Goal: Task Accomplishment & Management: Manage account settings

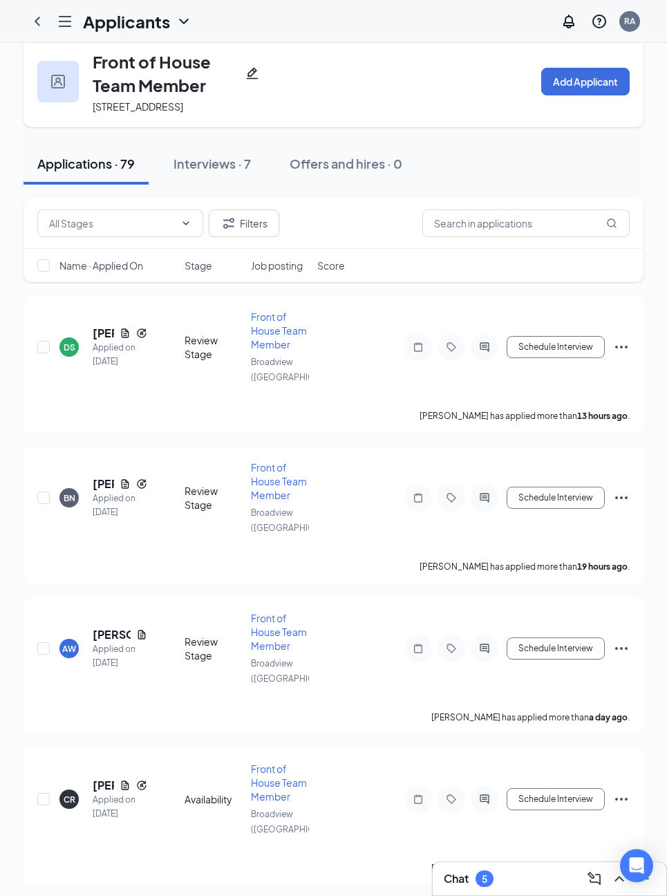
scroll to position [23, 0]
click at [88, 337] on div "DS [PERSON_NAME] Applied on [DATE]" at bounding box center [117, 347] width 117 height 43
click at [101, 368] on div "Applied on [DATE]" at bounding box center [120, 355] width 55 height 28
click at [190, 360] on div "Review Stage" at bounding box center [214, 347] width 58 height 28
click at [73, 353] on div "DS" at bounding box center [70, 347] width 12 height 12
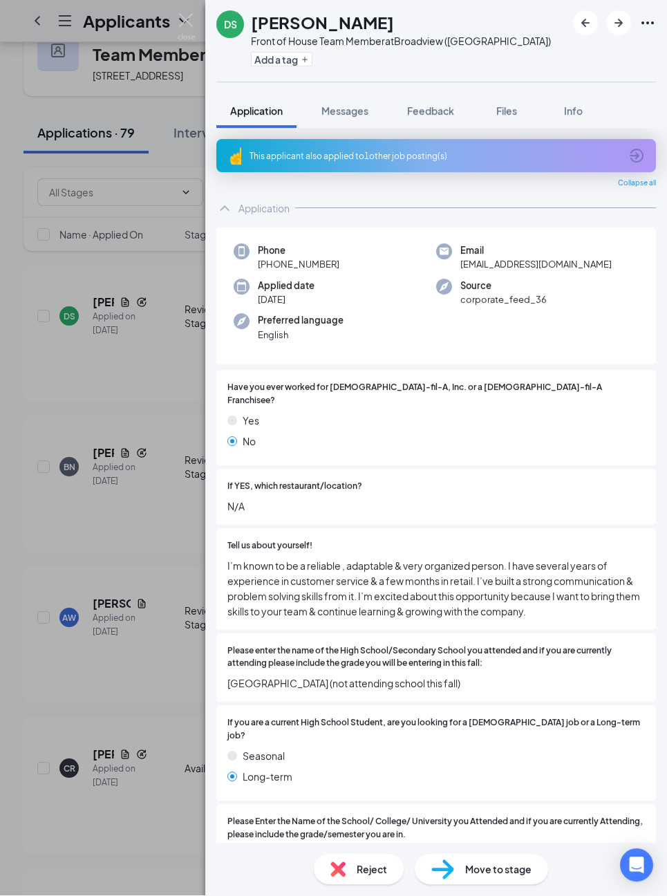
click at [267, 158] on div "This applicant also applied to 1 other job posting(s)" at bounding box center [434, 157] width 370 height 12
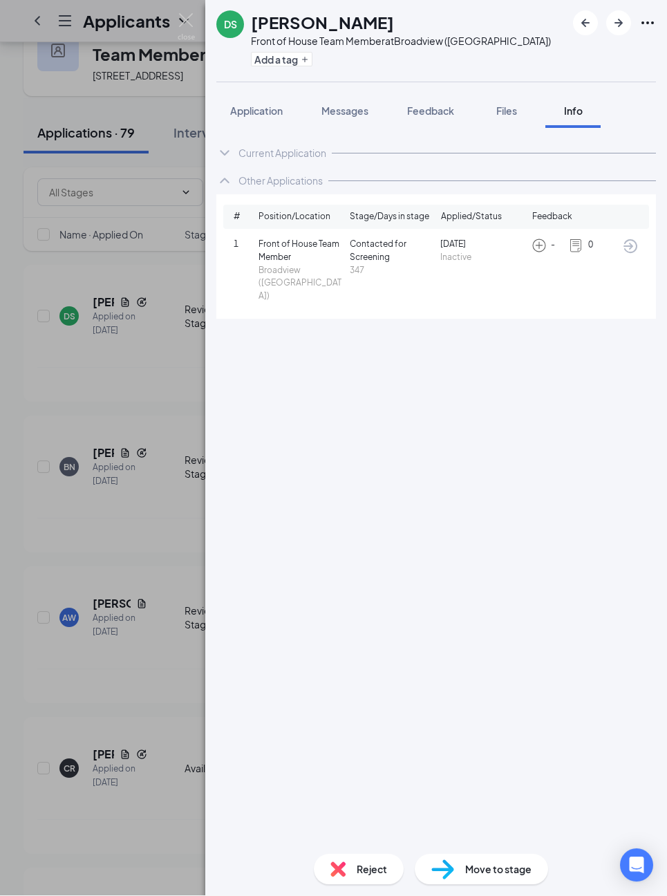
click at [246, 111] on span "Application" at bounding box center [256, 111] width 53 height 12
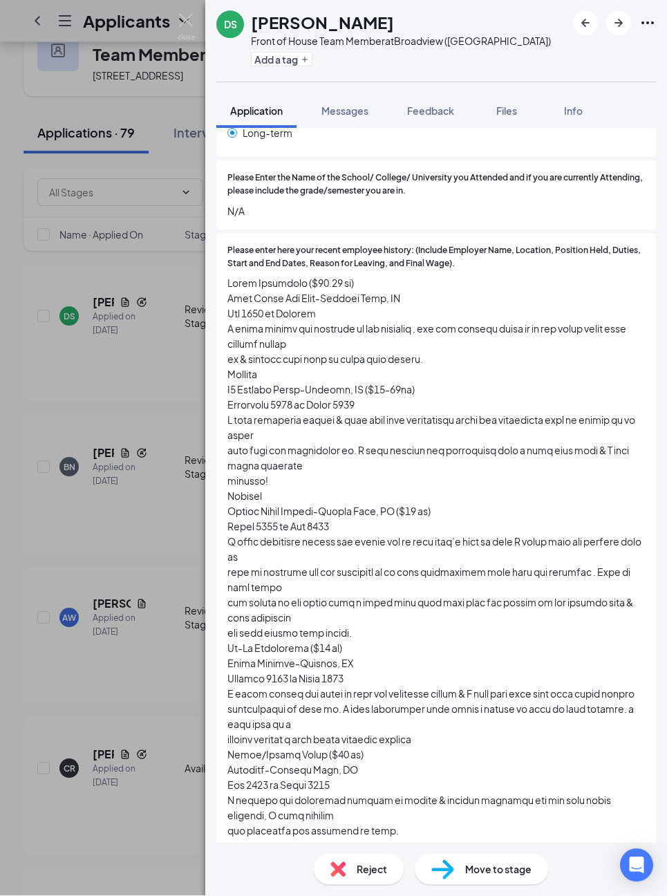
click at [478, 862] on span "Move to stage" at bounding box center [498, 869] width 66 height 15
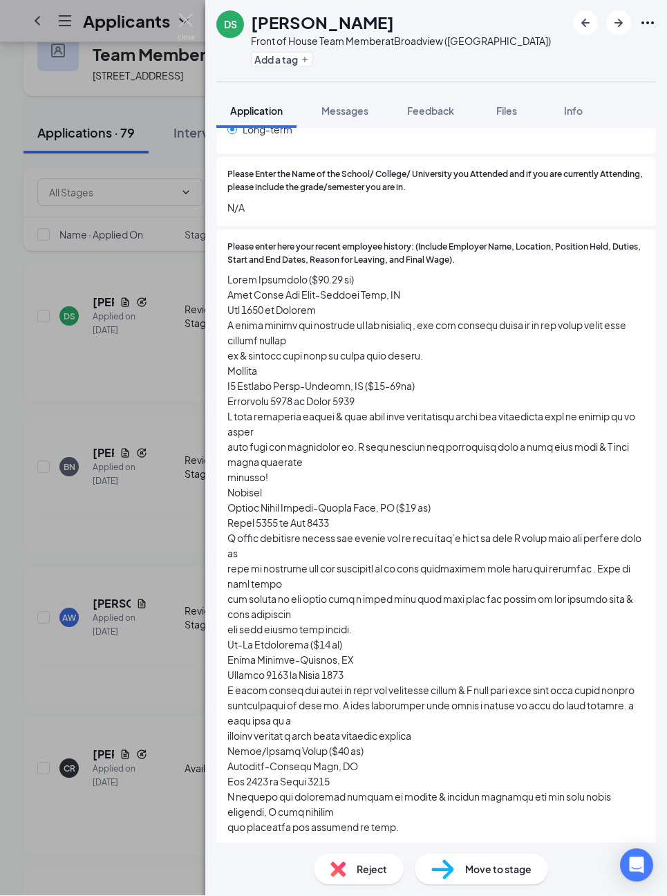
scroll to position [652, 0]
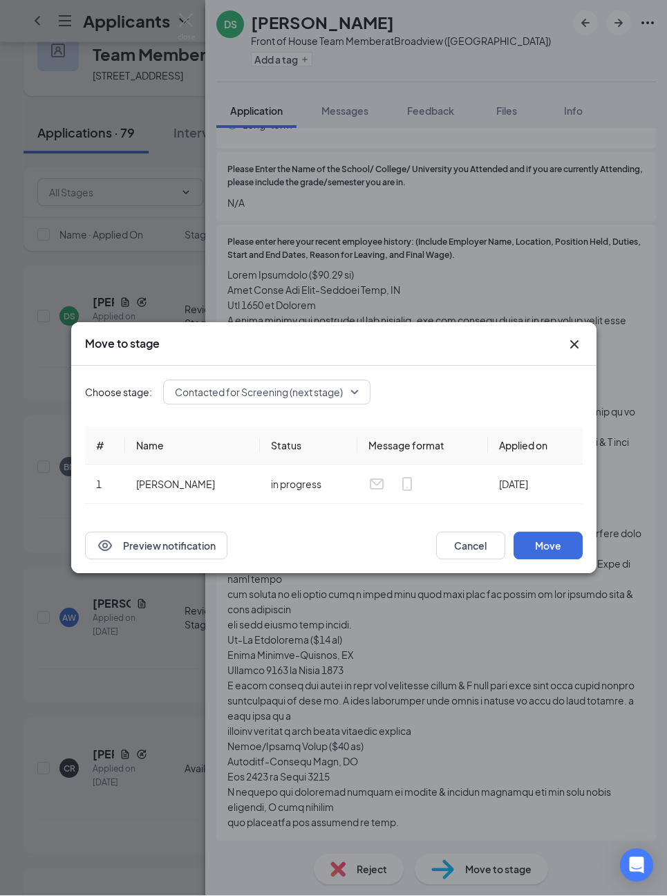
click at [234, 375] on div "Choose stage: Contacted for Screening (next stage) # Name Status Message format…" at bounding box center [334, 442] width 498 height 152
click at [228, 390] on span "Contacted for Screening (next stage)" at bounding box center [259, 392] width 168 height 21
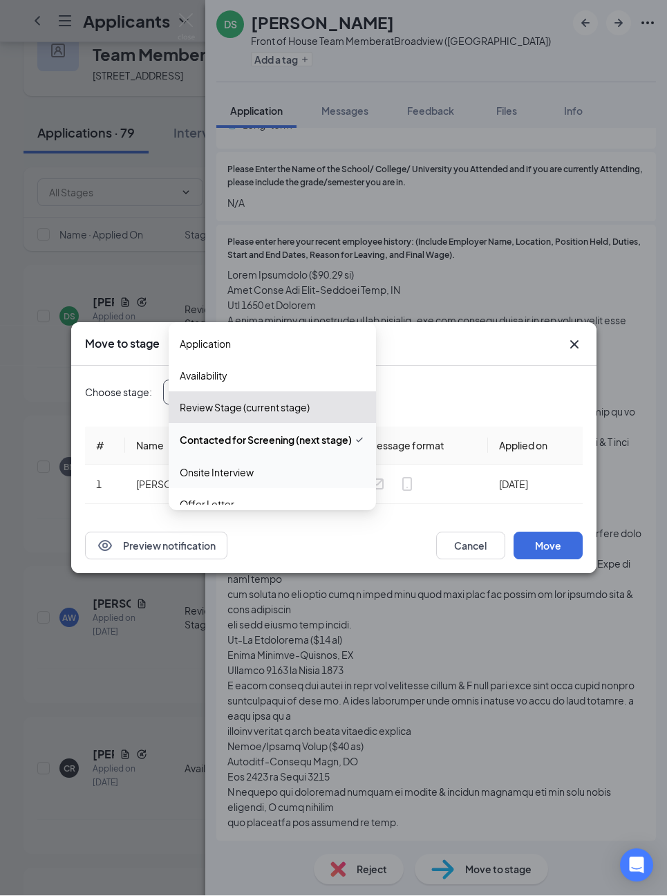
click at [194, 469] on span "Onsite Interview" at bounding box center [217, 472] width 74 height 15
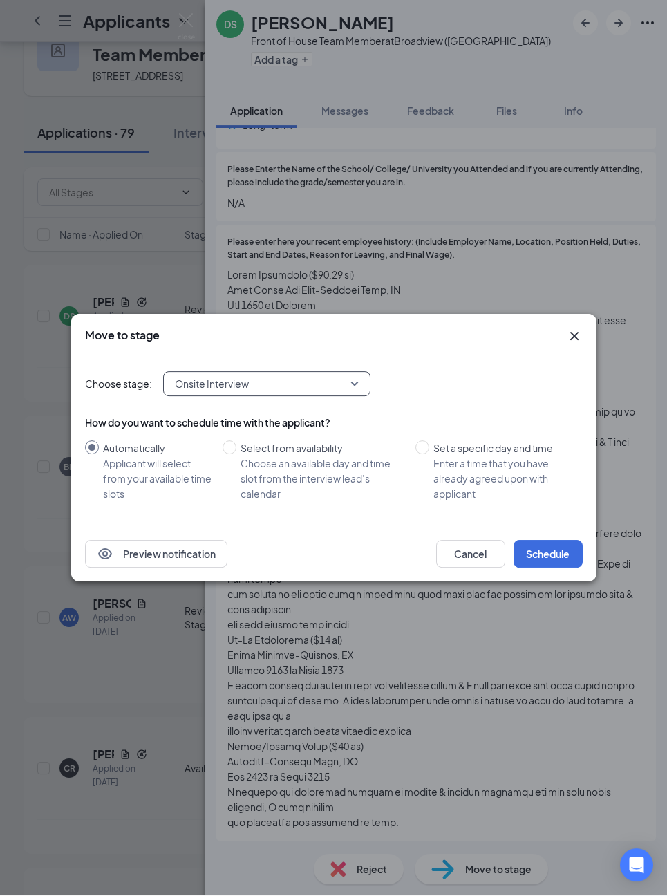
click at [229, 446] on input "Select from availability Choose an available day and time slot from the intervi…" at bounding box center [230, 448] width 14 height 14
radio input "true"
radio input "false"
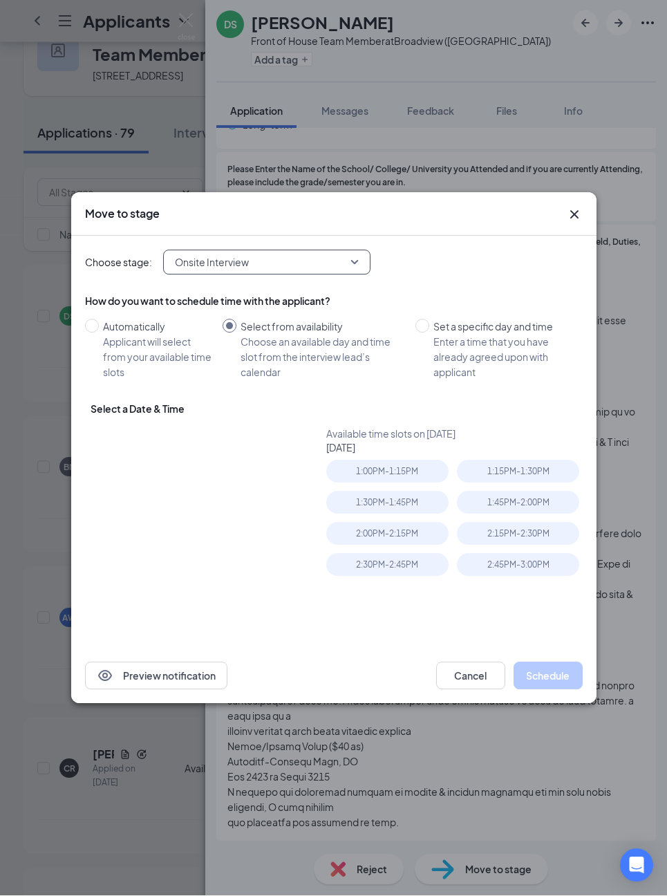
type input "[DATE]"
click at [351, 467] on div "1:00PM - 1:15PM" at bounding box center [387, 471] width 122 height 23
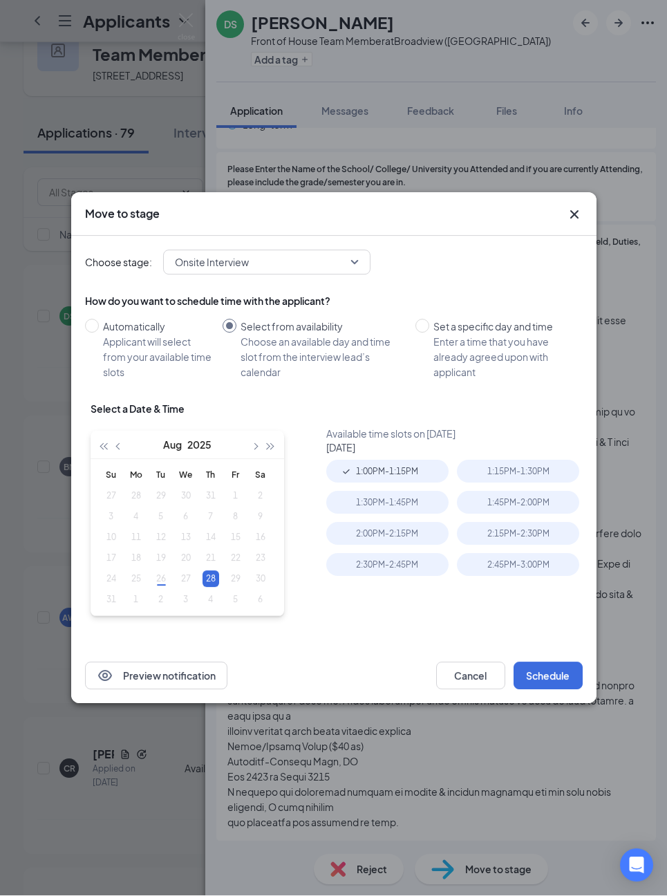
click at [540, 679] on button "Schedule" at bounding box center [547, 676] width 69 height 28
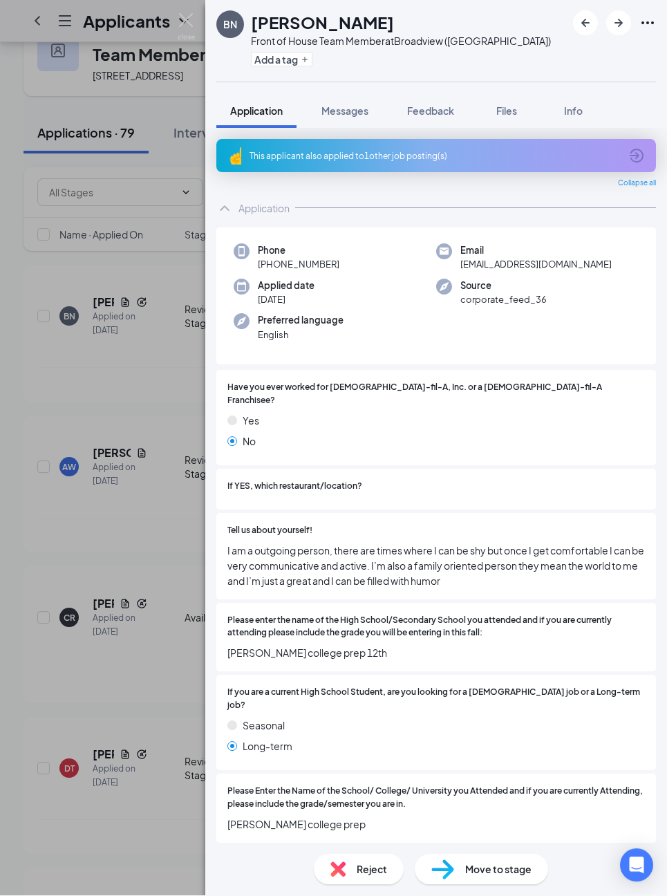
click at [236, 364] on div "Phone [PHONE_NUMBER] Email [EMAIL_ADDRESS][DOMAIN_NAME] Applied date [DATE] Sou…" at bounding box center [436, 297] width 440 height 138
click at [274, 140] on div "This applicant also applied to 1 other job posting(s)" at bounding box center [436, 156] width 440 height 33
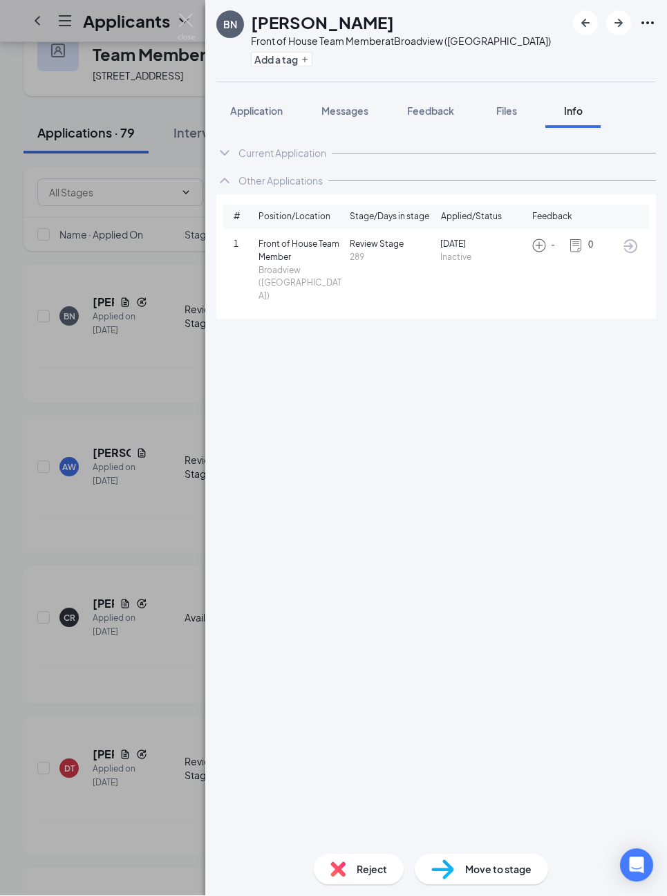
click at [242, 105] on span "Application" at bounding box center [256, 111] width 53 height 12
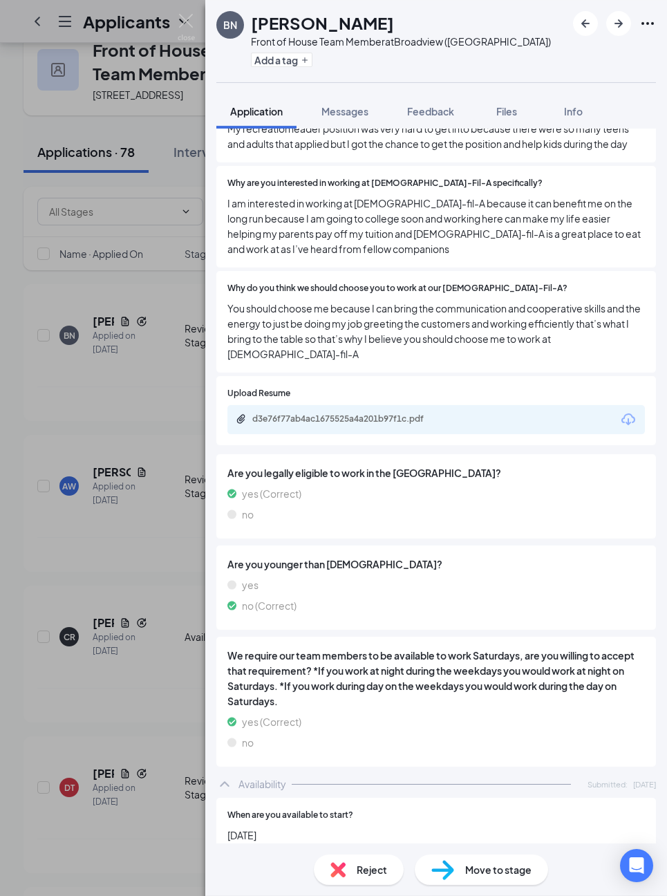
scroll to position [862, 0]
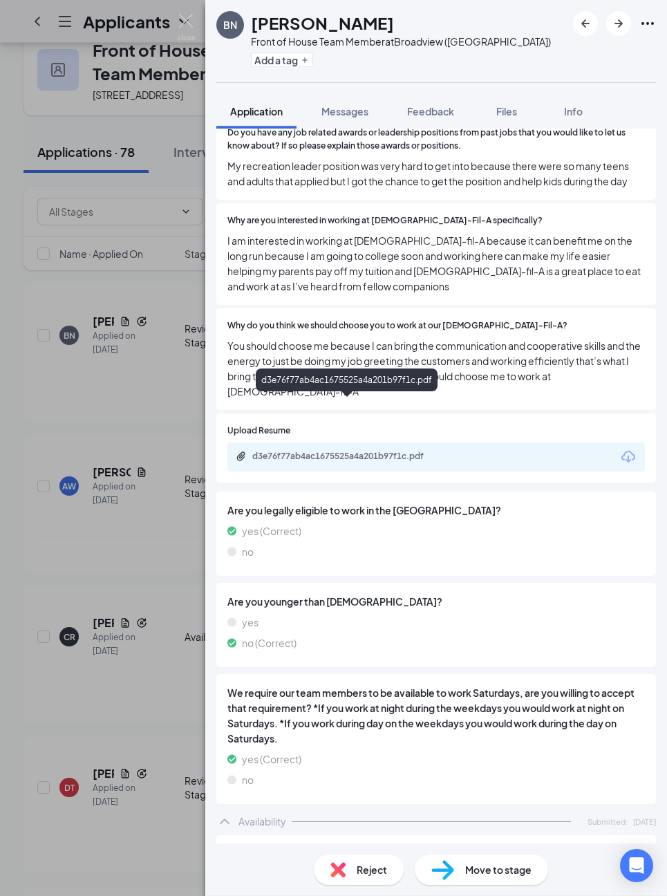
click at [265, 451] on div "d3e76f77ab4ac1675525a4a201b97f1c.pdf" at bounding box center [349, 456] width 194 height 11
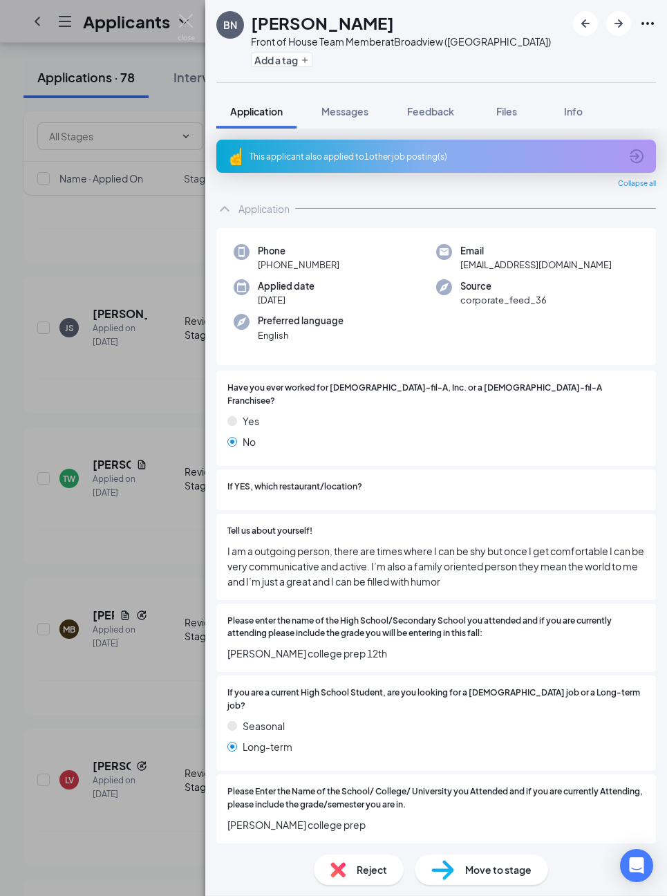
scroll to position [0, 0]
click at [189, 24] on img at bounding box center [186, 27] width 17 height 27
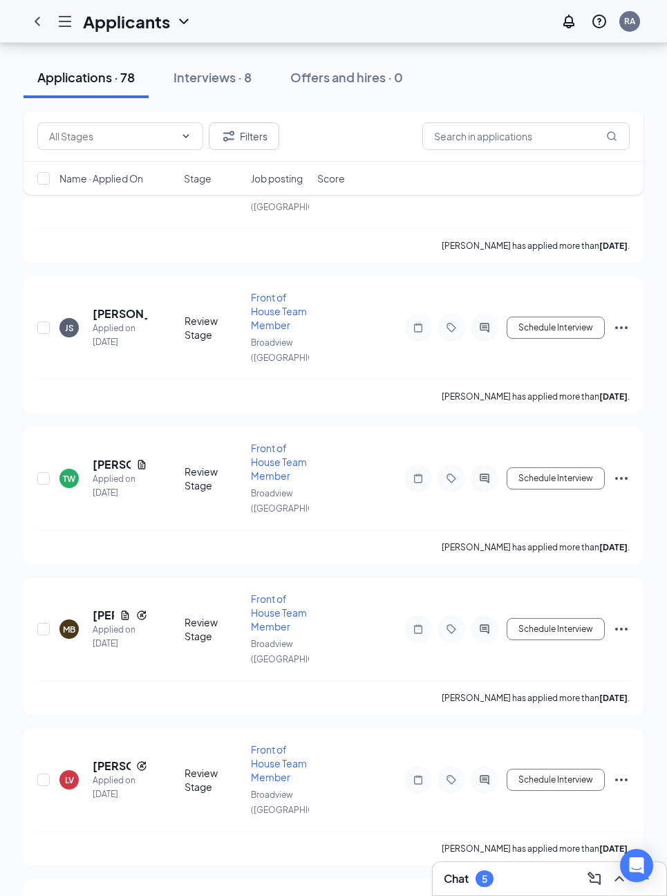
scroll to position [977, 0]
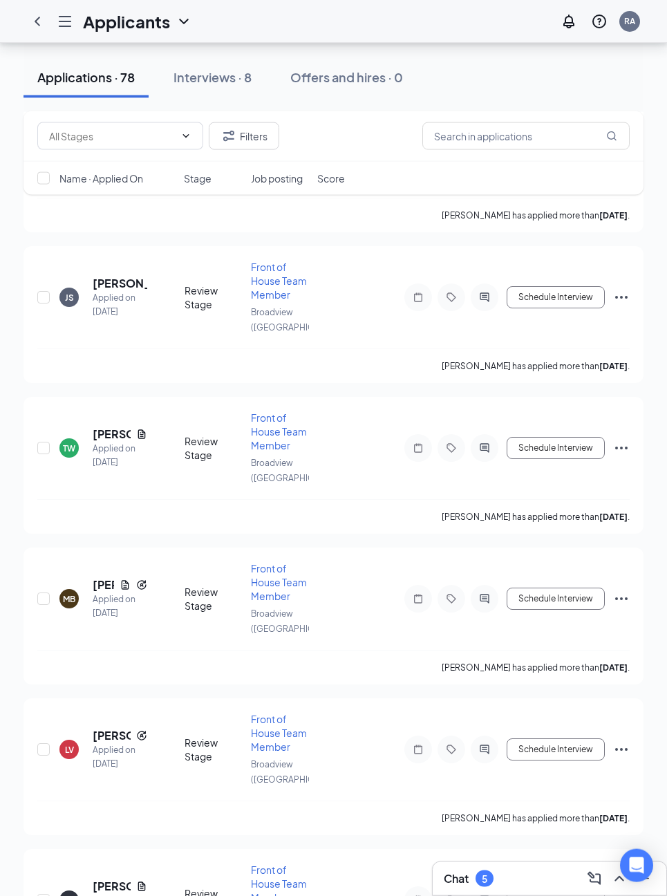
click at [30, 23] on icon "ChevronLeft" at bounding box center [37, 21] width 17 height 17
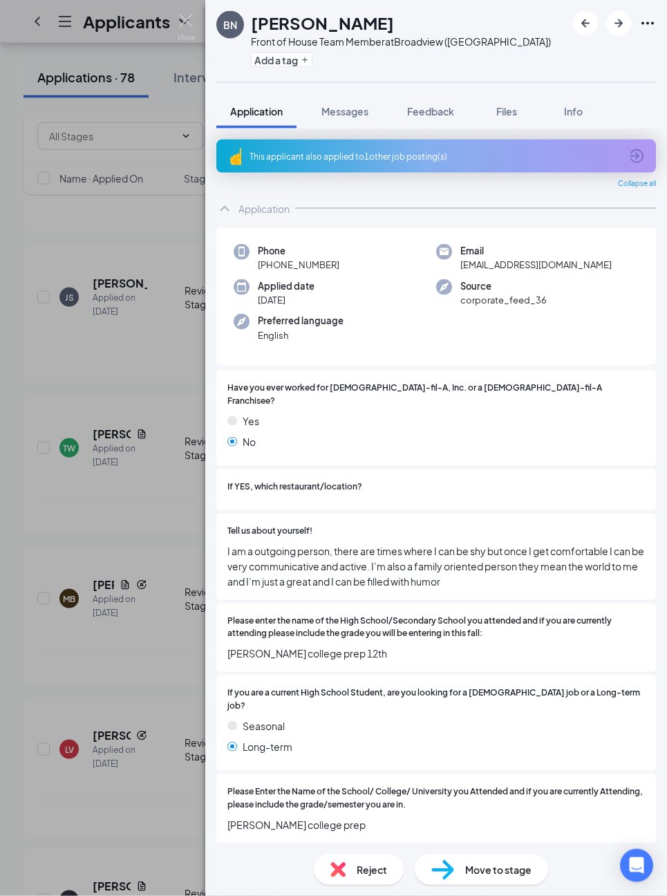
click at [37, 9] on div "BN [PERSON_NAME] Front of House Team Member at [GEOGRAPHIC_DATA] ([GEOGRAPHIC_D…" at bounding box center [333, 448] width 667 height 896
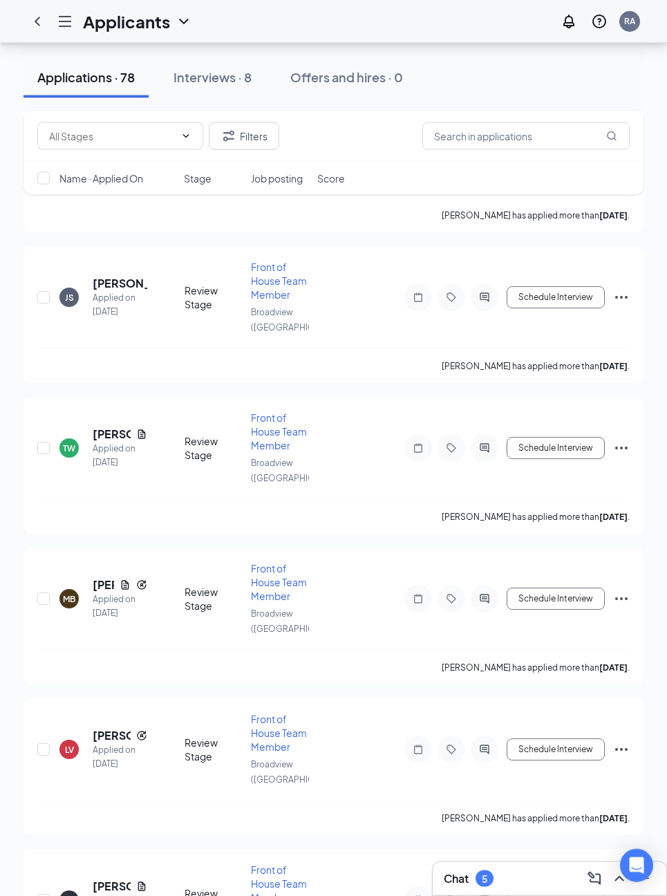
click at [70, 25] on icon "Hamburger" at bounding box center [65, 21] width 17 height 17
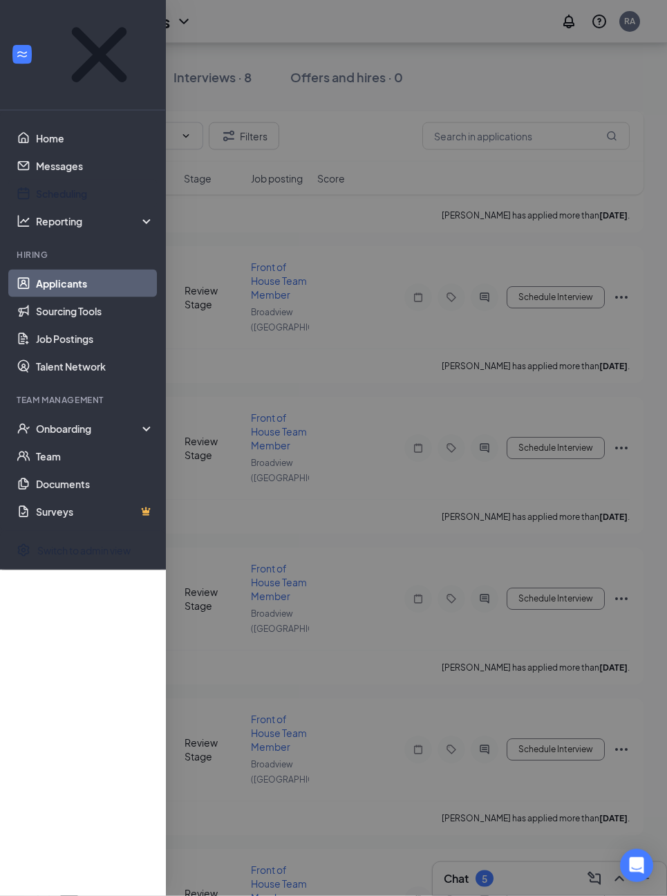
click at [46, 180] on link "Scheduling" at bounding box center [95, 194] width 118 height 28
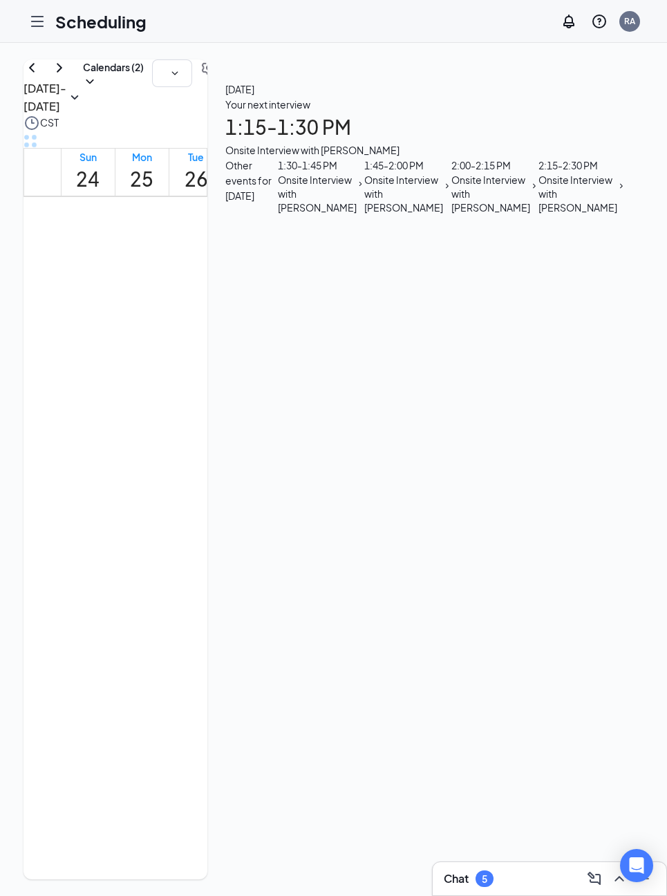
scroll to position [679, 0]
click at [326, 731] on link "1:00-3:00 PM 1:00-1:15 PM 1" at bounding box center [304, 755] width 50 height 176
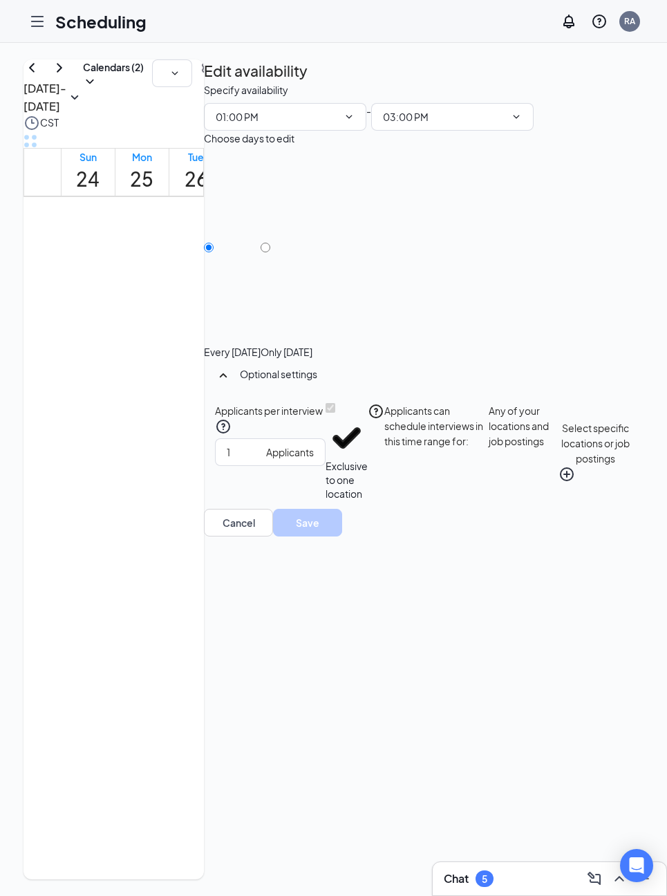
click at [318, 86] on td at bounding box center [250, 78] width 379 height 16
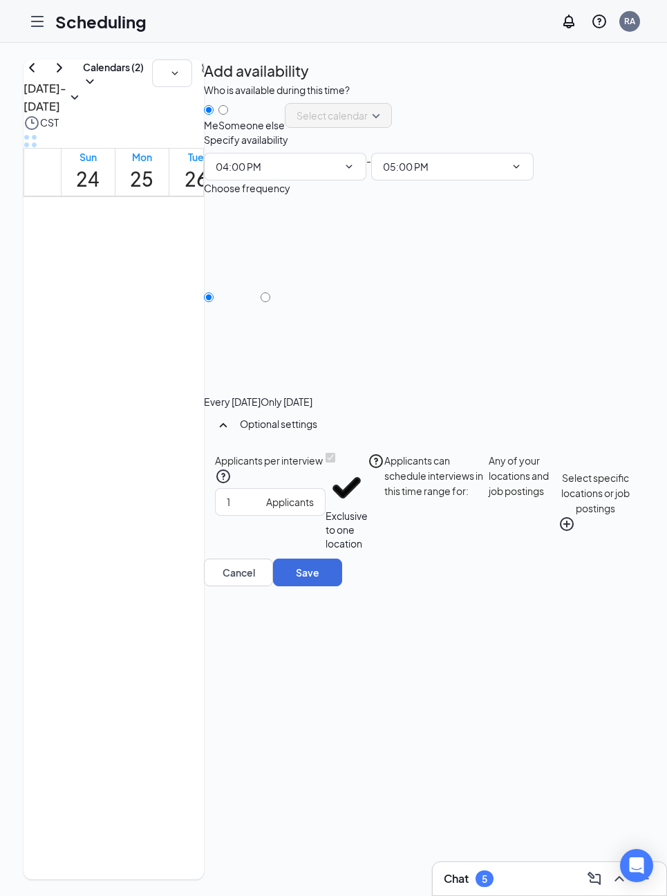
click at [342, 586] on button "Save" at bounding box center [307, 572] width 69 height 28
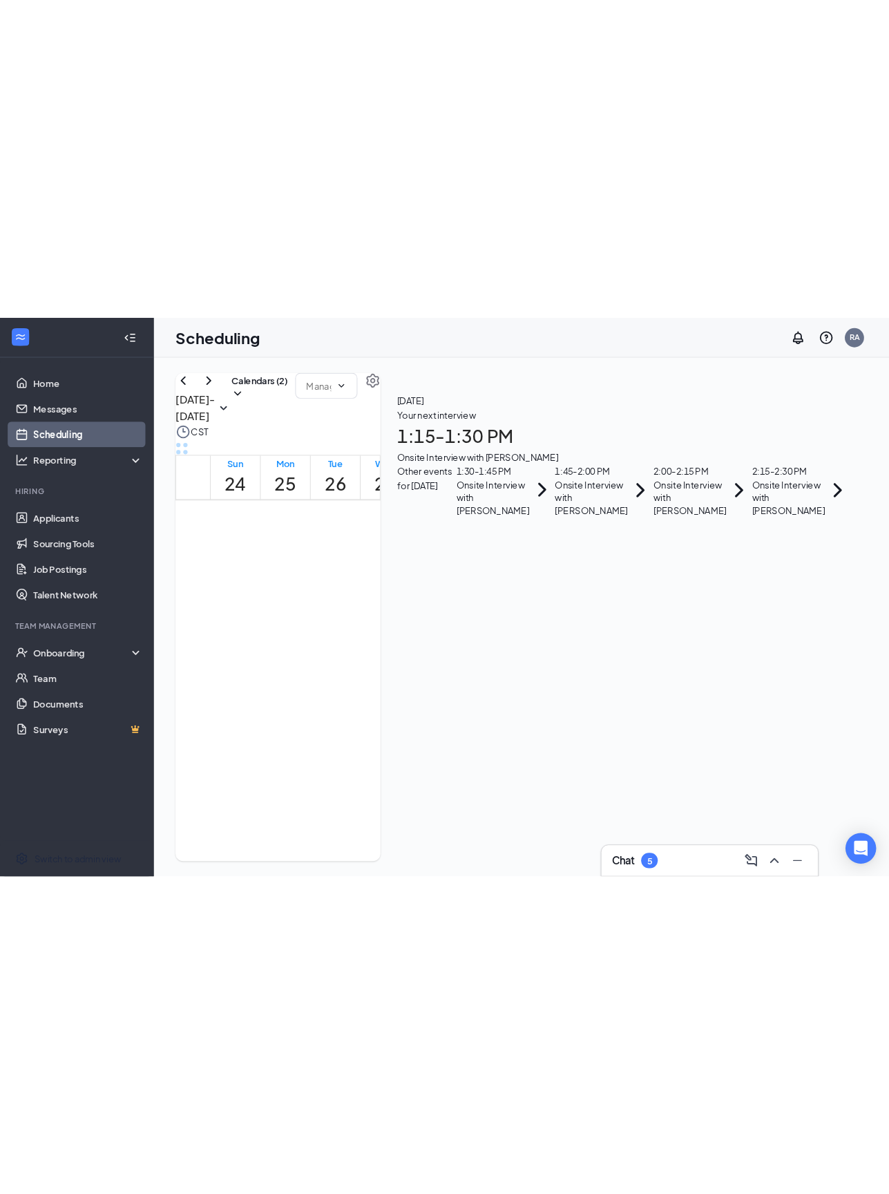
scroll to position [1086, 0]
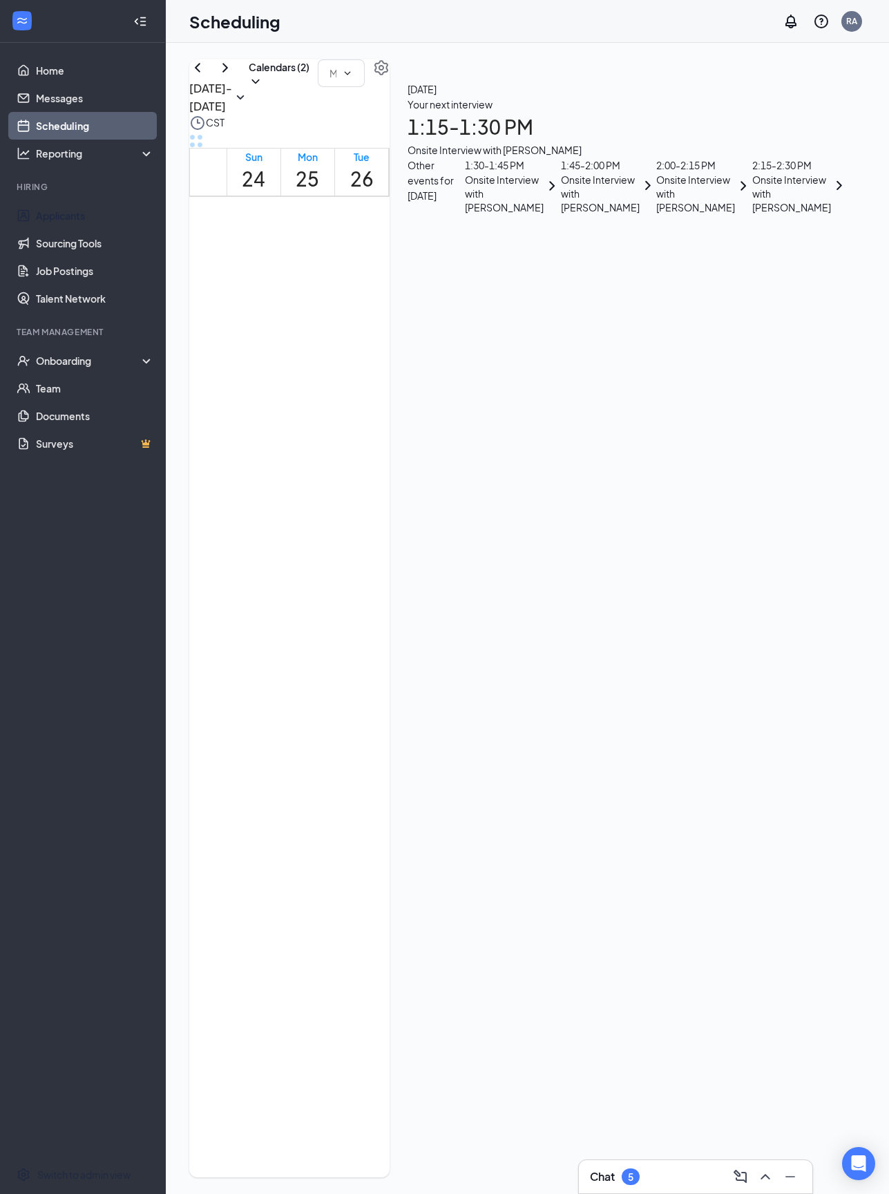
click at [36, 218] on link "Applicants" at bounding box center [95, 216] width 118 height 28
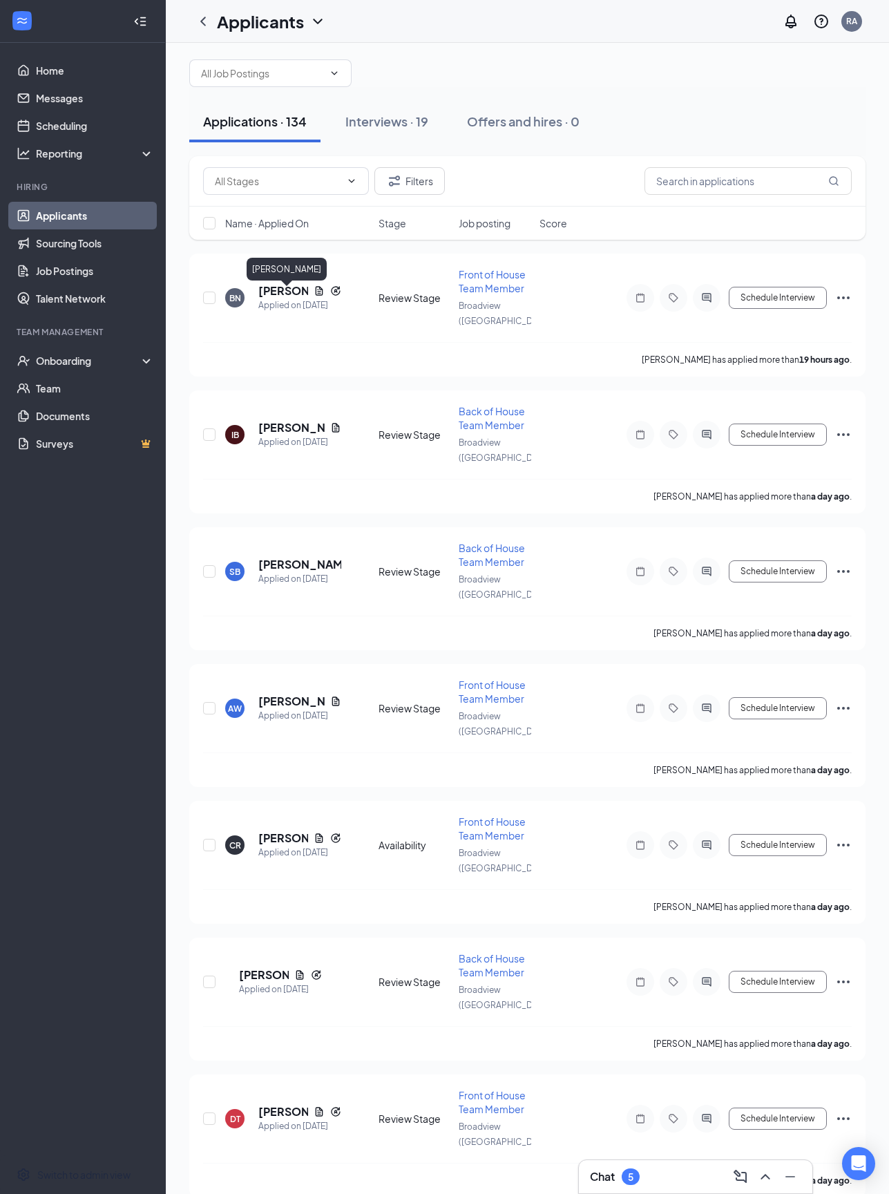
click at [274, 299] on h5 "[PERSON_NAME]" at bounding box center [283, 290] width 50 height 15
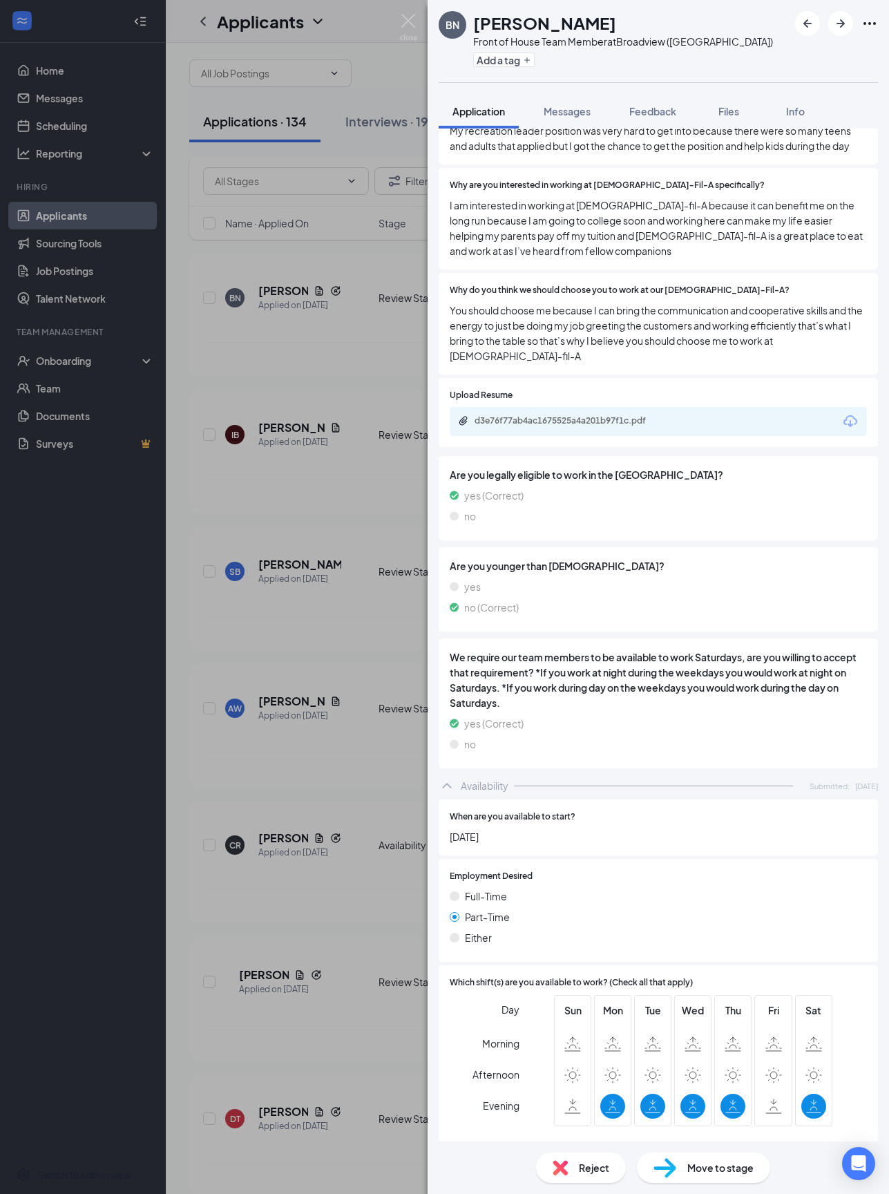
scroll to position [42, 0]
click at [666, 895] on img at bounding box center [665, 1168] width 23 height 20
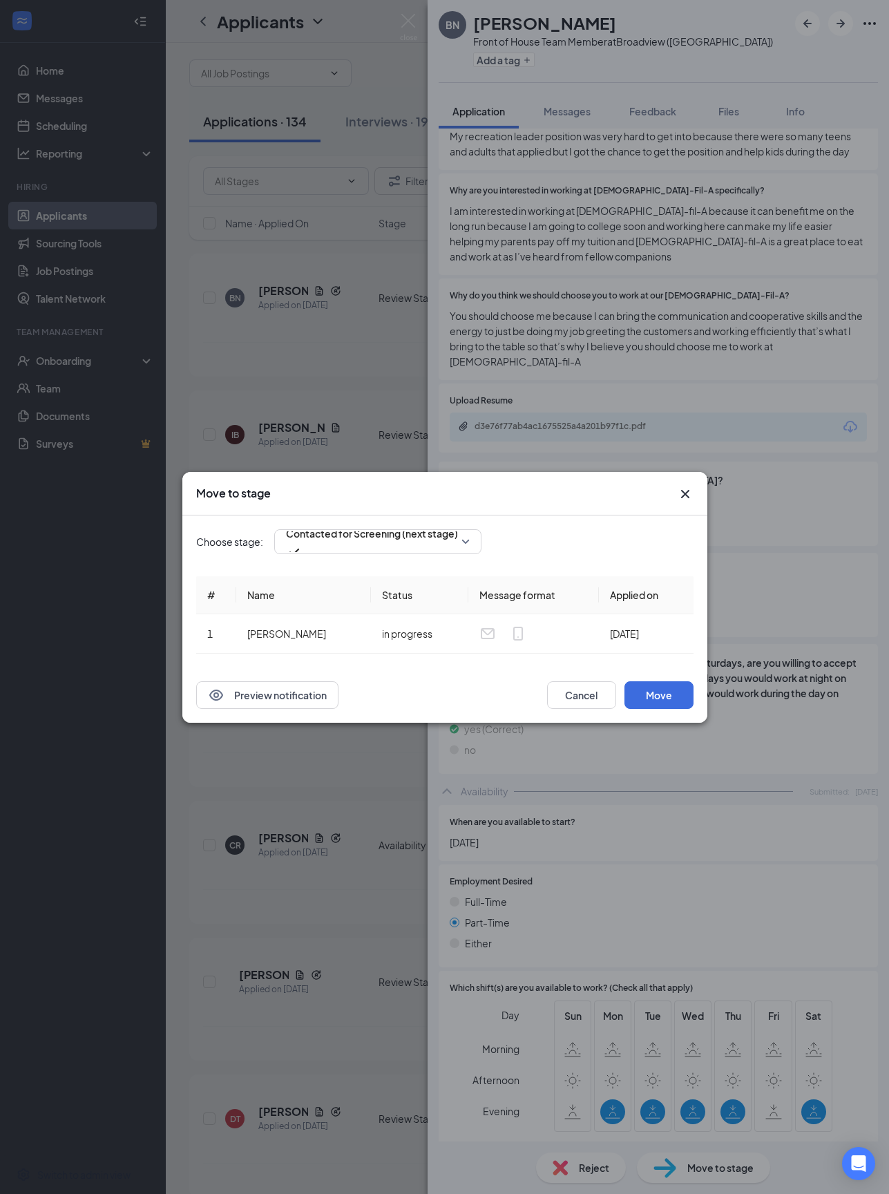
click at [331, 550] on input "search" at bounding box center [373, 541] width 181 height 23
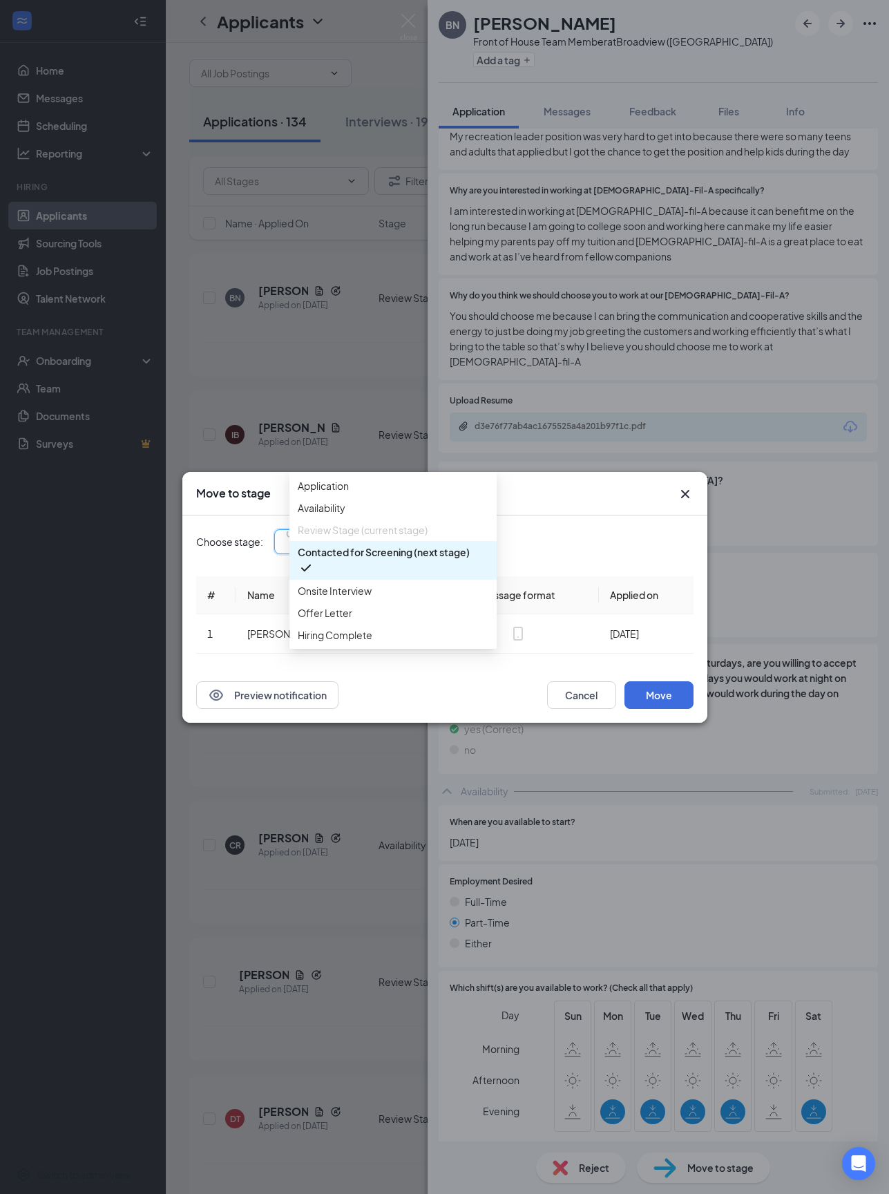
click at [317, 598] on span "Onsite Interview" at bounding box center [335, 590] width 74 height 15
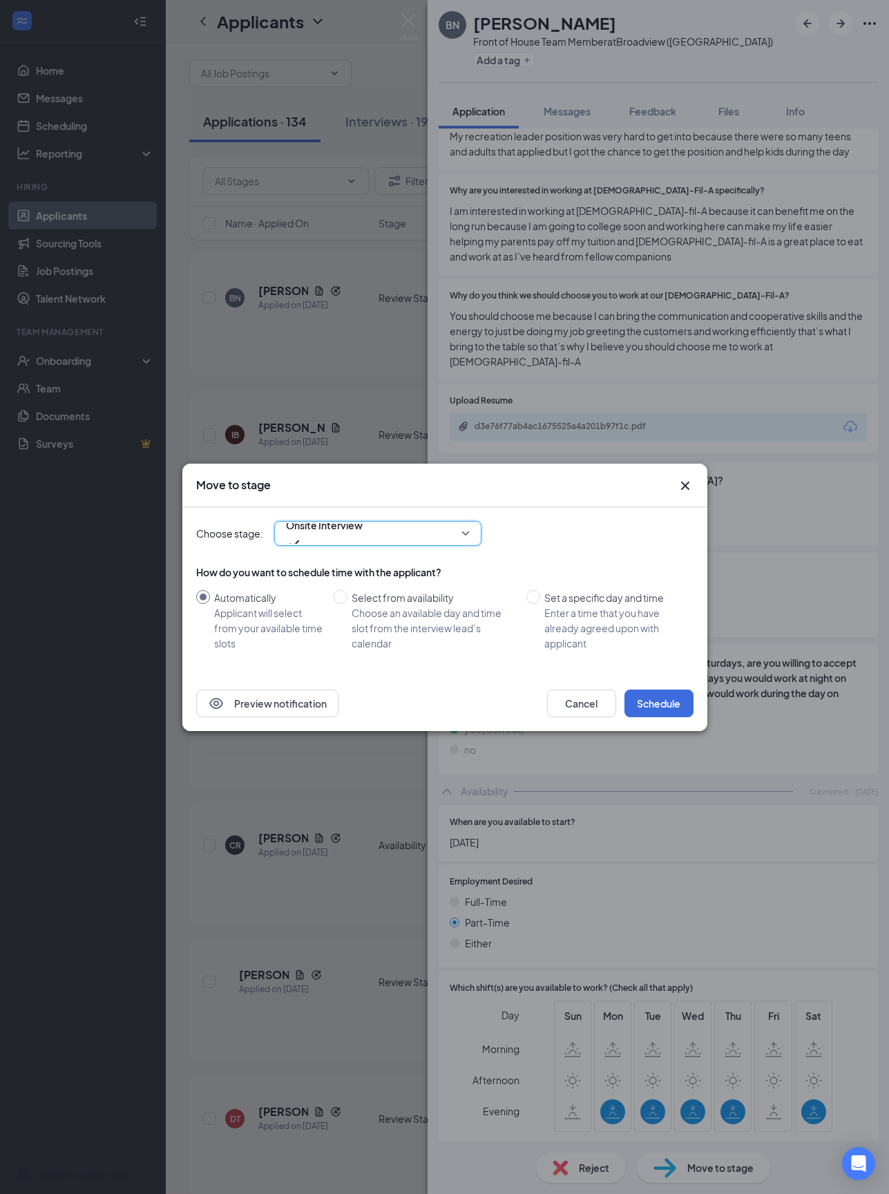
click at [352, 590] on div "Select from availability" at bounding box center [434, 597] width 164 height 15
click at [348, 590] on input "Select from availability Choose an available day and time slot from the intervi…" at bounding box center [341, 597] width 14 height 14
radio input "true"
radio input "false"
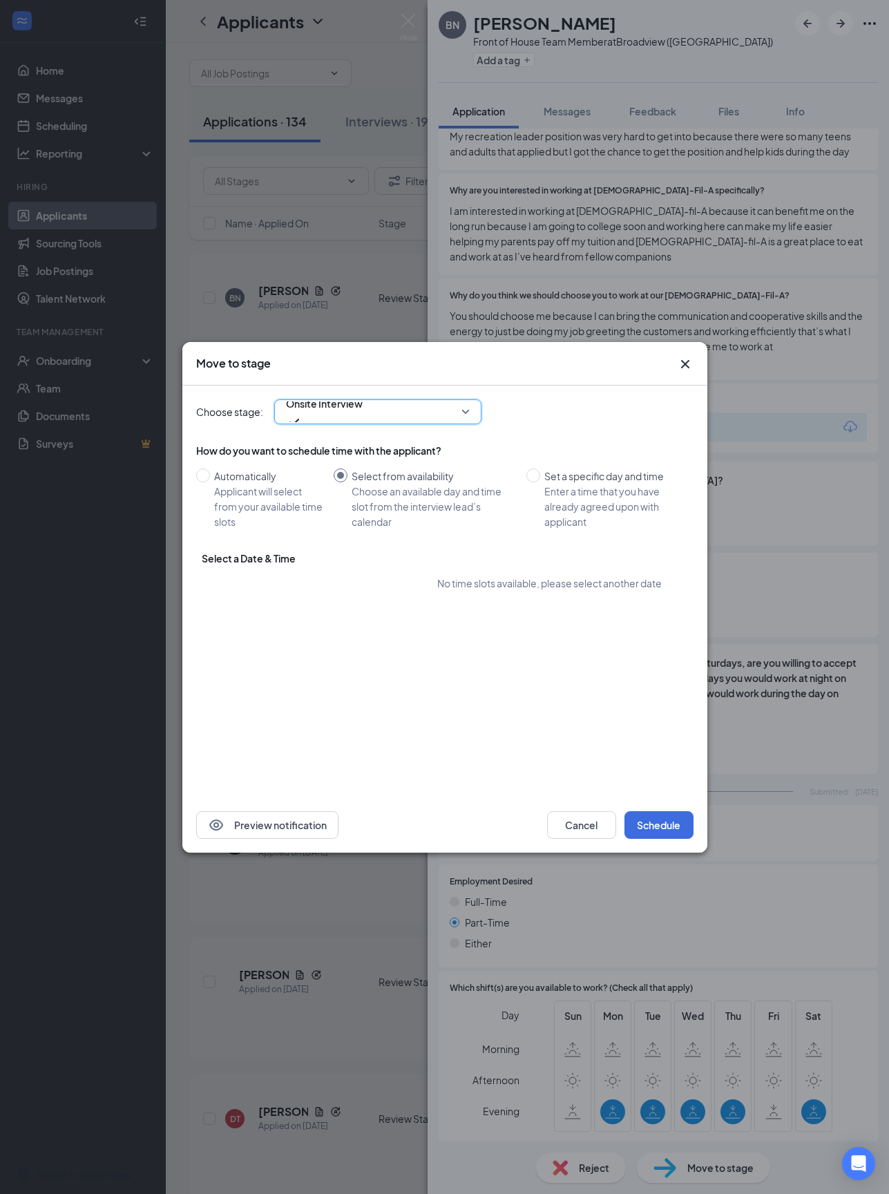
type input "[DATE]"
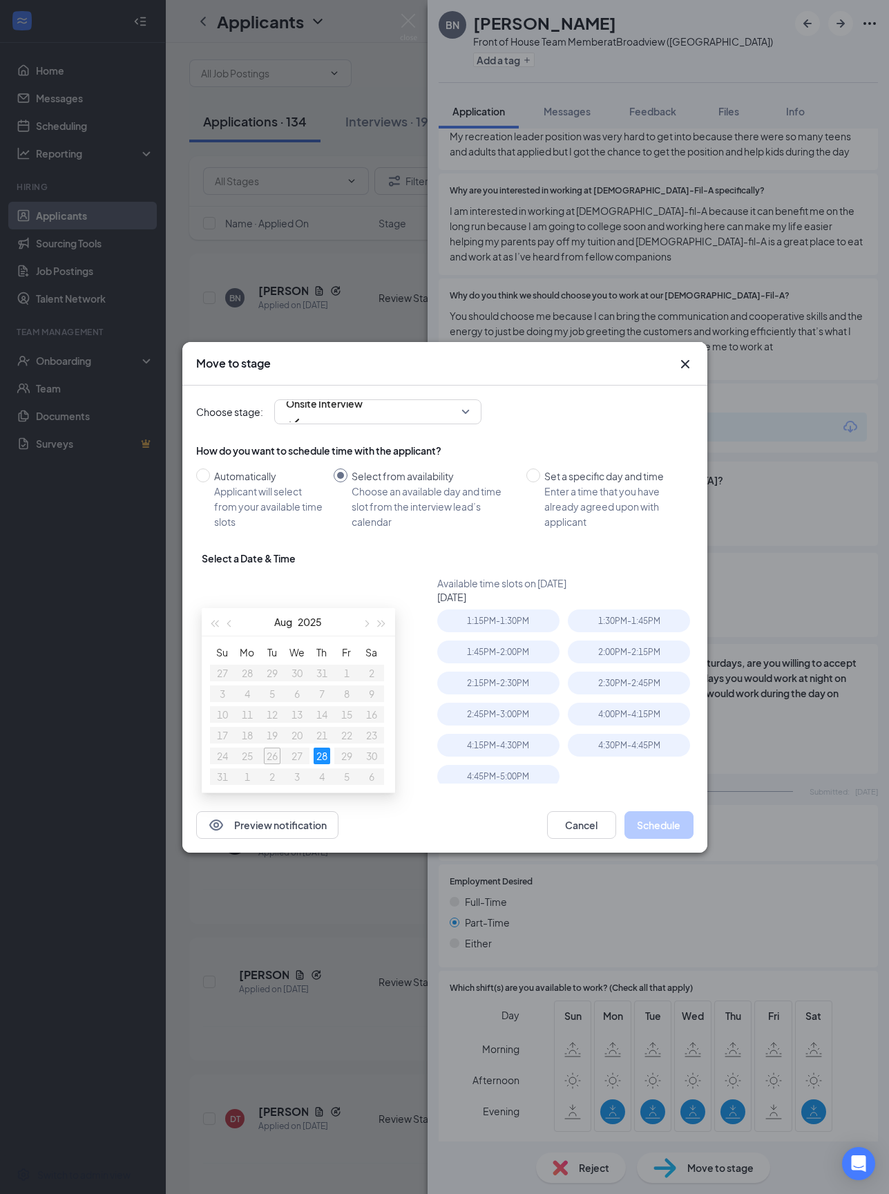
click at [604, 726] on div "4:00PM - 4:15PM" at bounding box center [629, 714] width 122 height 23
click at [649, 837] on button "Schedule" at bounding box center [659, 825] width 69 height 28
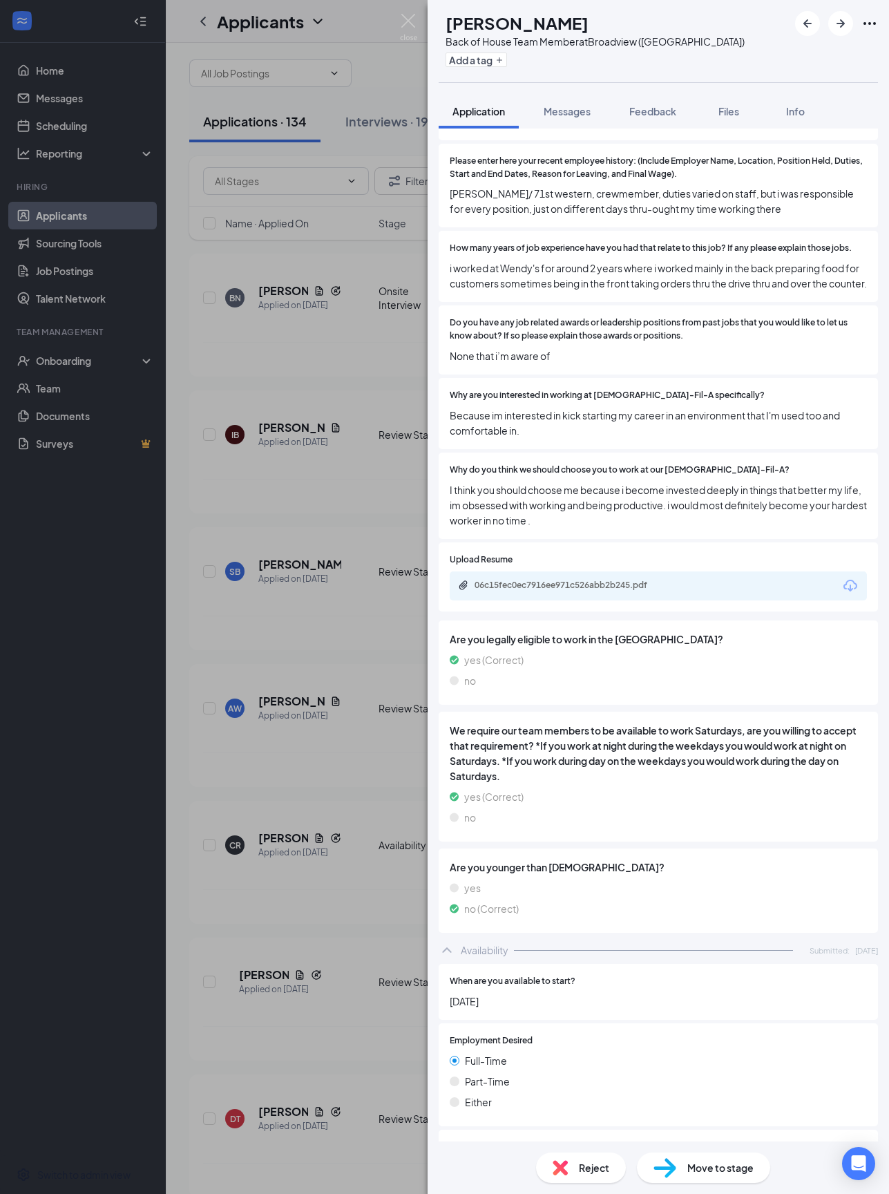
scroll to position [679, 0]
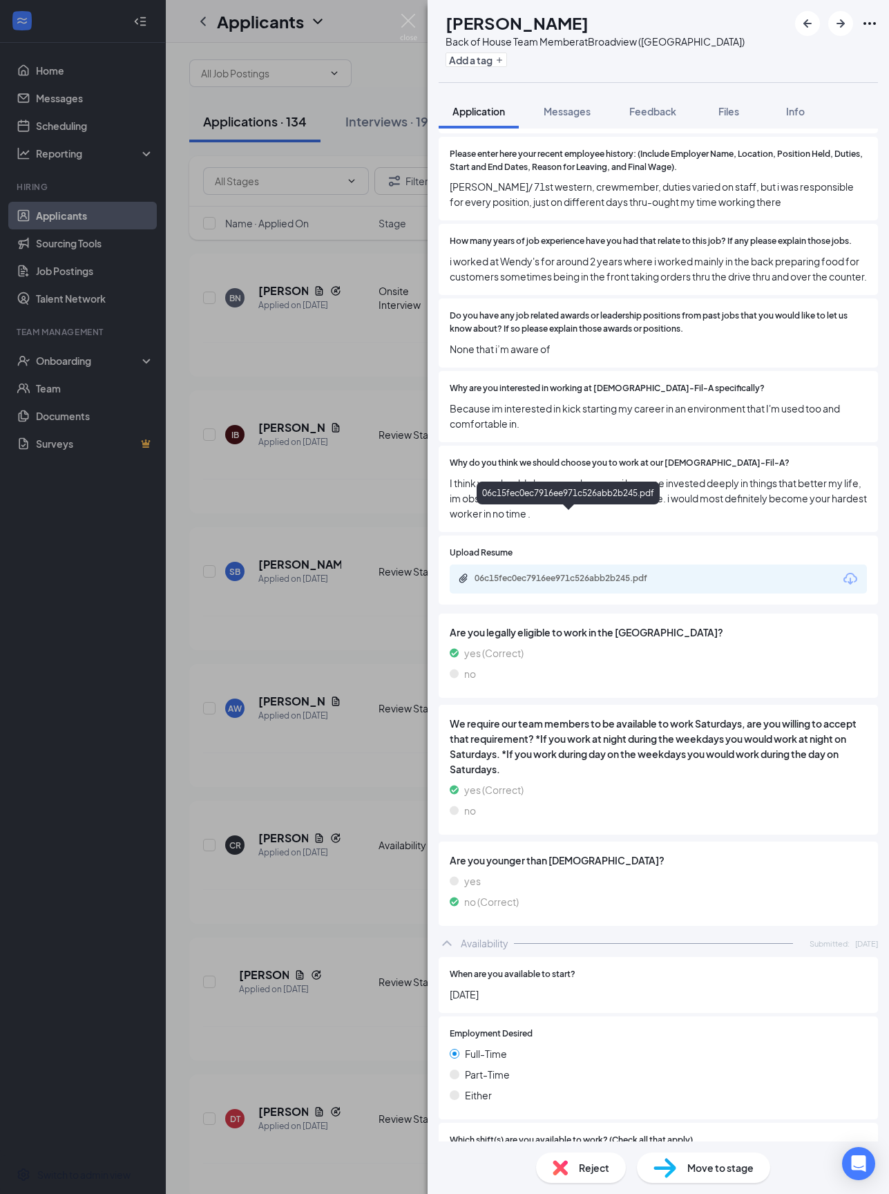
click at [485, 573] on div "06c15fec0ec7916ee971c526abb2b245.pdf" at bounding box center [572, 578] width 194 height 11
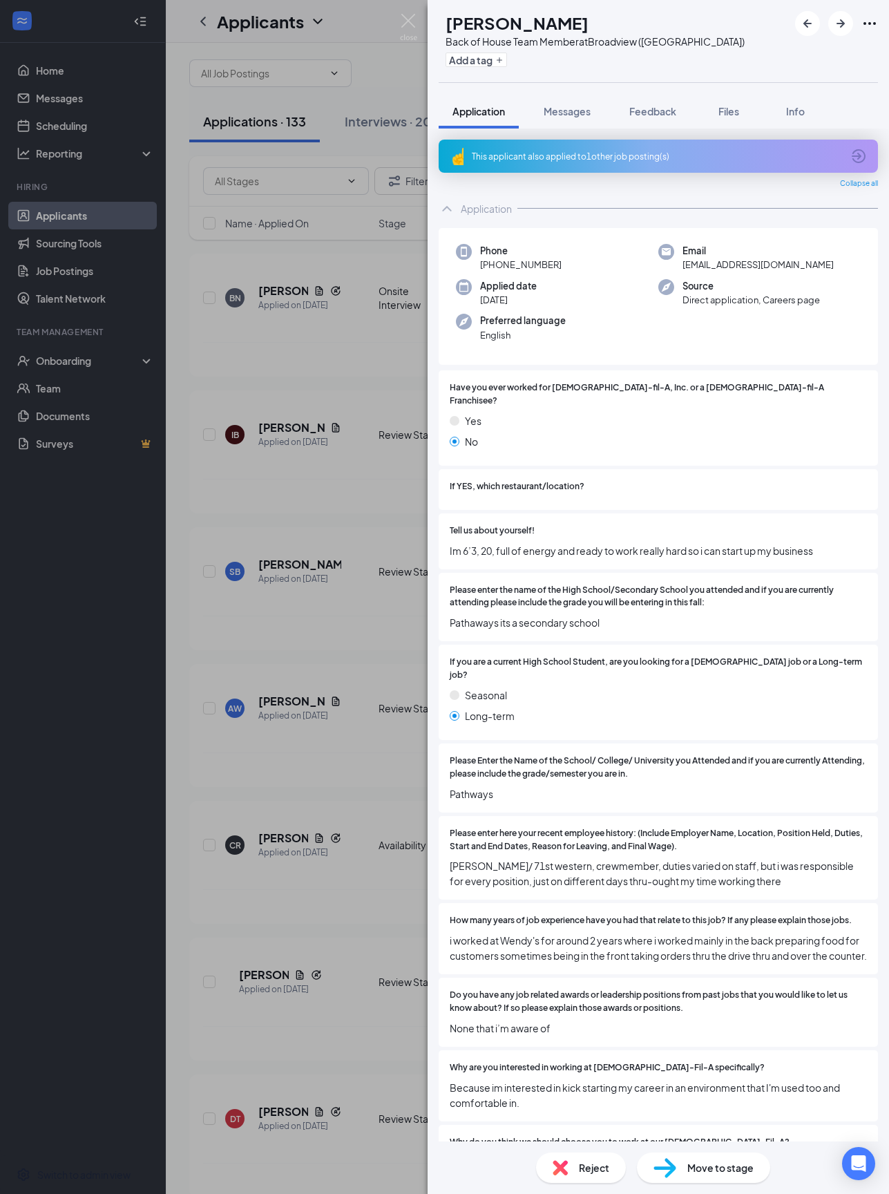
scroll to position [42, 0]
click at [666, 895] on span "Move to stage" at bounding box center [721, 1167] width 66 height 15
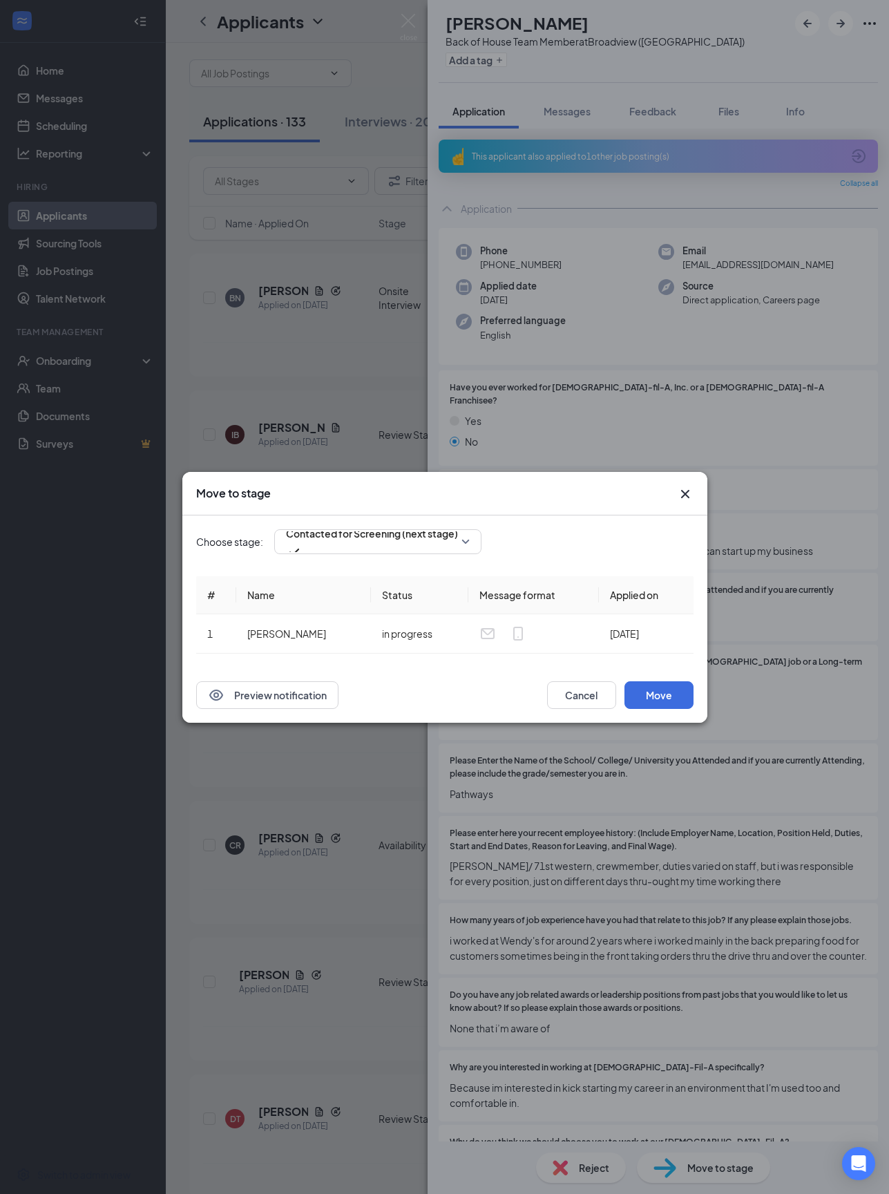
click at [360, 529] on span "Contacted for Screening (next stage)" at bounding box center [372, 533] width 172 height 21
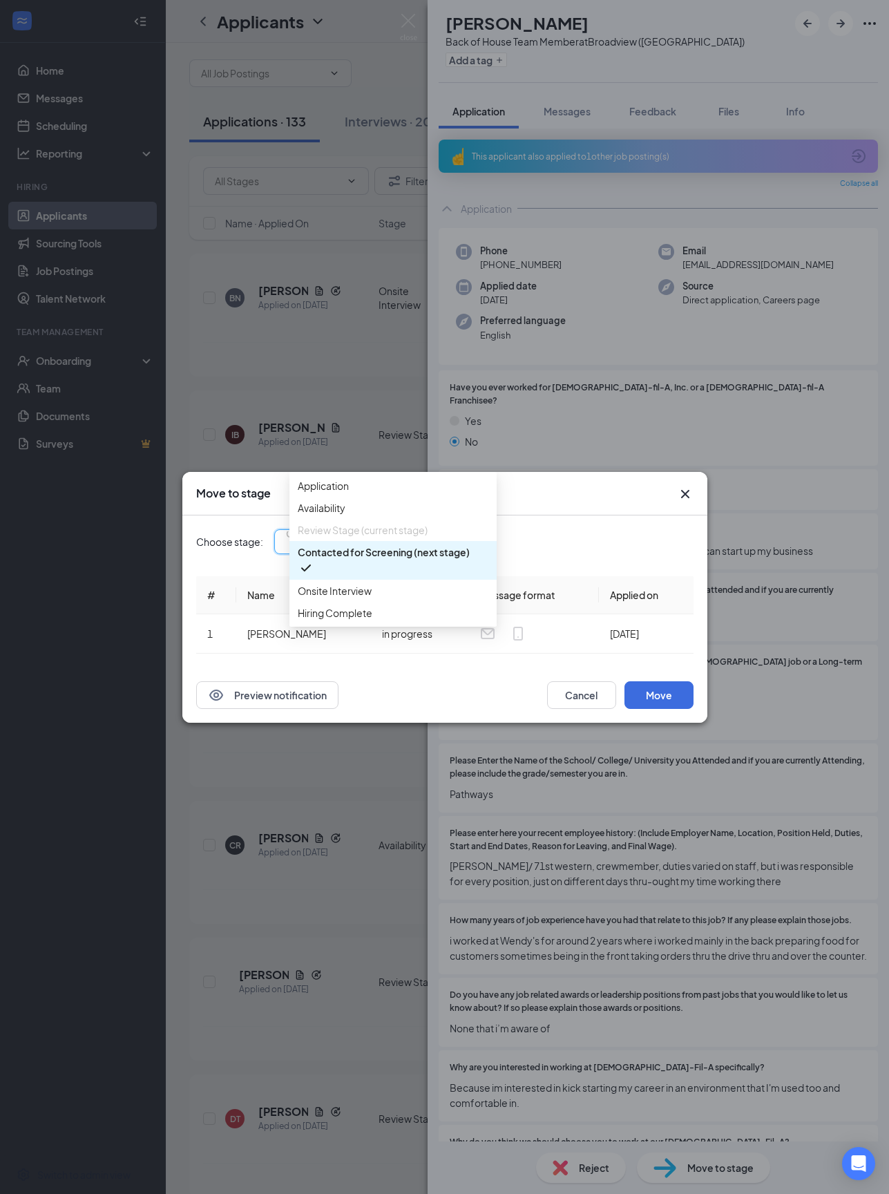
click at [321, 598] on span "Onsite Interview" at bounding box center [335, 590] width 74 height 15
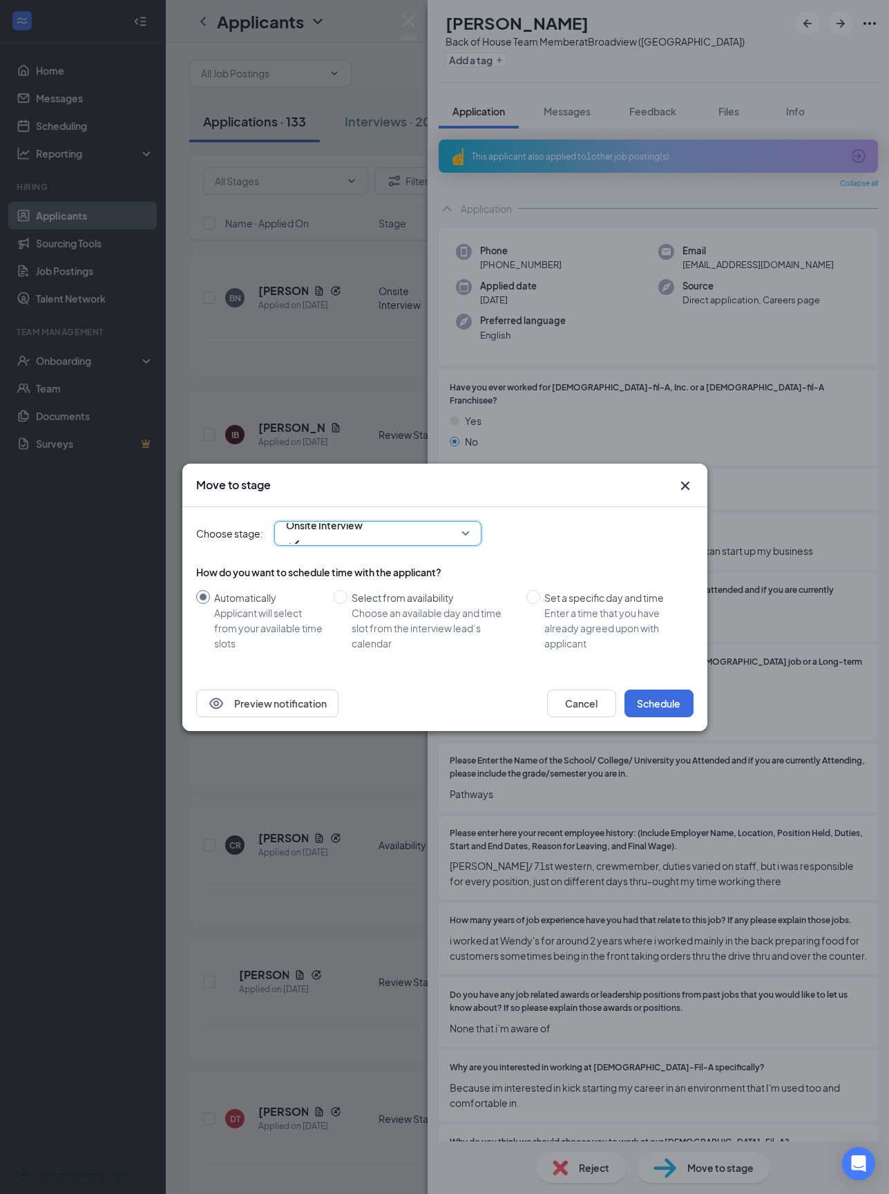
click at [342, 590] on input "Select from availability Choose an available day and time slot from the intervi…" at bounding box center [341, 597] width 14 height 14
radio input "true"
radio input "false"
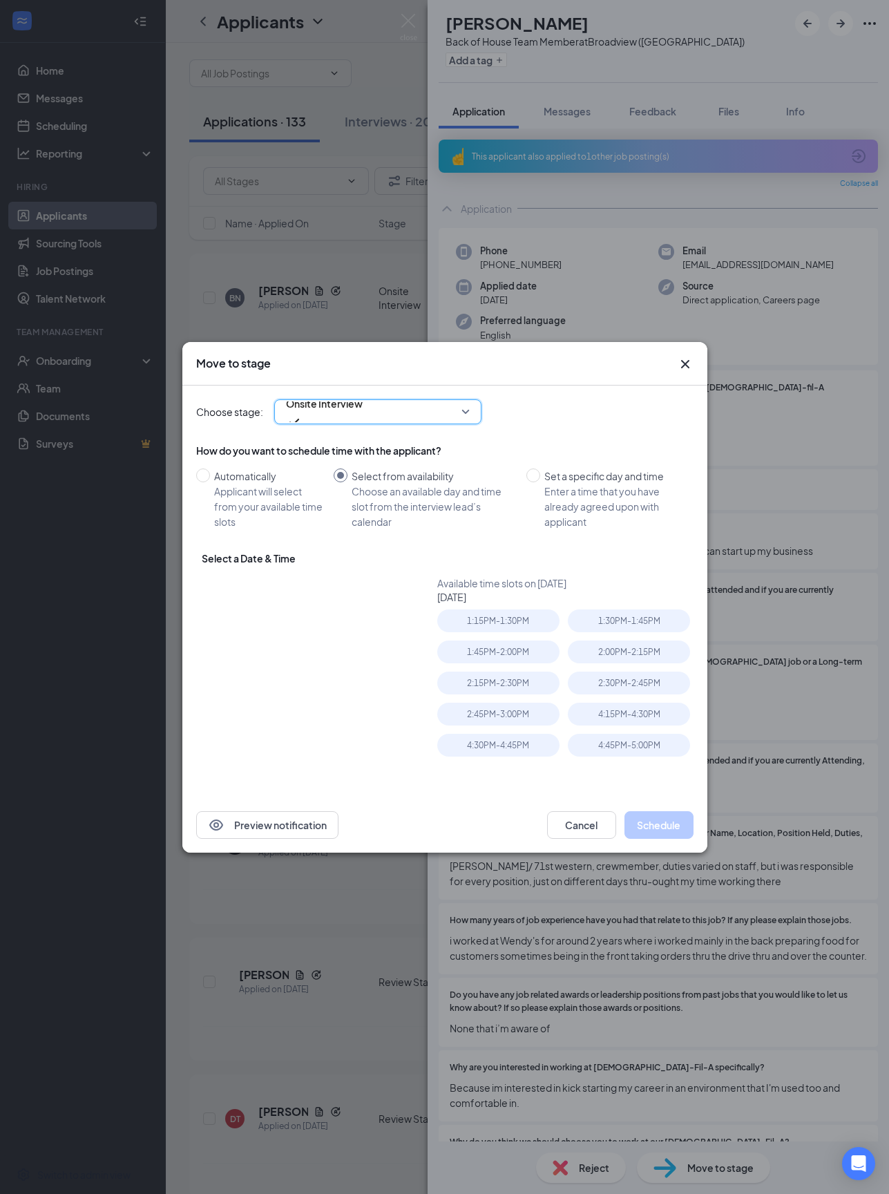
type input "[DATE]"
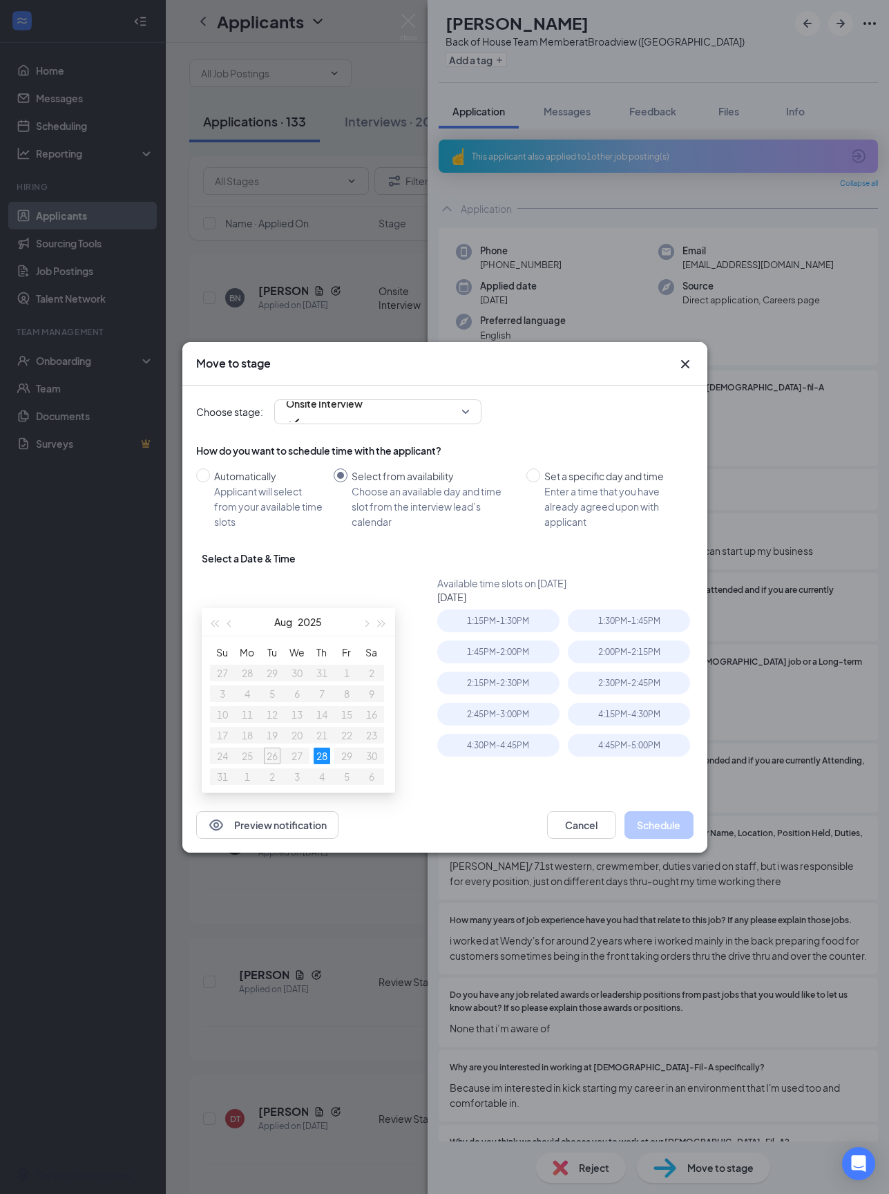
click at [468, 626] on div "1:15PM - 1:30PM" at bounding box center [498, 621] width 122 height 23
click at [652, 839] on button "Schedule" at bounding box center [659, 825] width 69 height 28
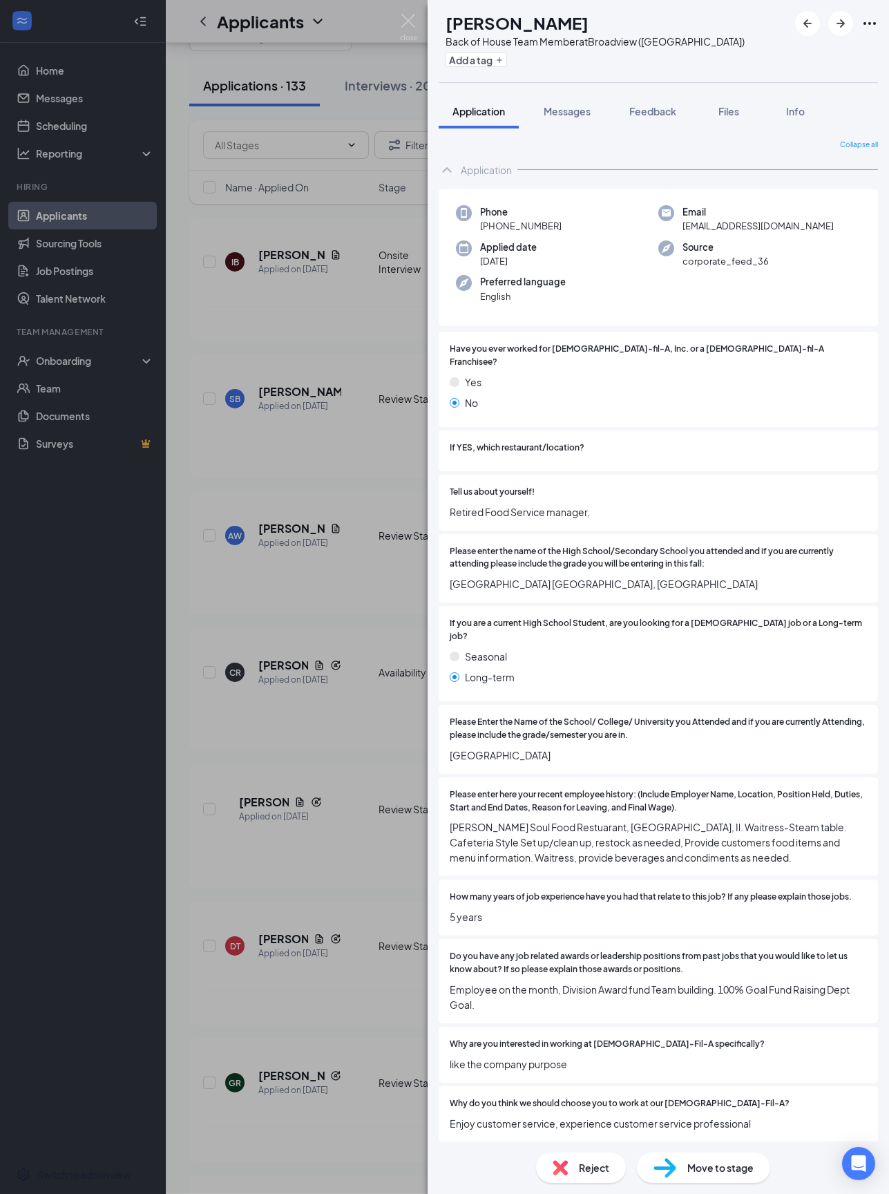
click at [666, 21] on icon "ArrowRight" at bounding box center [841, 23] width 17 height 17
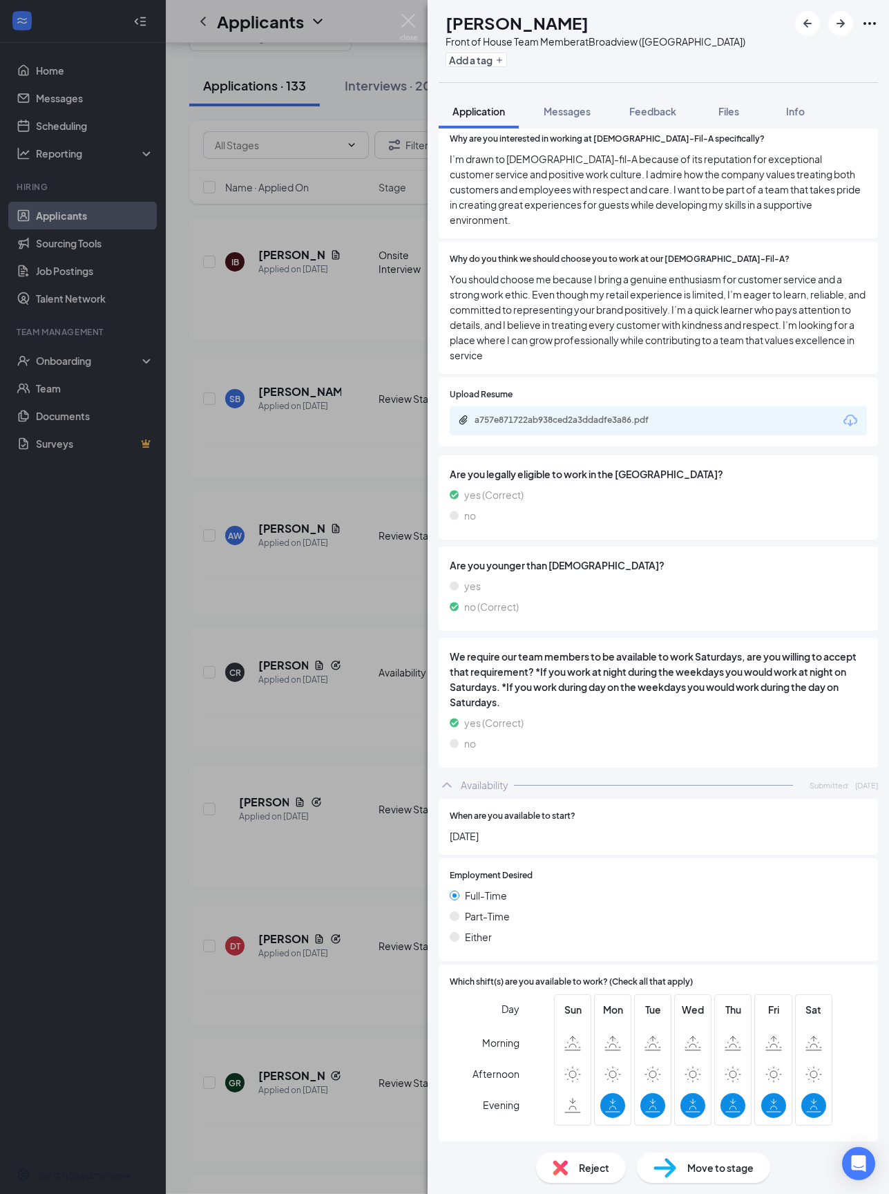
scroll to position [1148, 0]
click at [487, 415] on div "a757e871722ab938ced2a3ddadfe3a86.pdf" at bounding box center [572, 420] width 194 height 11
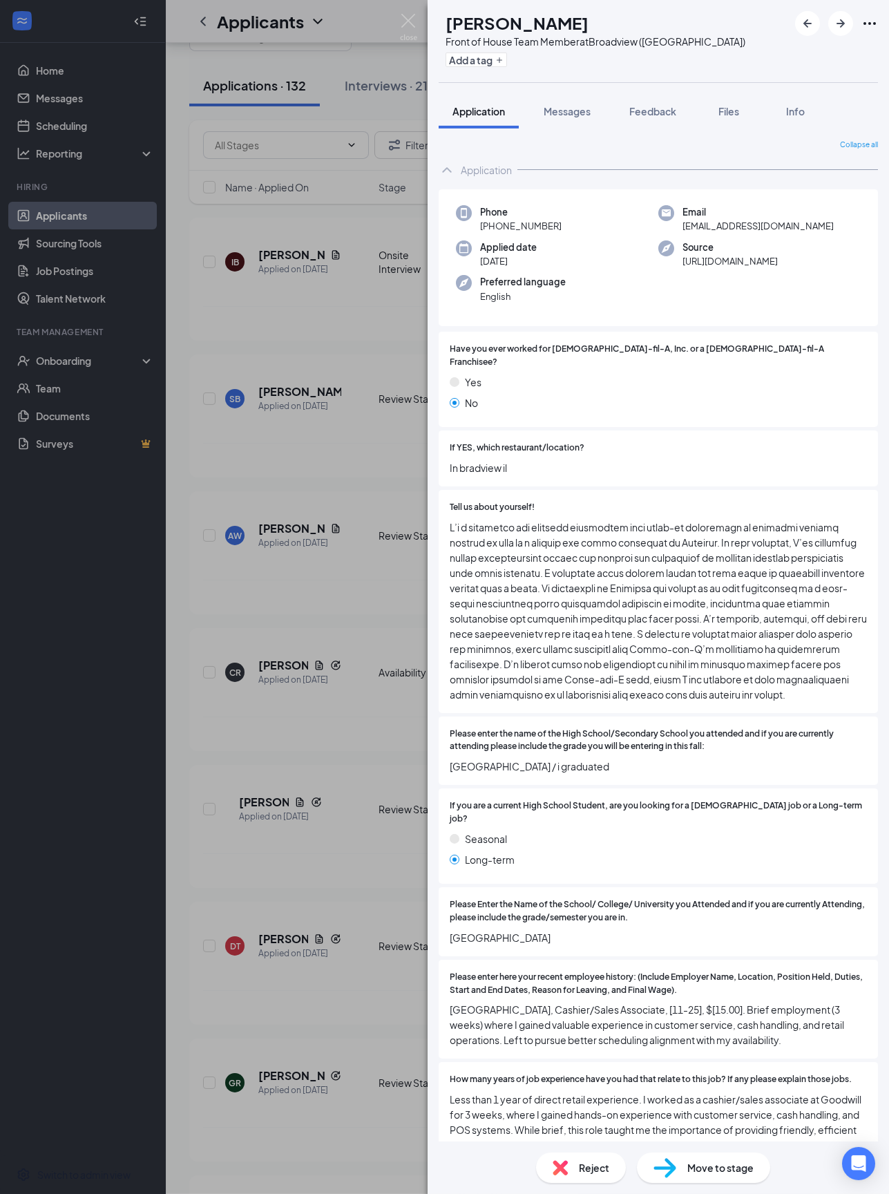
scroll to position [0, 0]
click at [666, 19] on icon "ArrowRight" at bounding box center [841, 23] width 17 height 17
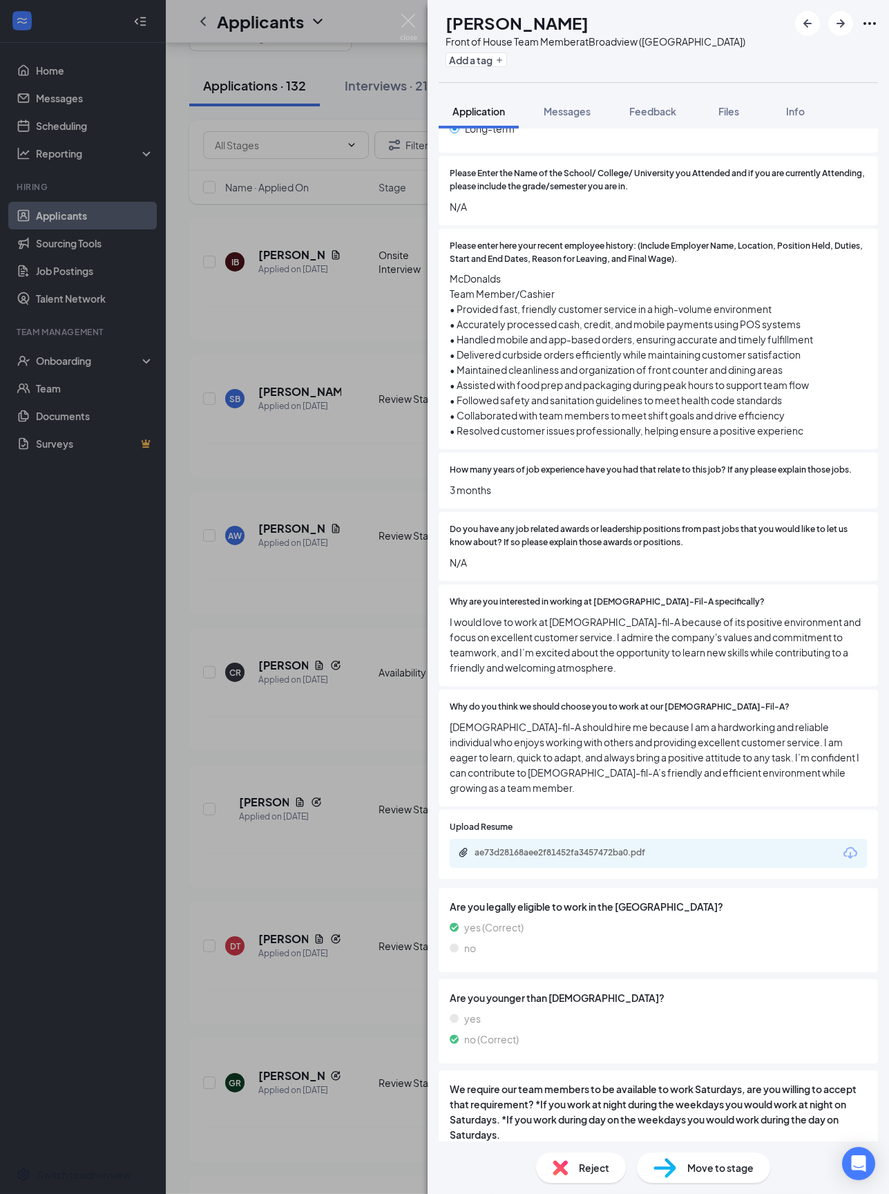
scroll to position [633, 0]
click at [476, 847] on div "ae73d28168aee2f81452fa3457472ba0.pdf" at bounding box center [572, 852] width 194 height 11
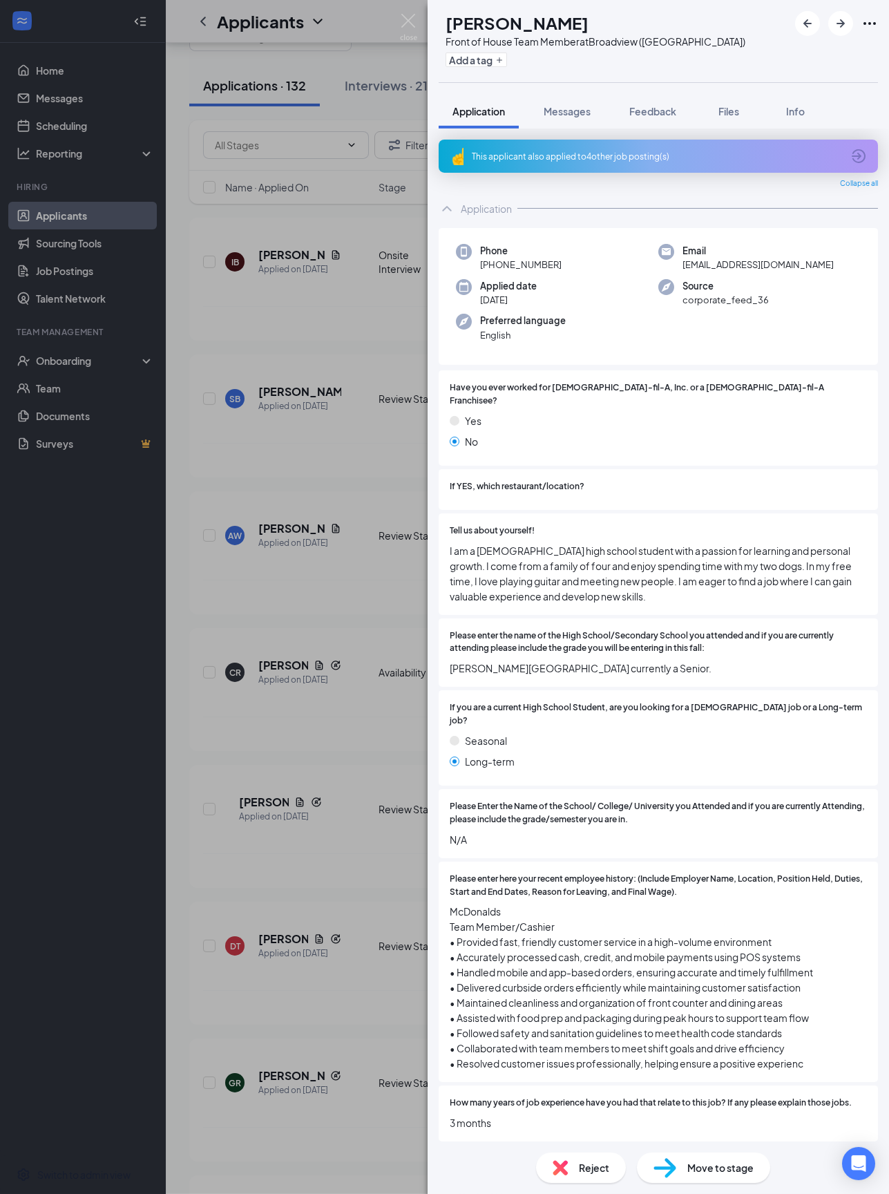
scroll to position [42, 0]
click at [666, 895] on div "Move to stage" at bounding box center [703, 1168] width 133 height 30
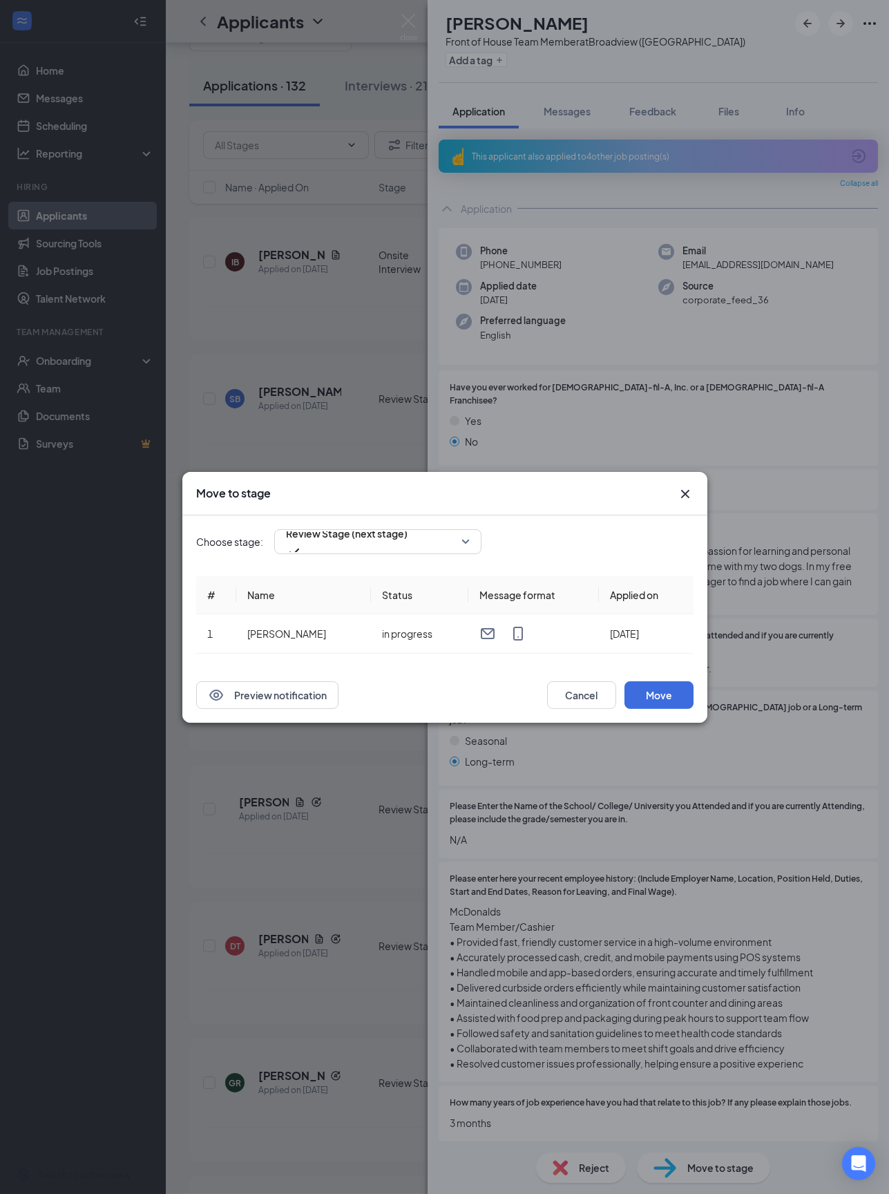
click at [343, 530] on input "search" at bounding box center [373, 541] width 181 height 23
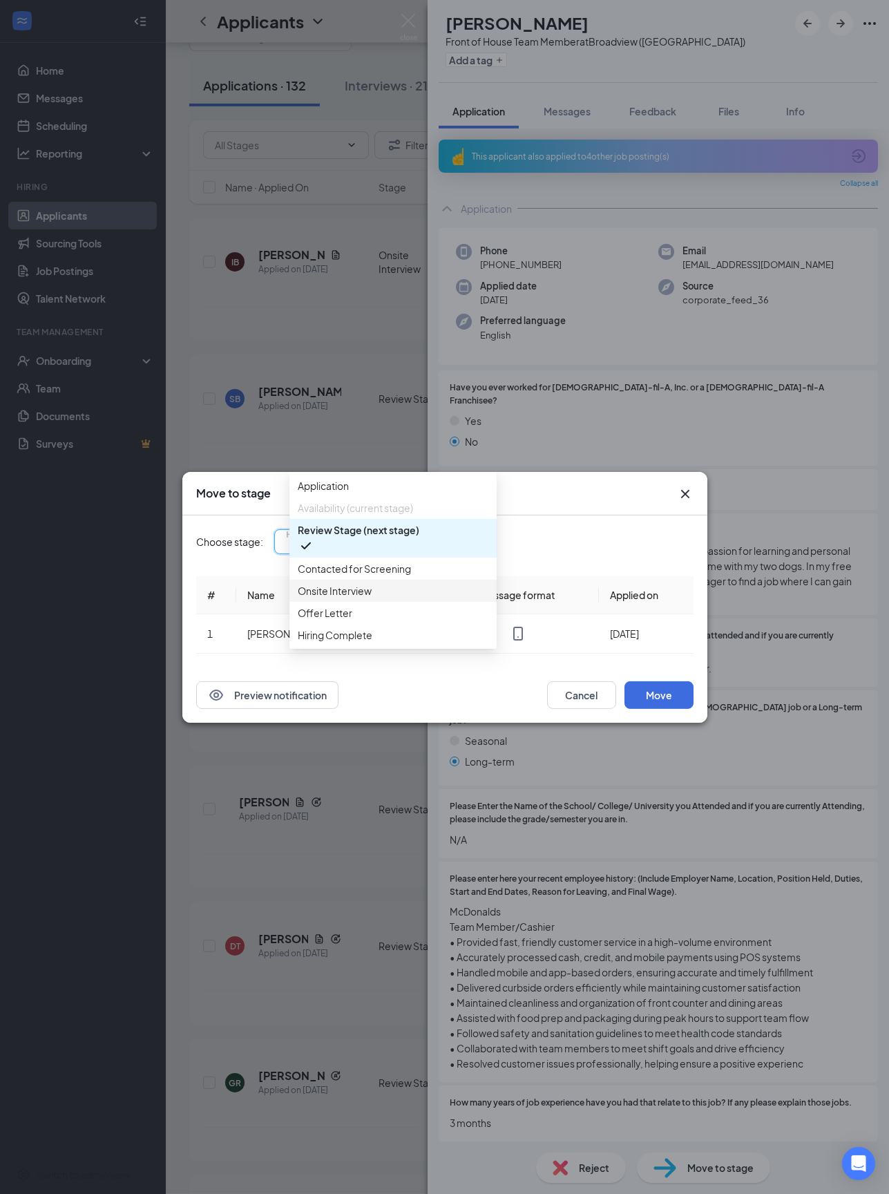
click at [323, 598] on span "Onsite Interview" at bounding box center [335, 590] width 74 height 15
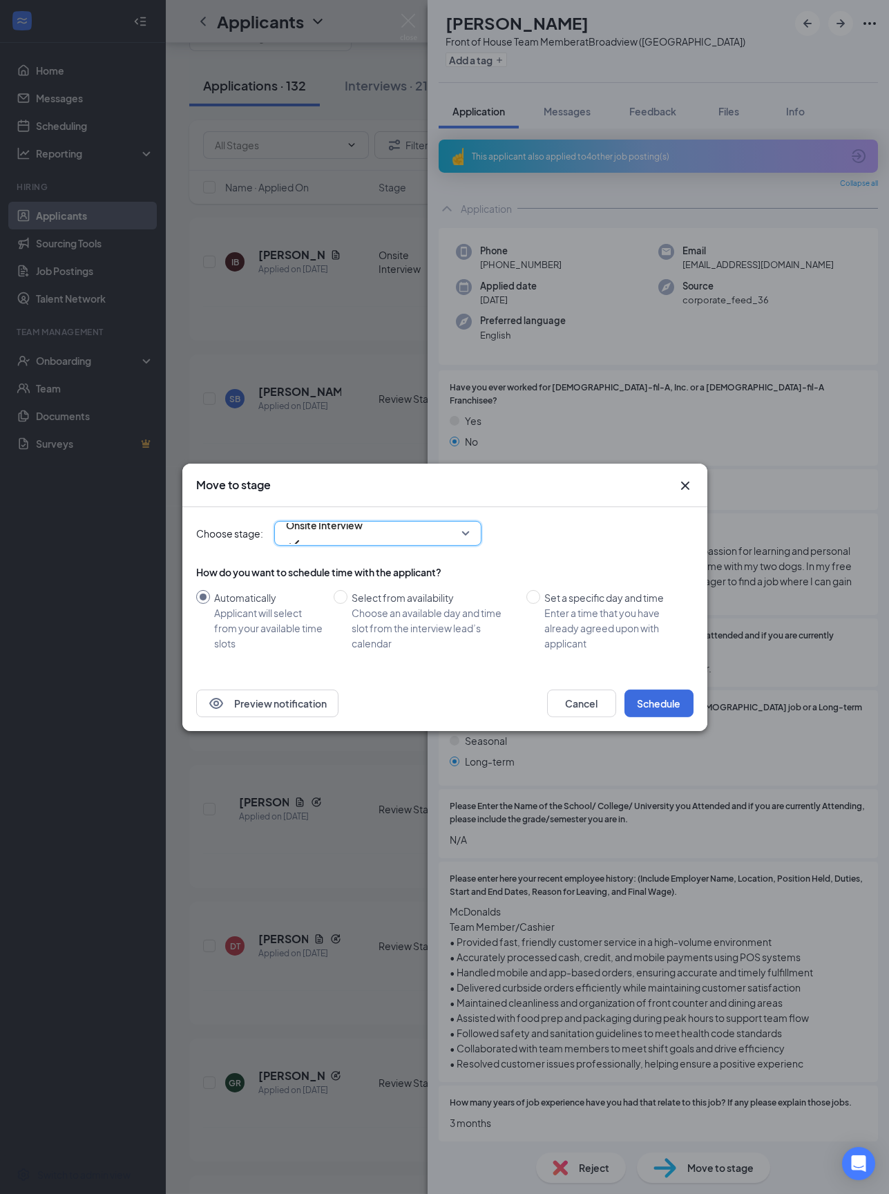
click at [349, 590] on span "Select from availability Choose an available day and time slot from the intervi…" at bounding box center [434, 620] width 173 height 61
click at [348, 590] on input "Select from availability Choose an available day and time slot from the intervi…" at bounding box center [341, 597] width 14 height 14
radio input "true"
radio input "false"
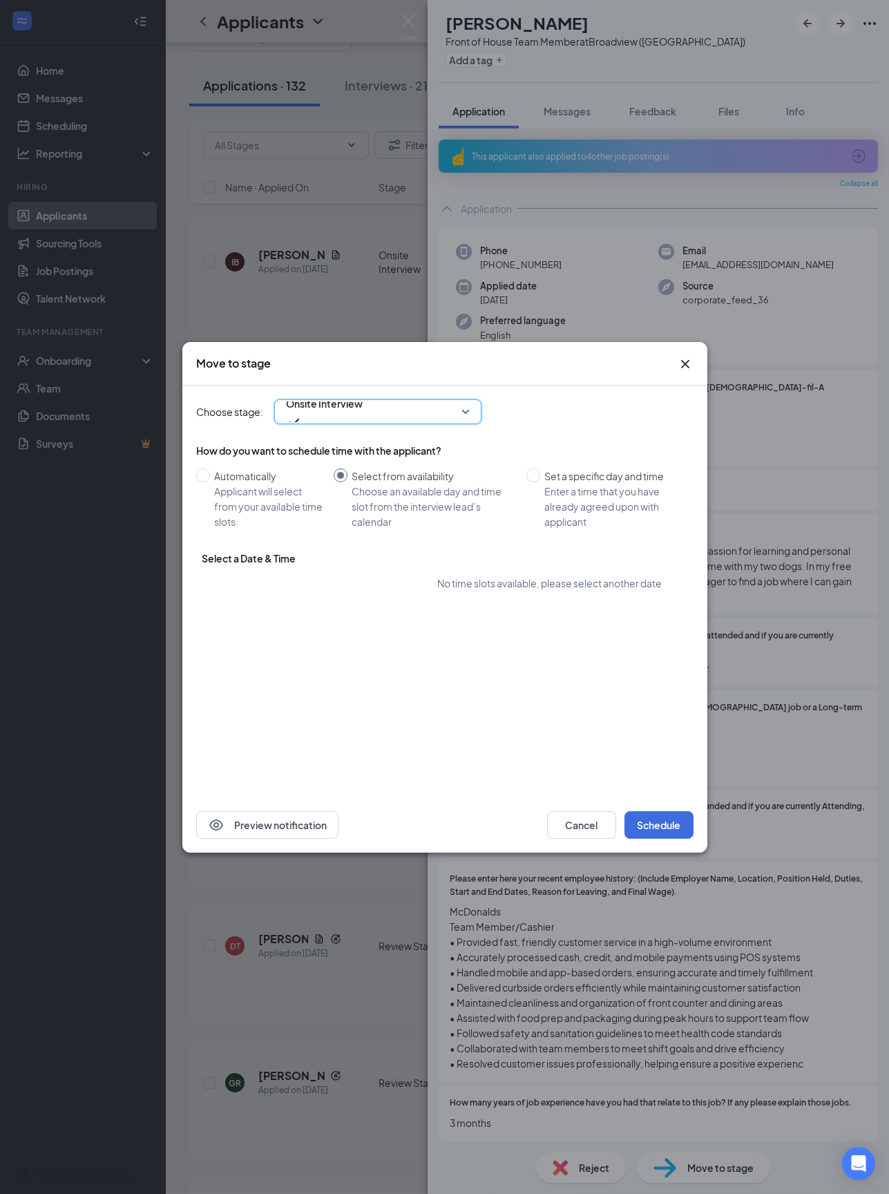
type input "[DATE]"
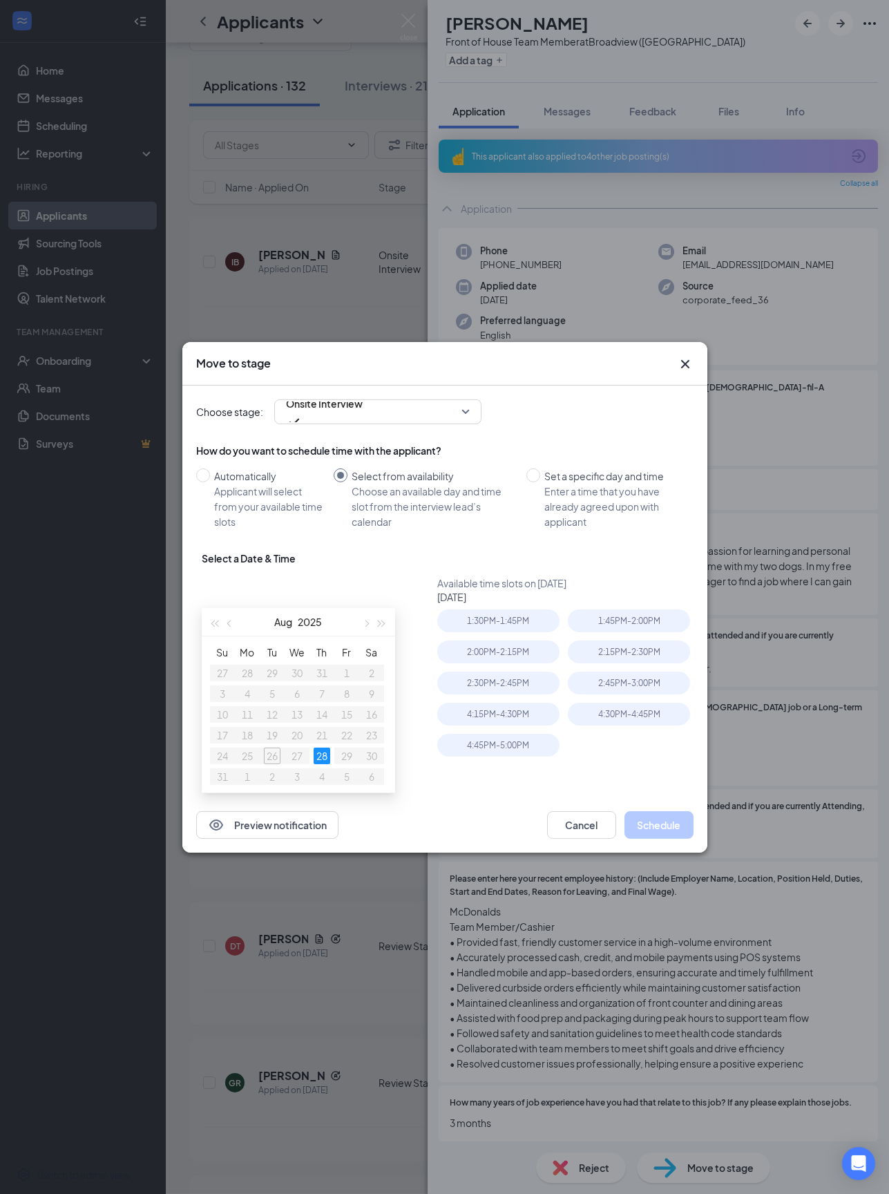
click at [472, 726] on div "4:15PM - 4:30PM" at bounding box center [498, 714] width 122 height 23
click at [654, 839] on button "Schedule" at bounding box center [659, 825] width 69 height 28
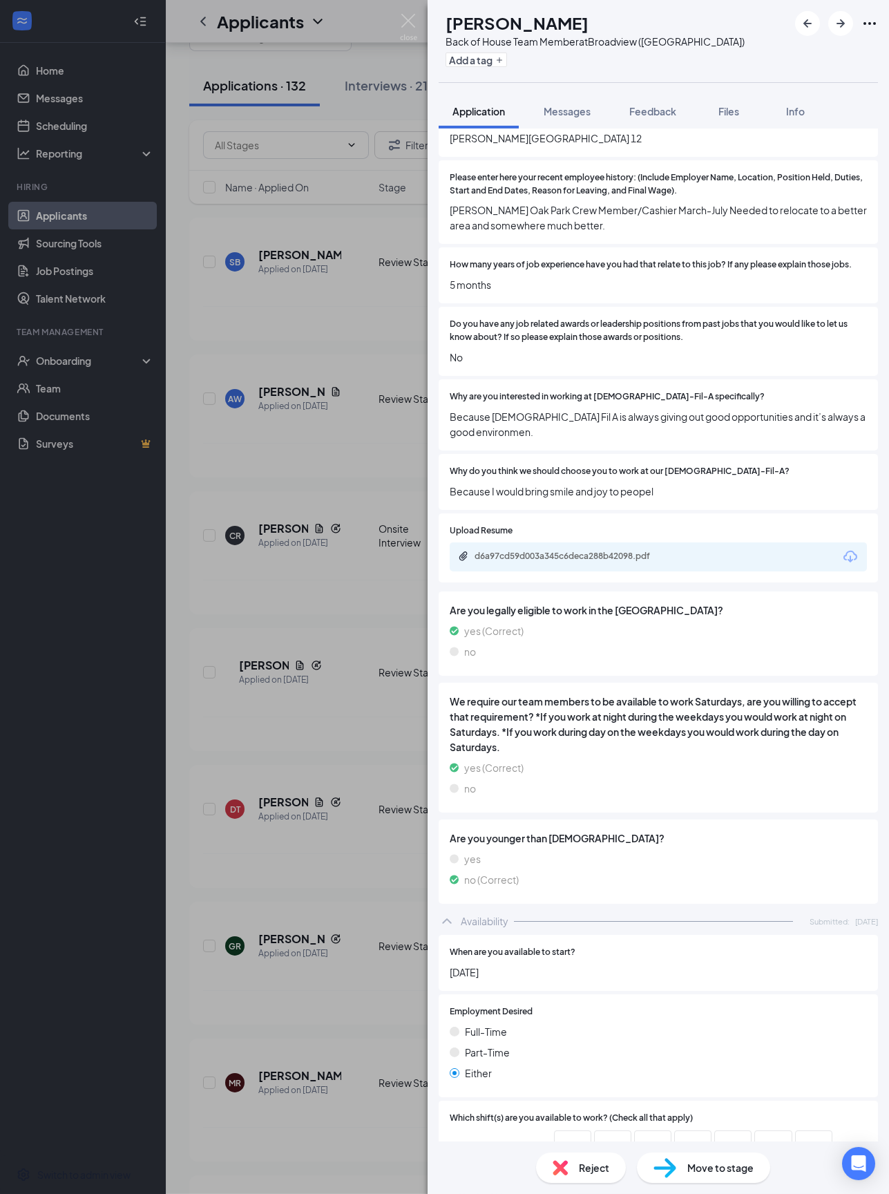
scroll to position [692, 0]
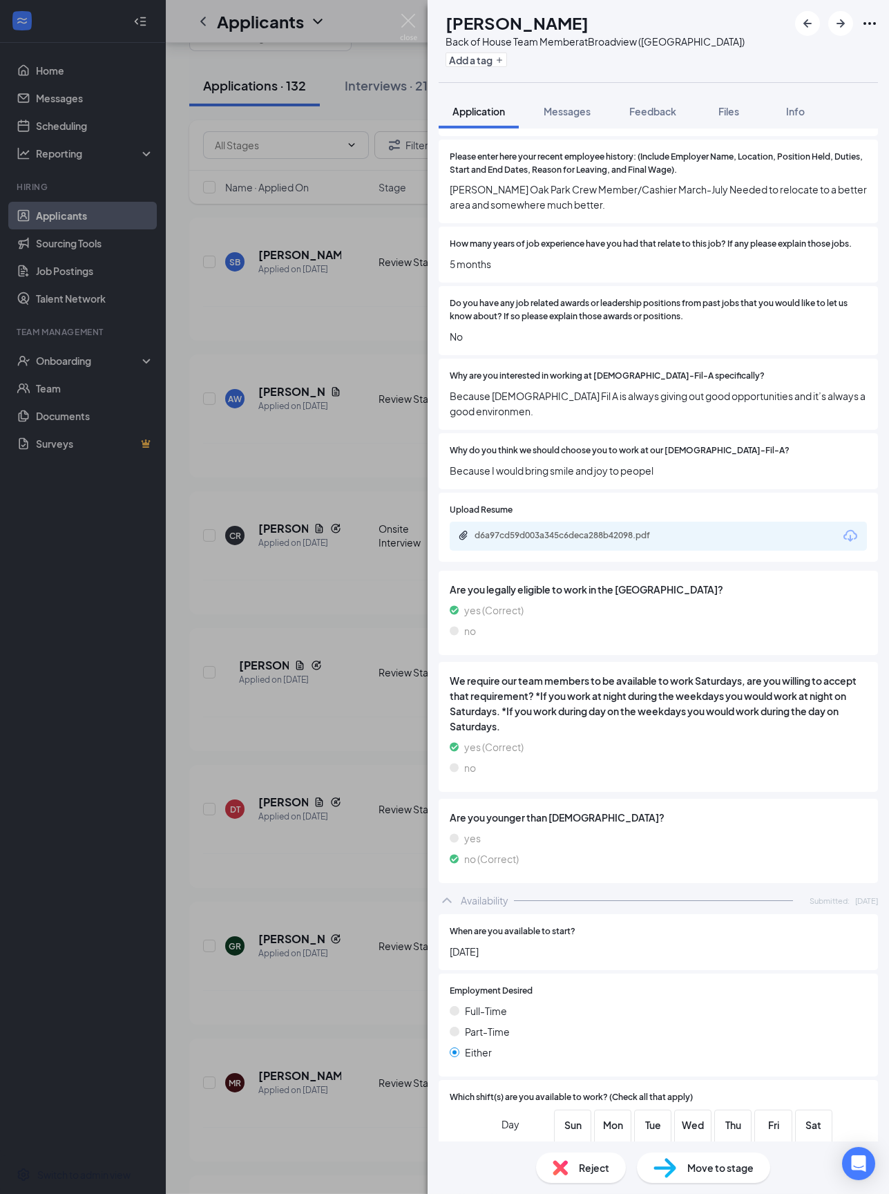
click at [31, 234] on div "DP [PERSON_NAME] Back of House Team Member at [GEOGRAPHIC_DATA] ([GEOGRAPHIC_DA…" at bounding box center [444, 597] width 889 height 1194
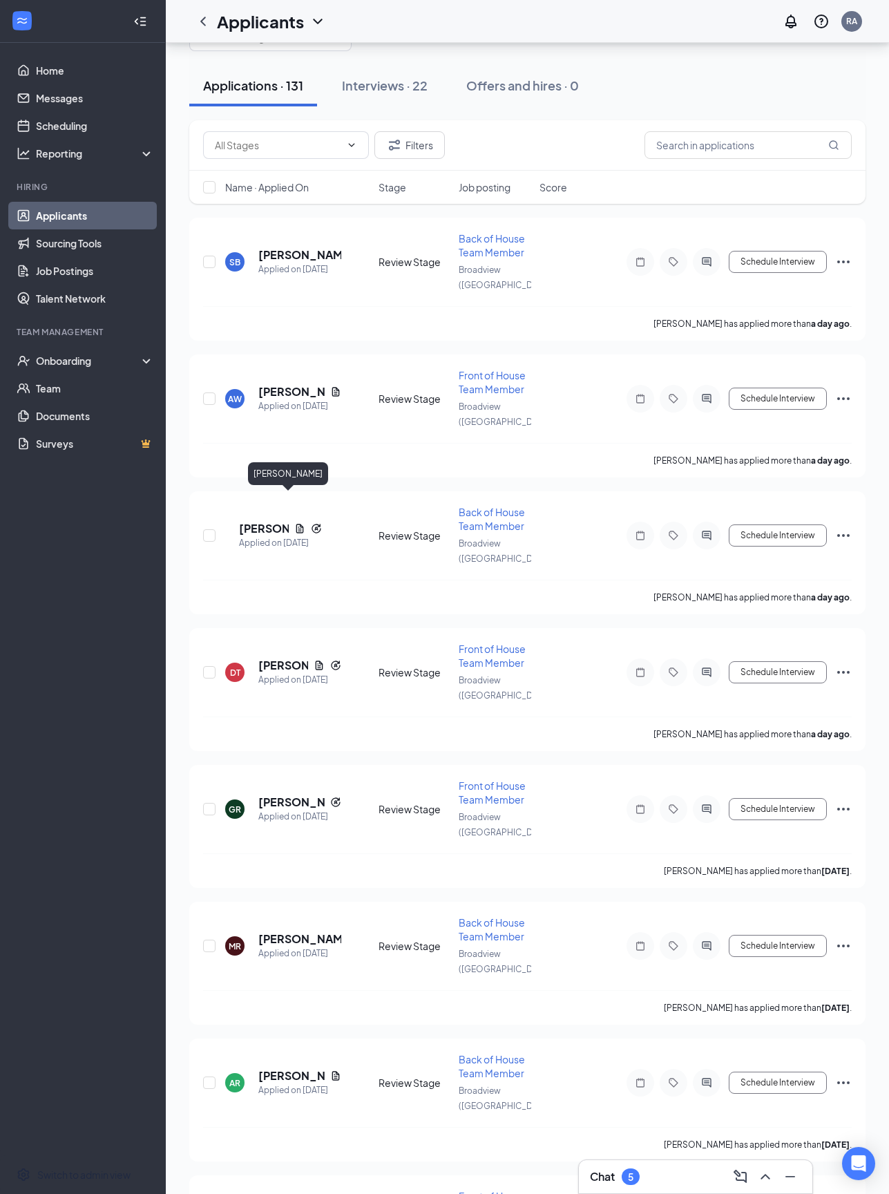
click at [276, 521] on h5 "[PERSON_NAME]" at bounding box center [264, 528] width 50 height 15
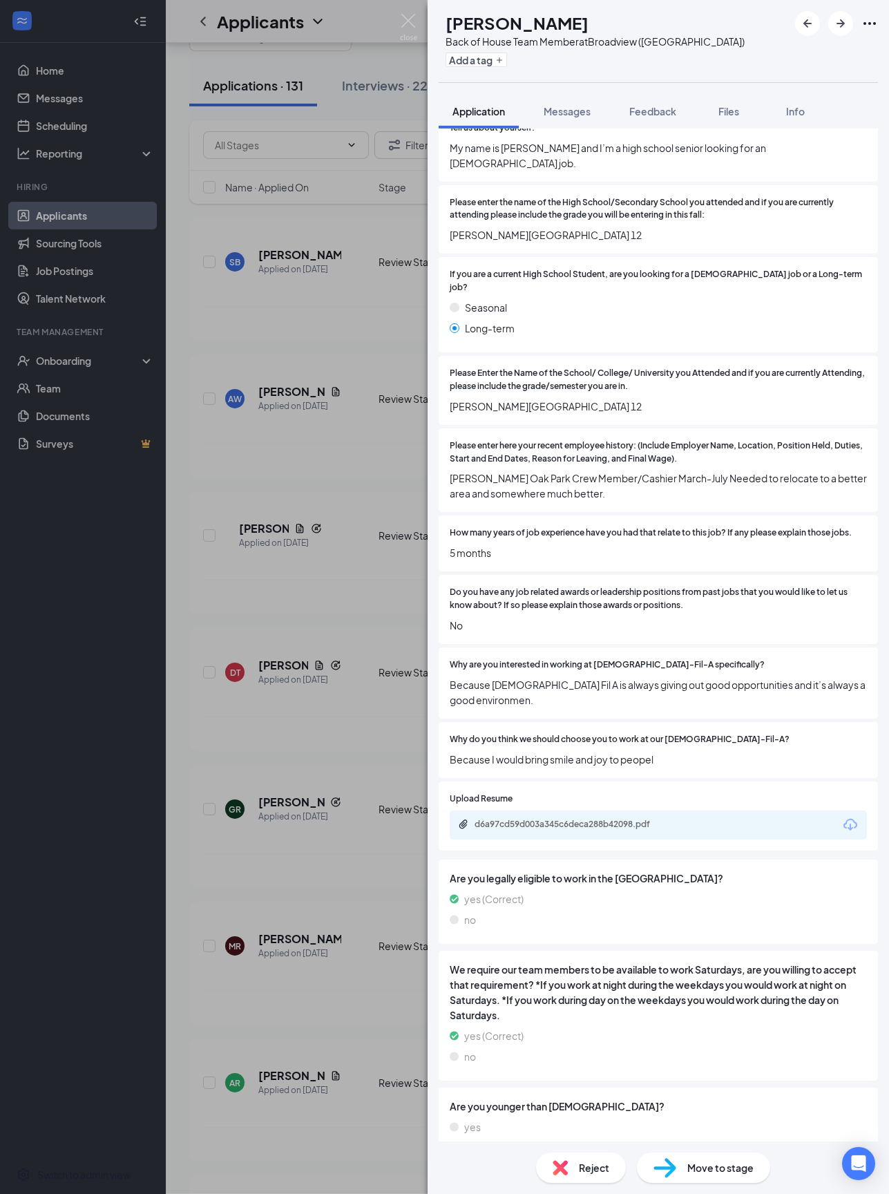
scroll to position [408, 0]
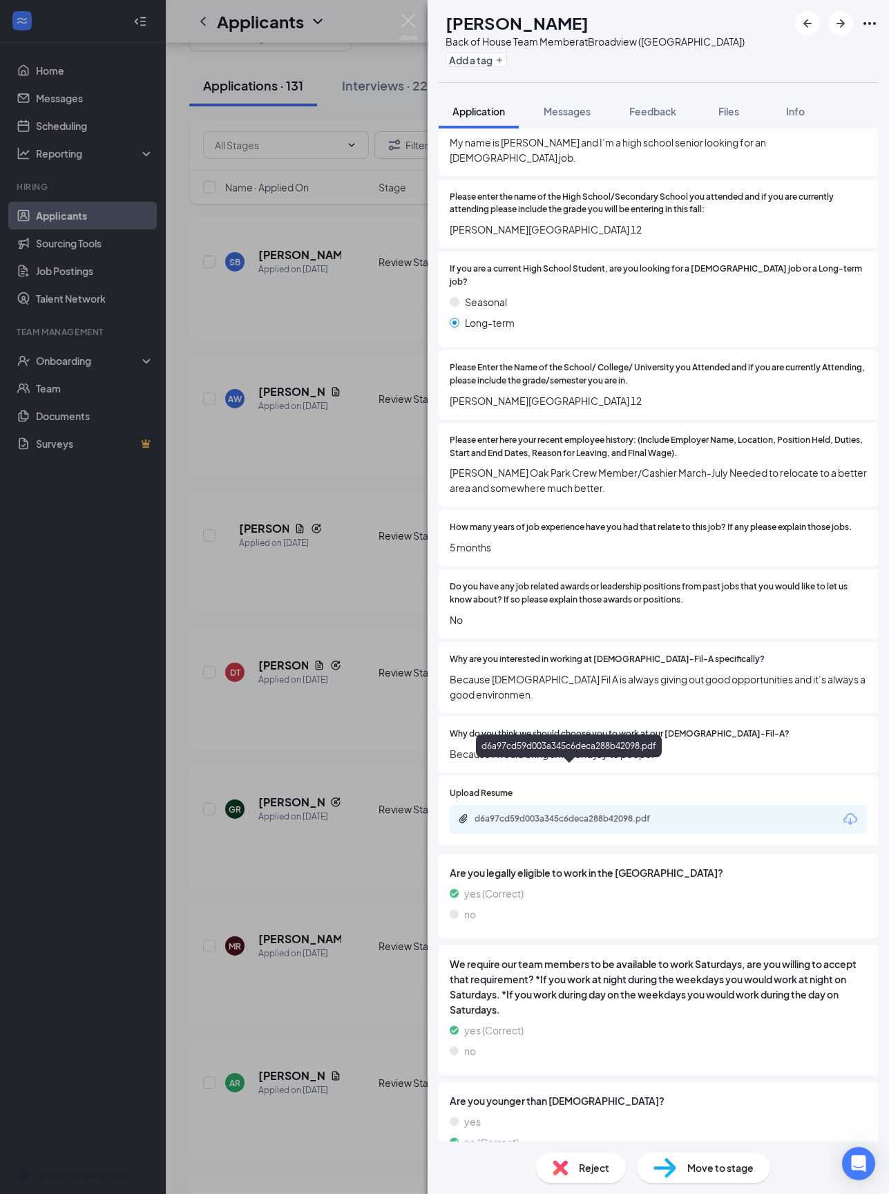
click at [500, 813] on div "d6a97cd59d003a345c6deca288b42098.pdf" at bounding box center [572, 818] width 194 height 11
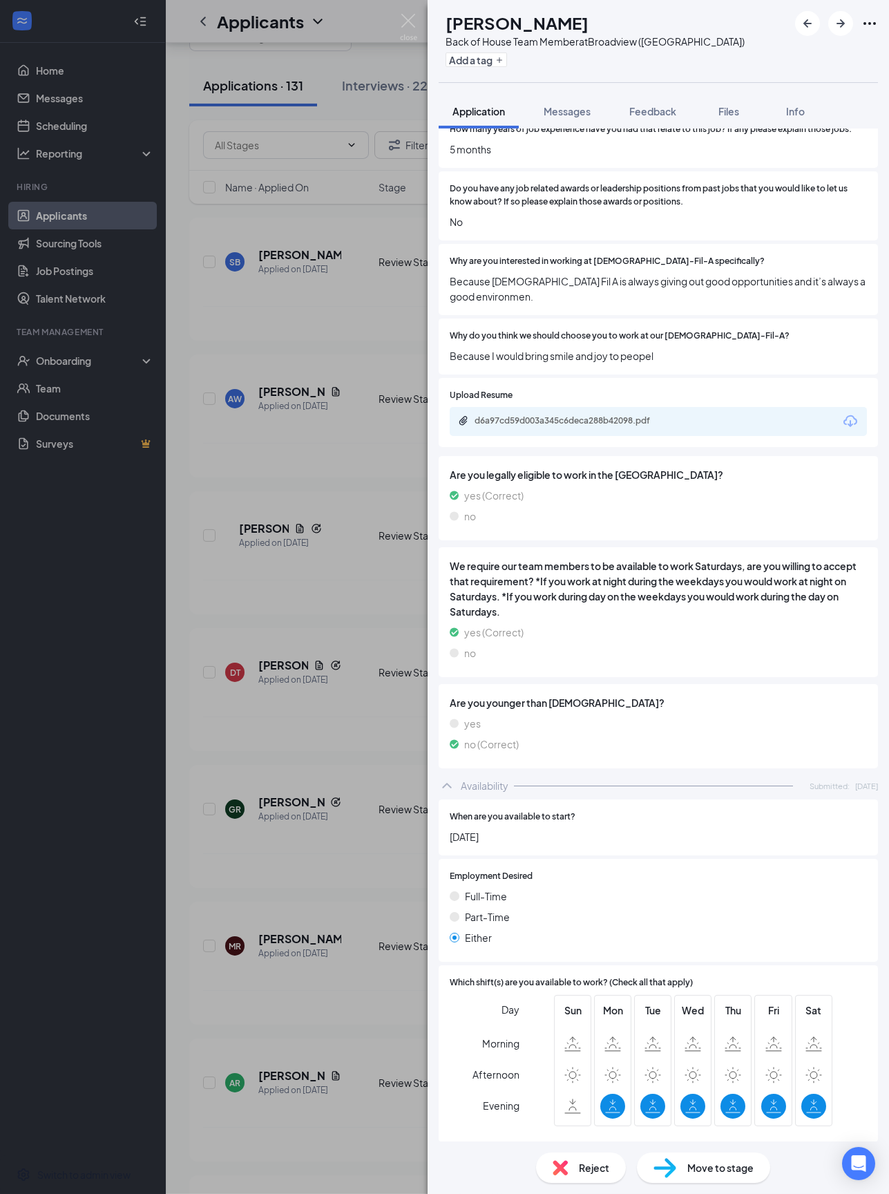
scroll to position [42, 0]
click at [666, 895] on div "Move to stage" at bounding box center [703, 1168] width 133 height 30
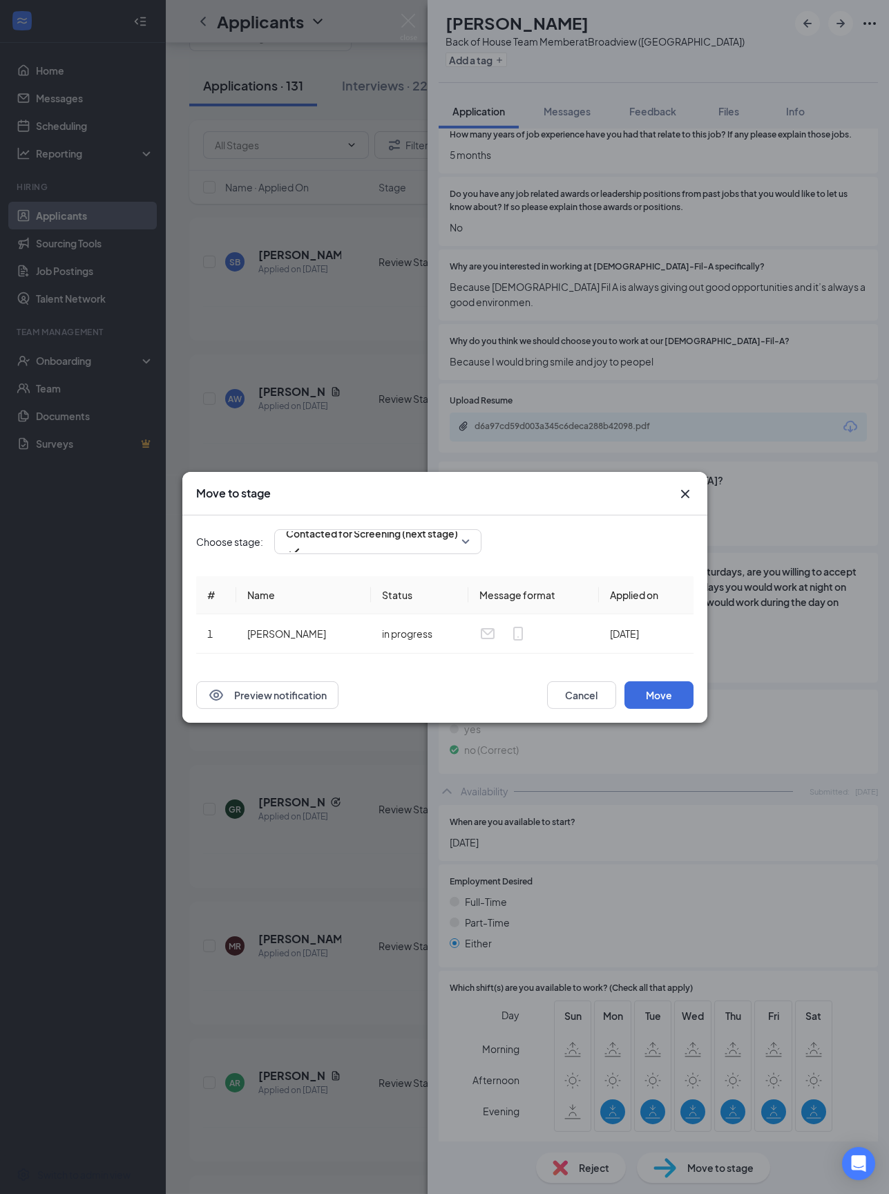
click at [327, 534] on span "Contacted for Screening (next stage)" at bounding box center [372, 533] width 172 height 21
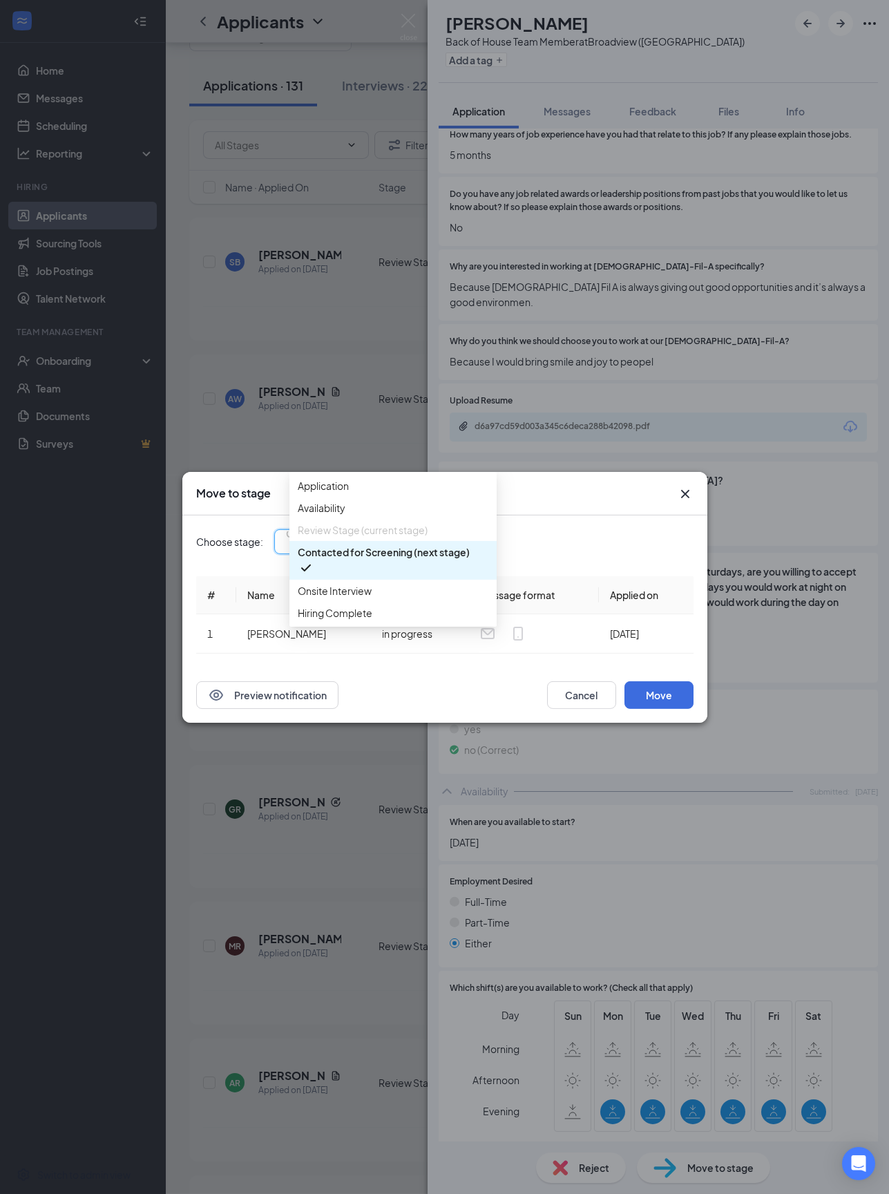
click at [549, 496] on div "Move to stage" at bounding box center [432, 493] width 473 height 15
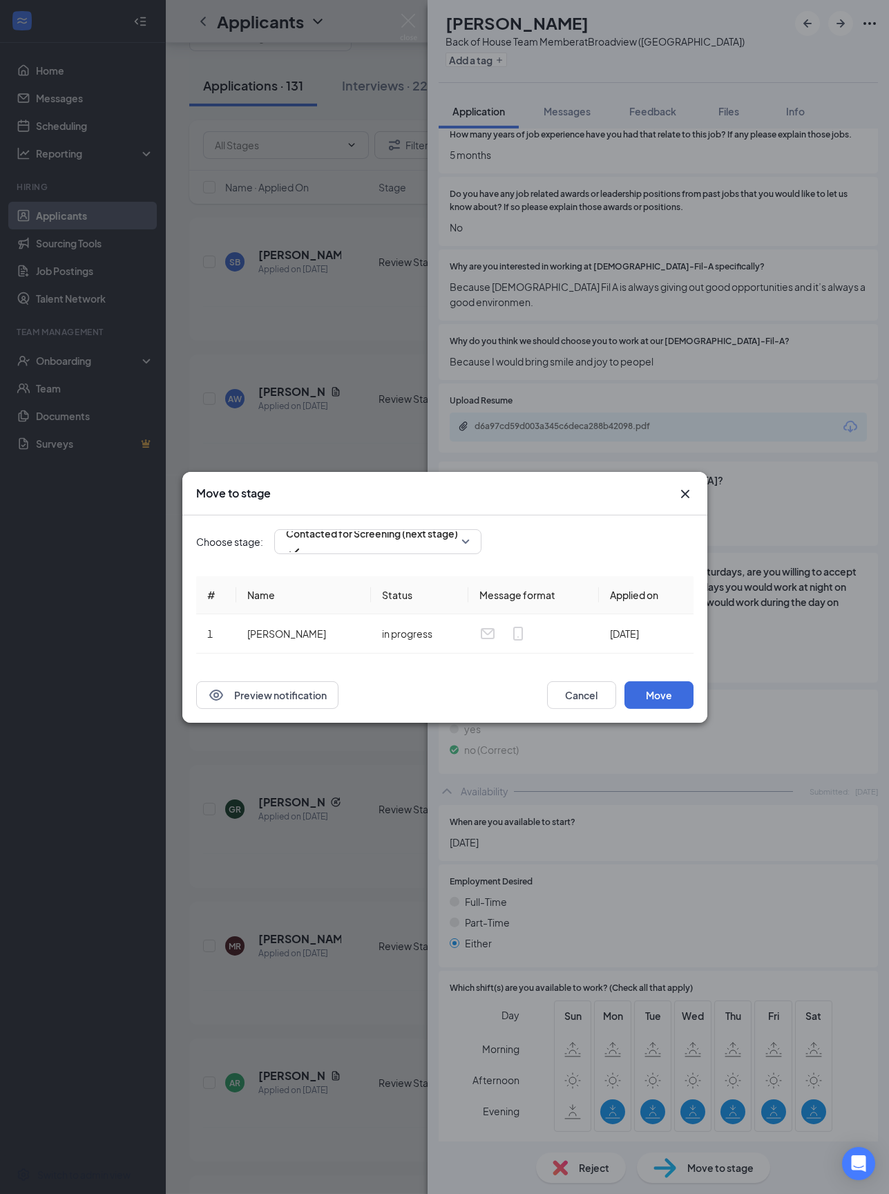
click at [666, 493] on icon "Cross" at bounding box center [685, 494] width 17 height 17
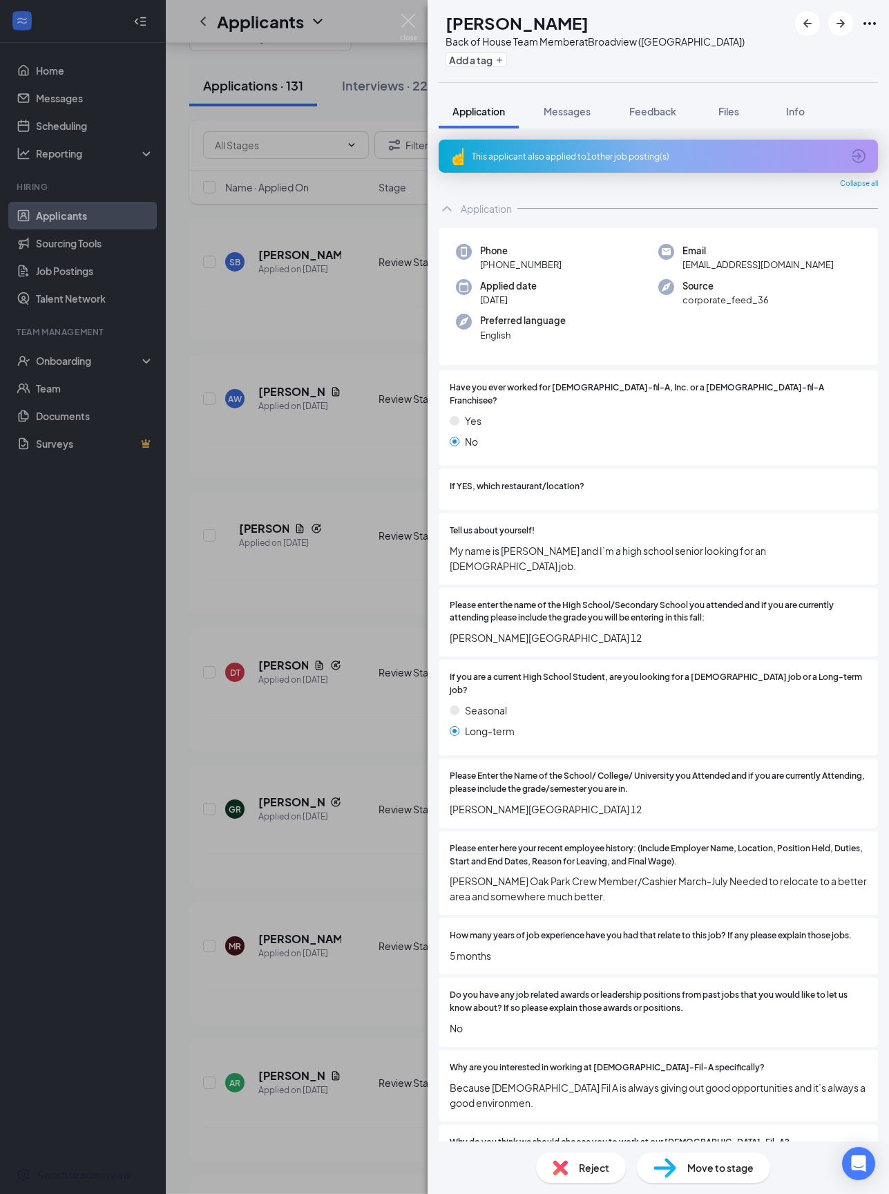
scroll to position [0, 0]
click at [666, 24] on button "button" at bounding box center [841, 23] width 25 height 25
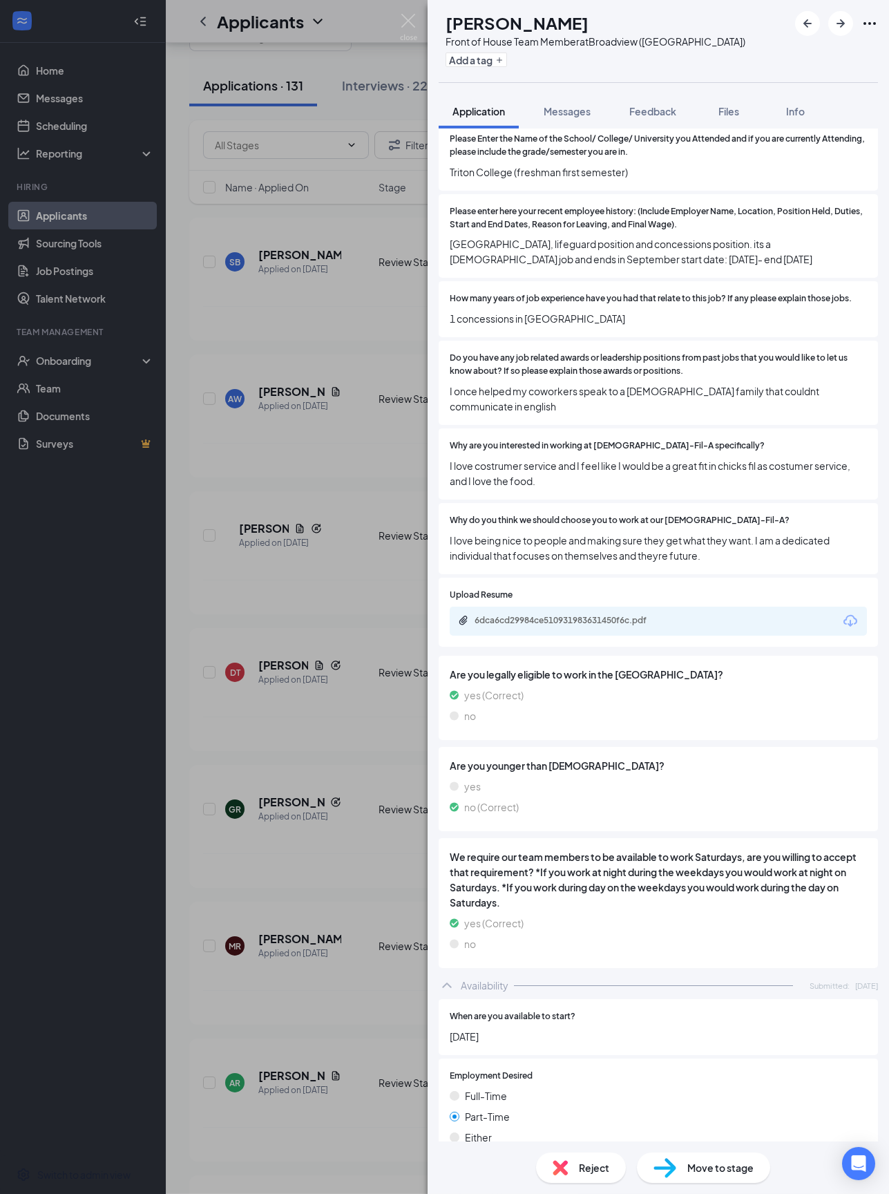
scroll to position [698, 0]
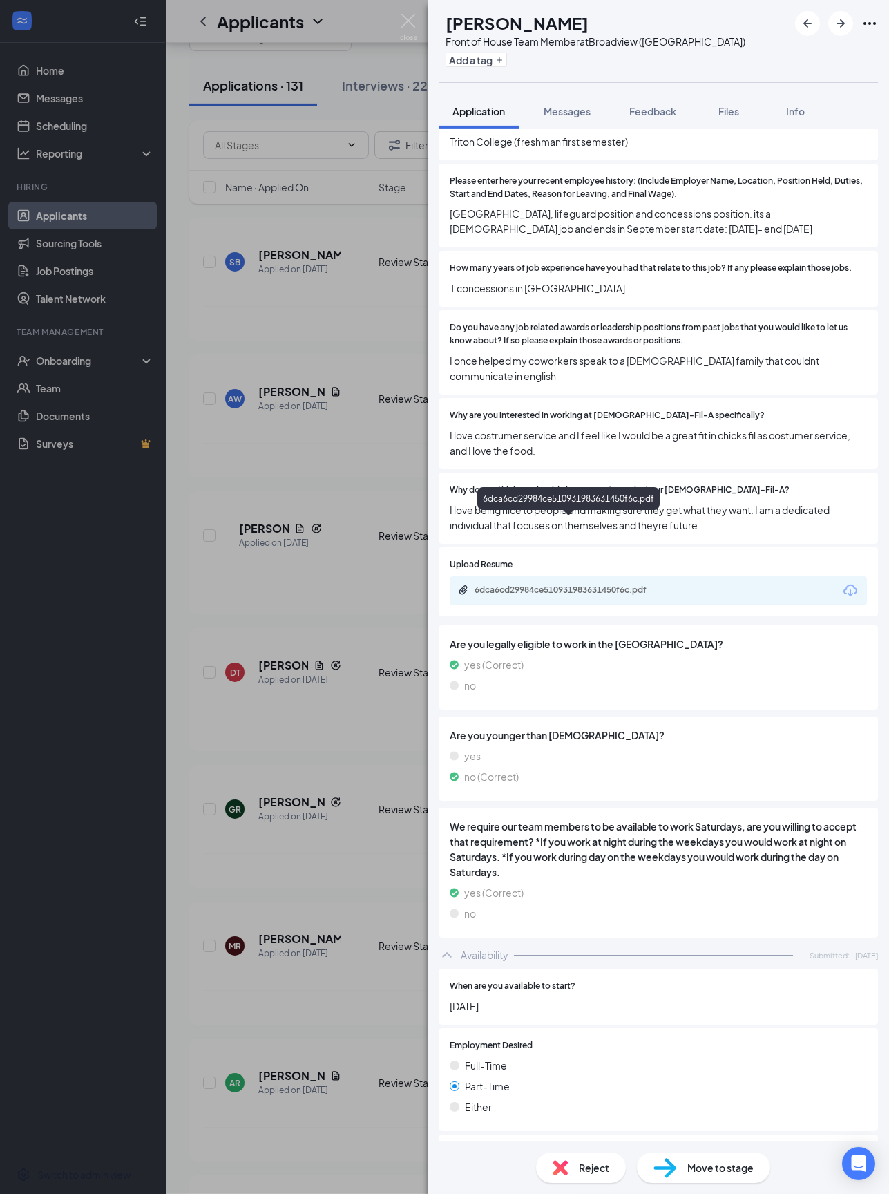
click at [498, 585] on div "6dca6cd29984ce510931983631450f6c.pdf" at bounding box center [572, 590] width 194 height 11
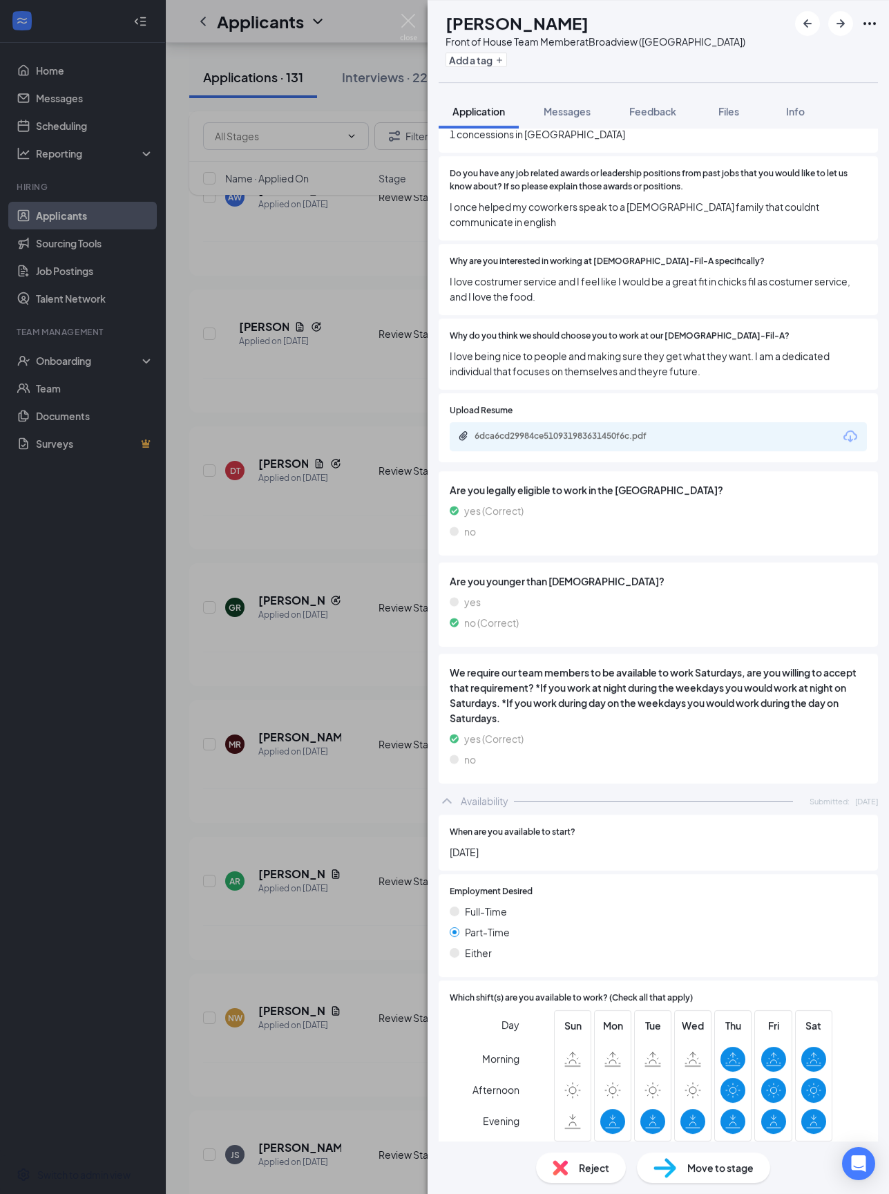
scroll to position [852, 0]
click at [666, 895] on img at bounding box center [665, 1168] width 23 height 20
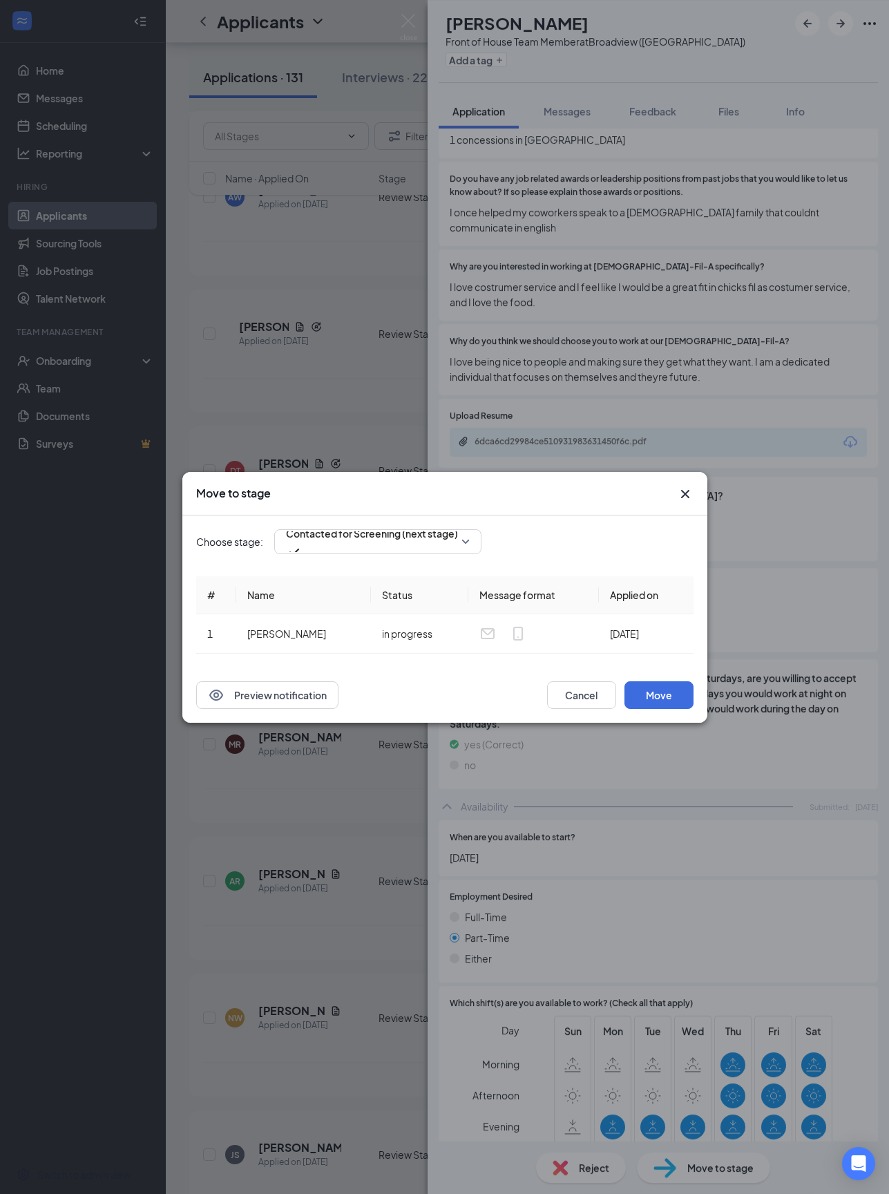
click at [364, 544] on span "Contacted for Screening (next stage)" at bounding box center [372, 533] width 172 height 21
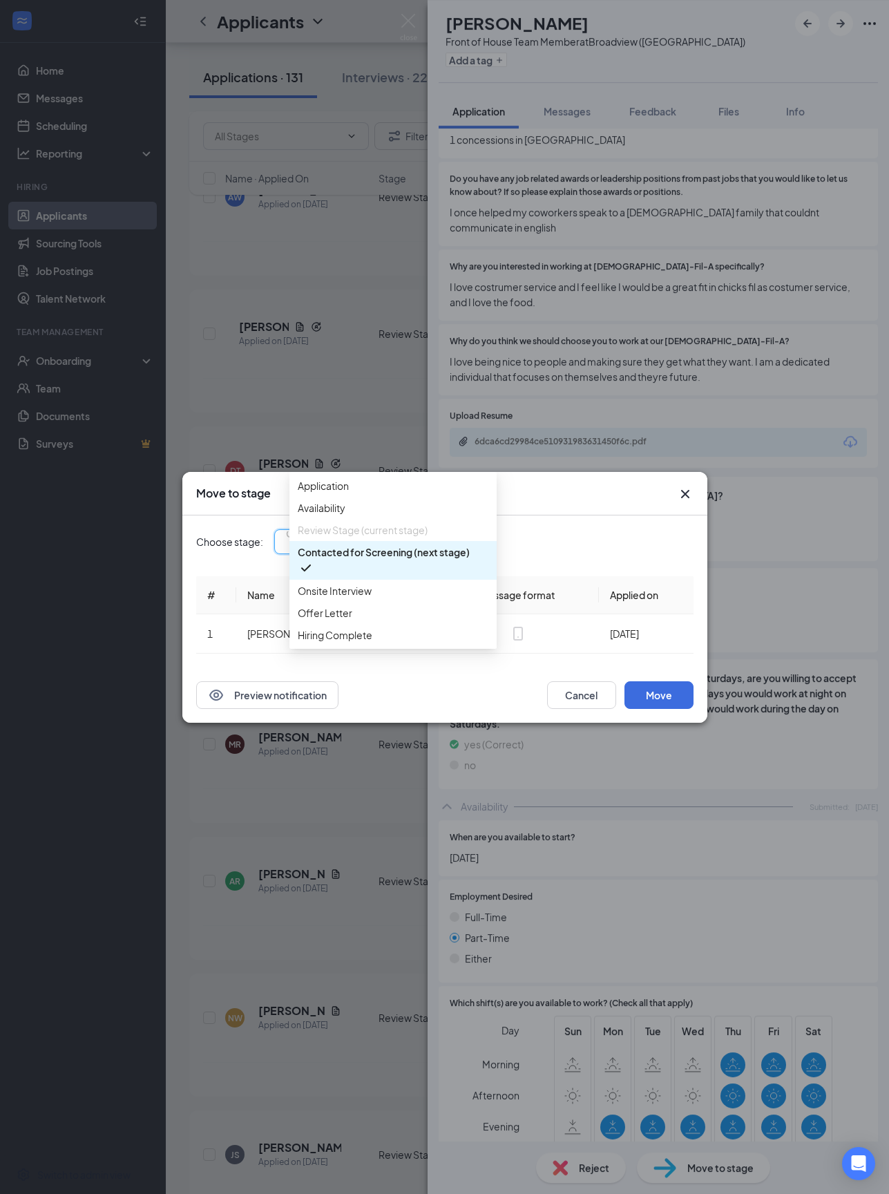
click at [325, 598] on span "Onsite Interview" at bounding box center [335, 590] width 74 height 15
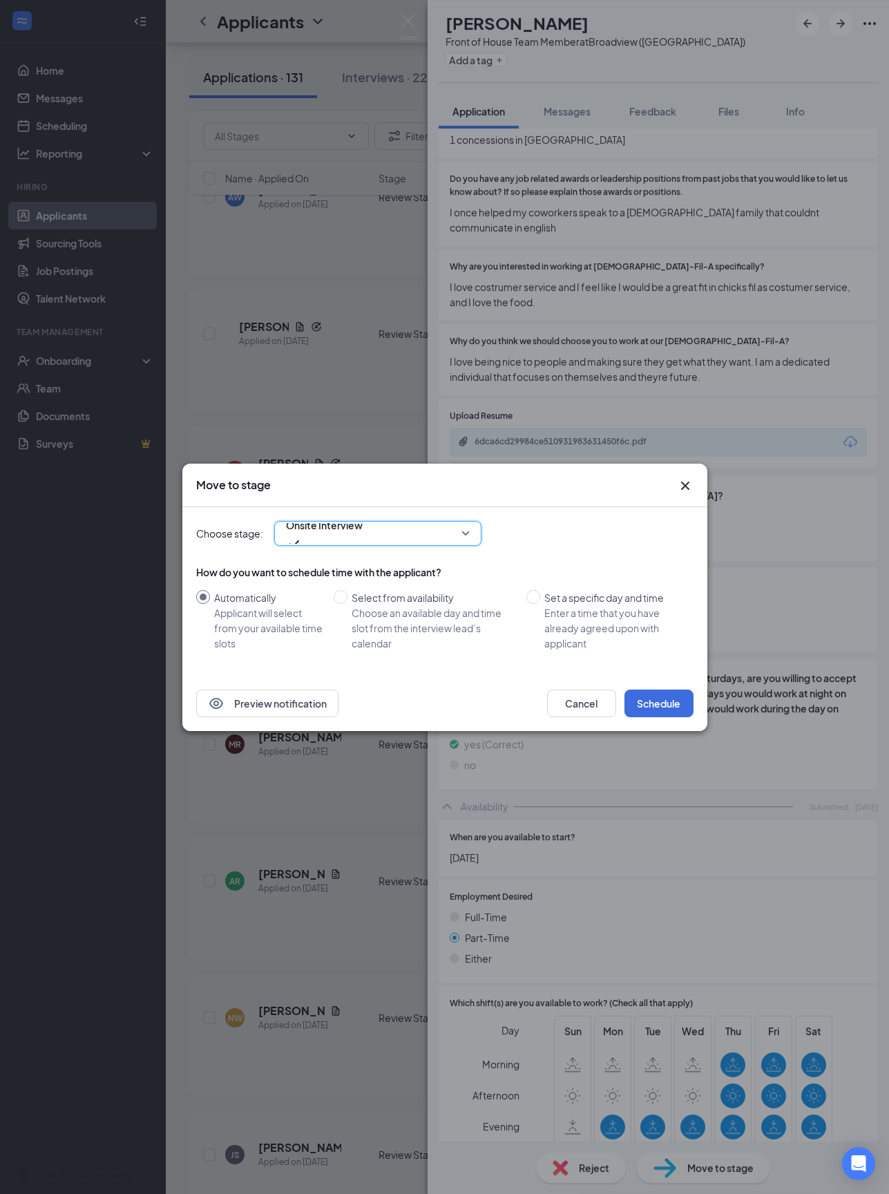
click at [344, 598] on span at bounding box center [341, 597] width 14 height 14
click at [344, 598] on input "Select from availability Choose an available day and time slot from the intervi…" at bounding box center [341, 597] width 14 height 14
radio input "true"
radio input "false"
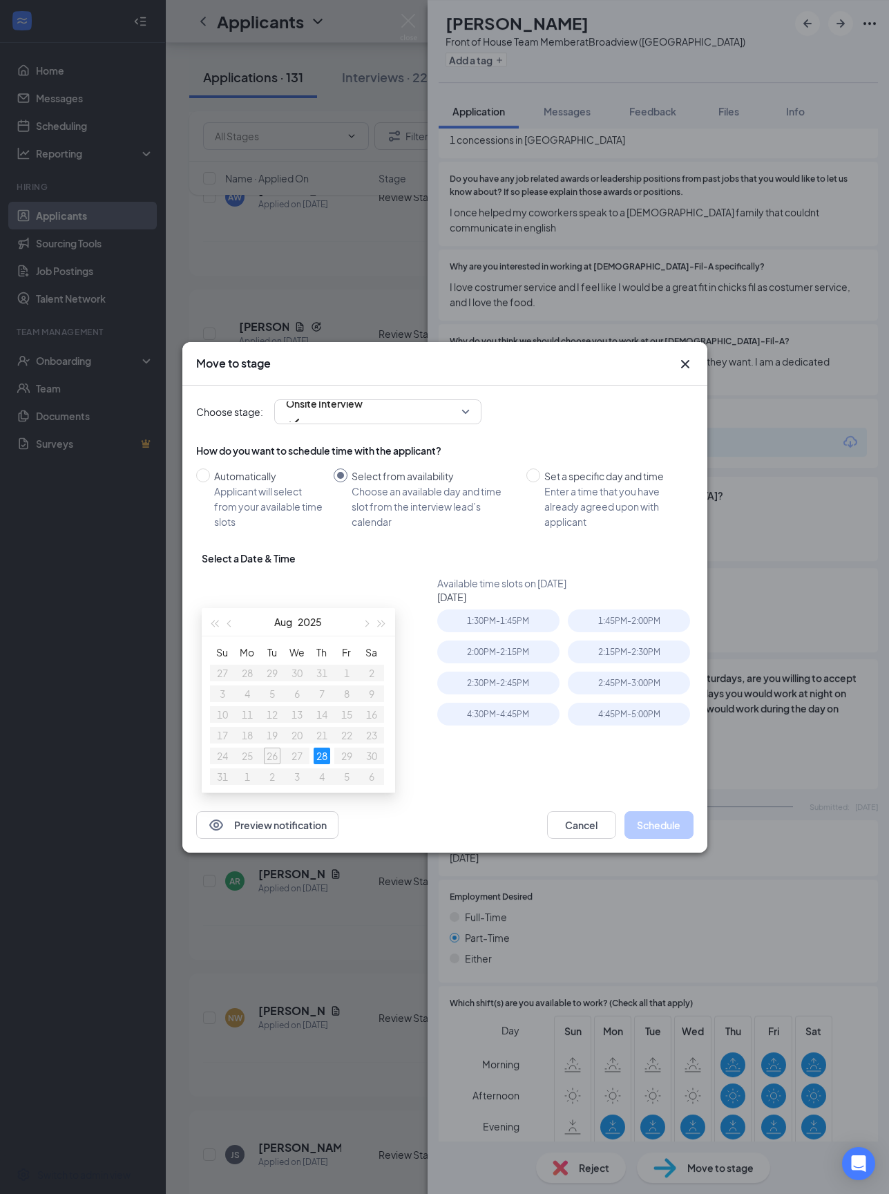
click at [467, 632] on div "1:30PM - 1:45PM" at bounding box center [498, 621] width 122 height 23
click at [645, 839] on button "Schedule" at bounding box center [659, 825] width 69 height 28
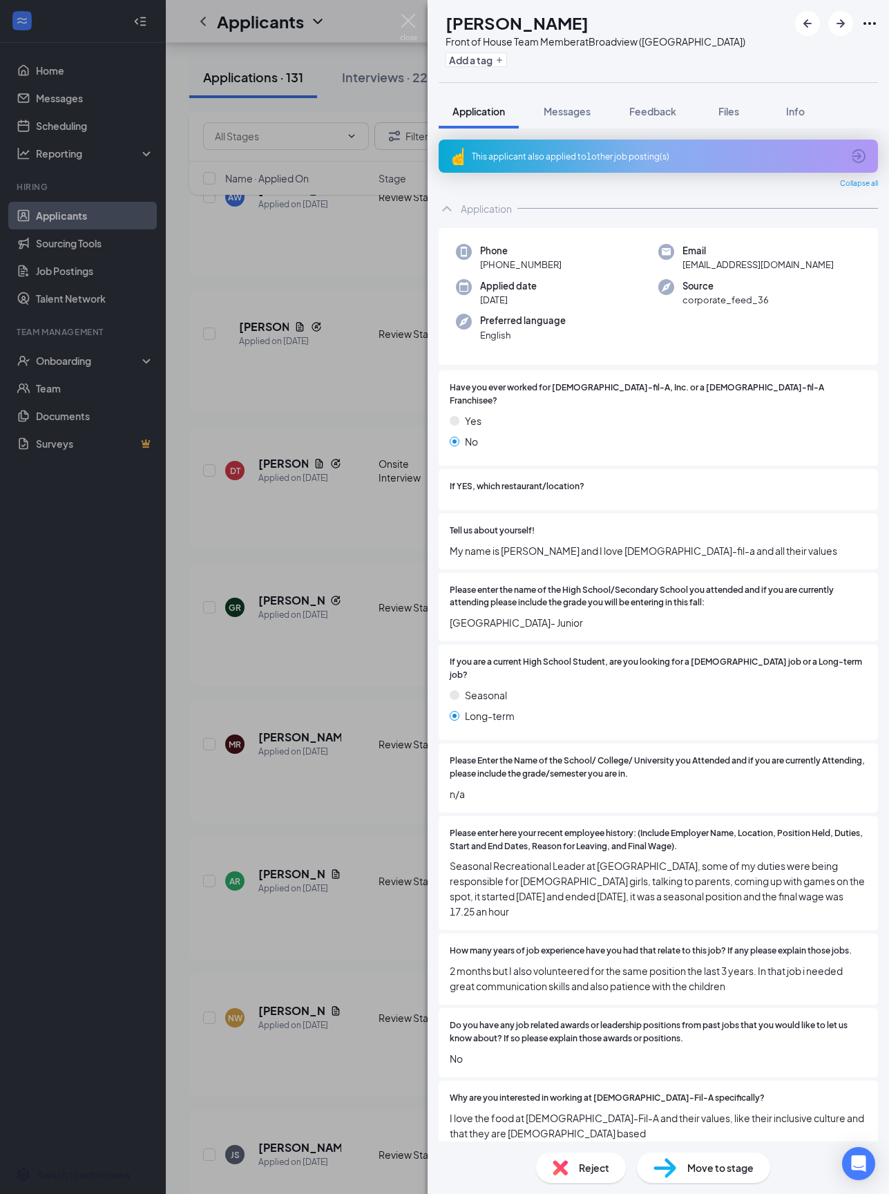
click at [406, 17] on img at bounding box center [408, 27] width 17 height 27
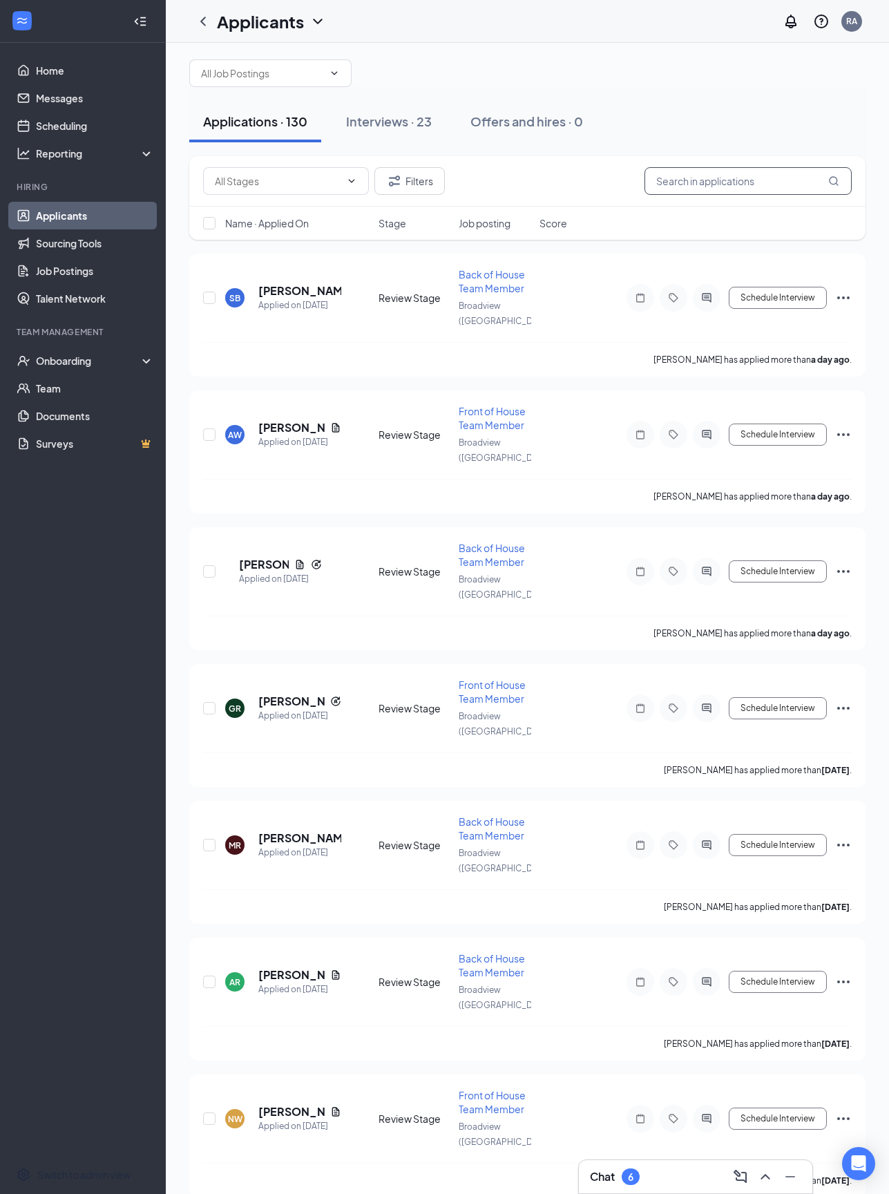
click at [666, 195] on input "text" at bounding box center [748, 181] width 207 height 28
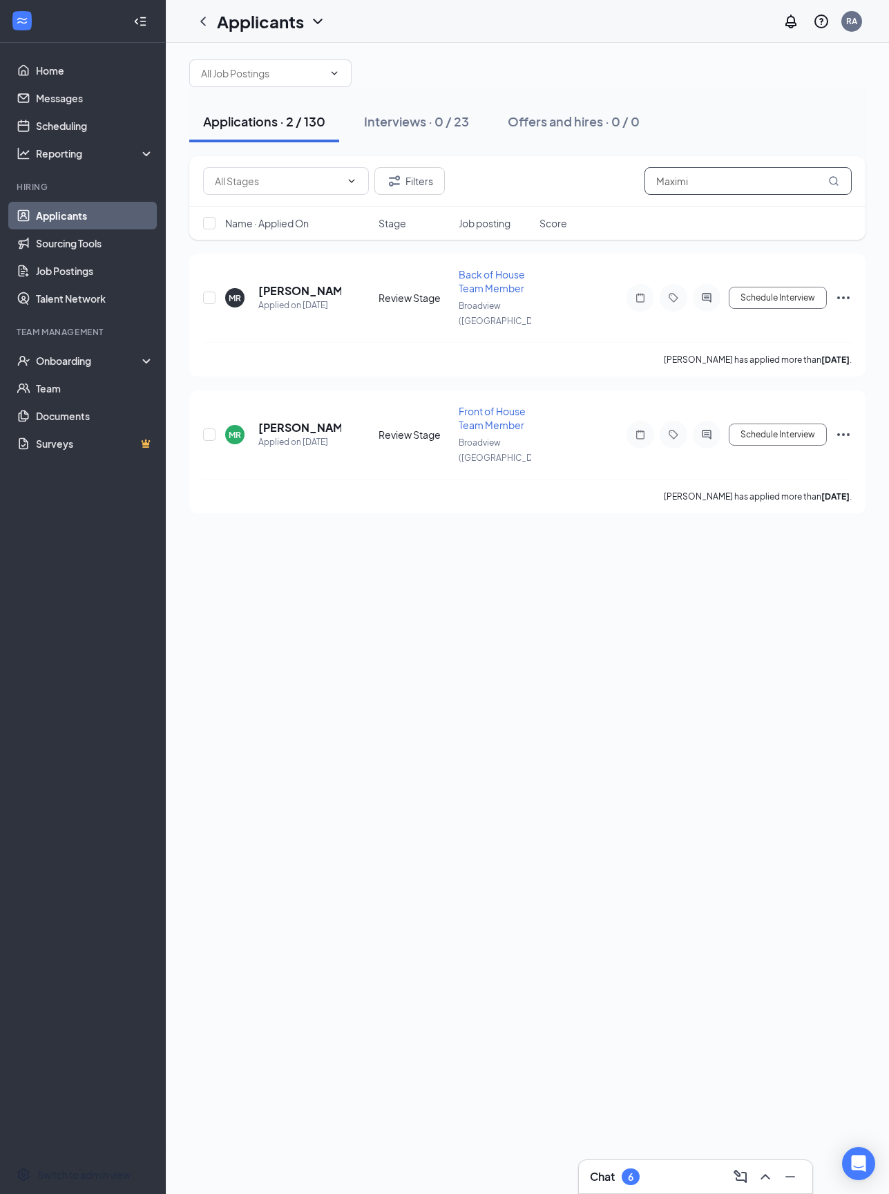
type input "Maximi"
click at [279, 420] on h5 "[PERSON_NAME]" at bounding box center [299, 427] width 83 height 15
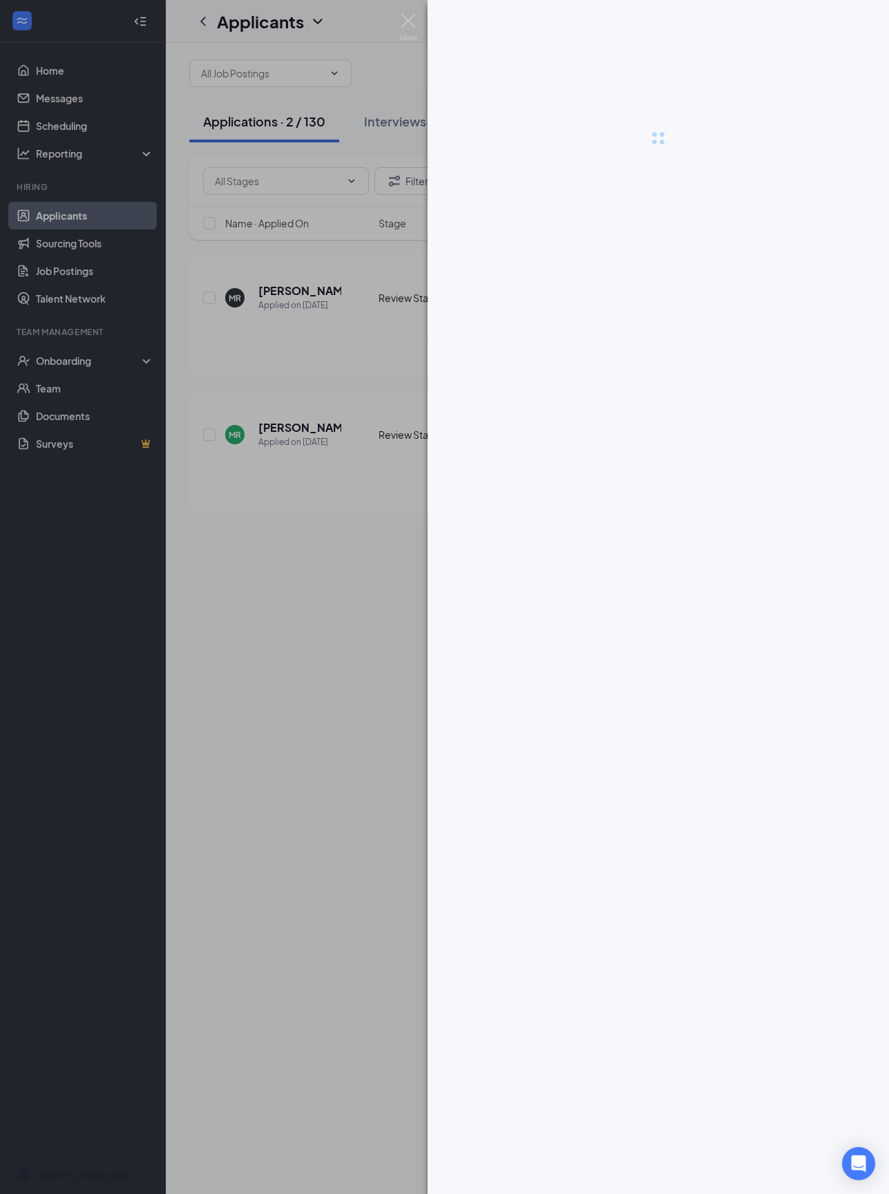
click at [283, 417] on div at bounding box center [444, 597] width 889 height 1194
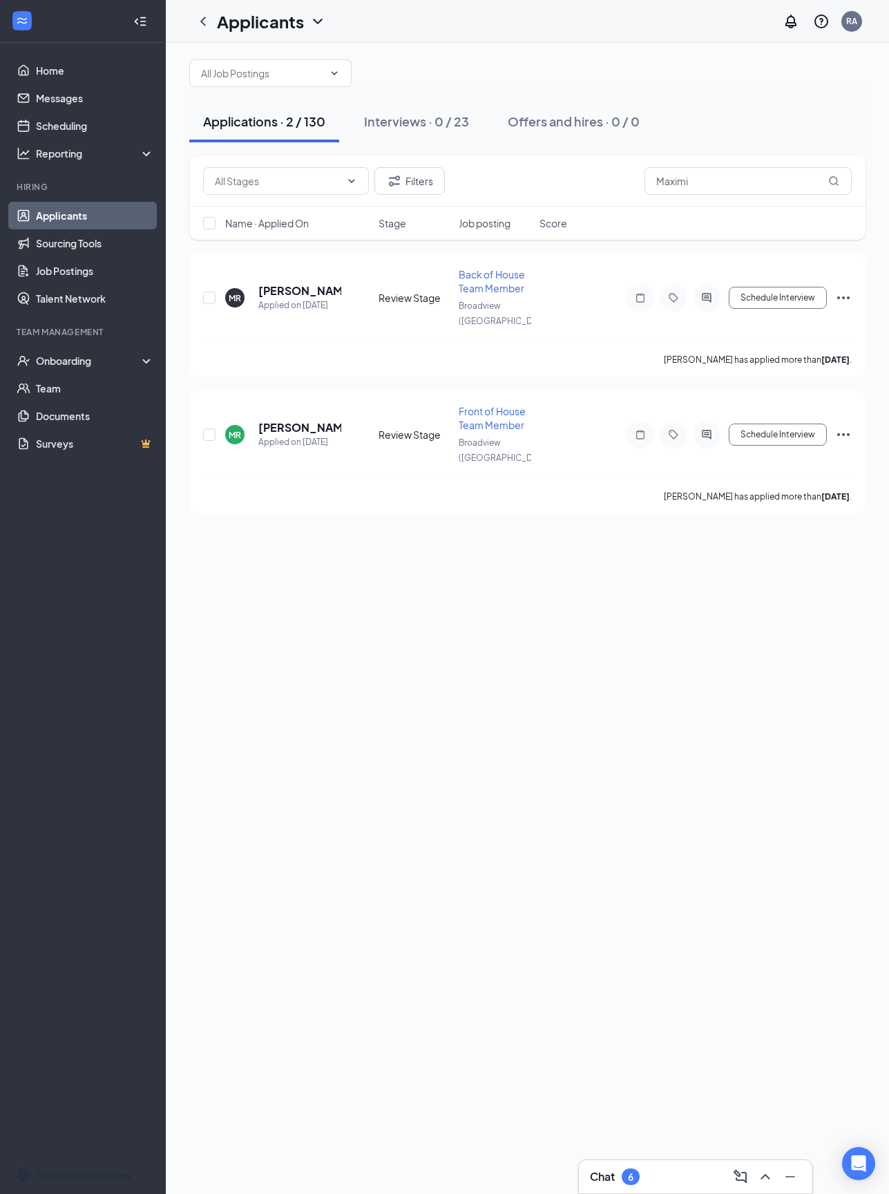
click at [299, 420] on h5 "[PERSON_NAME]" at bounding box center [299, 427] width 83 height 15
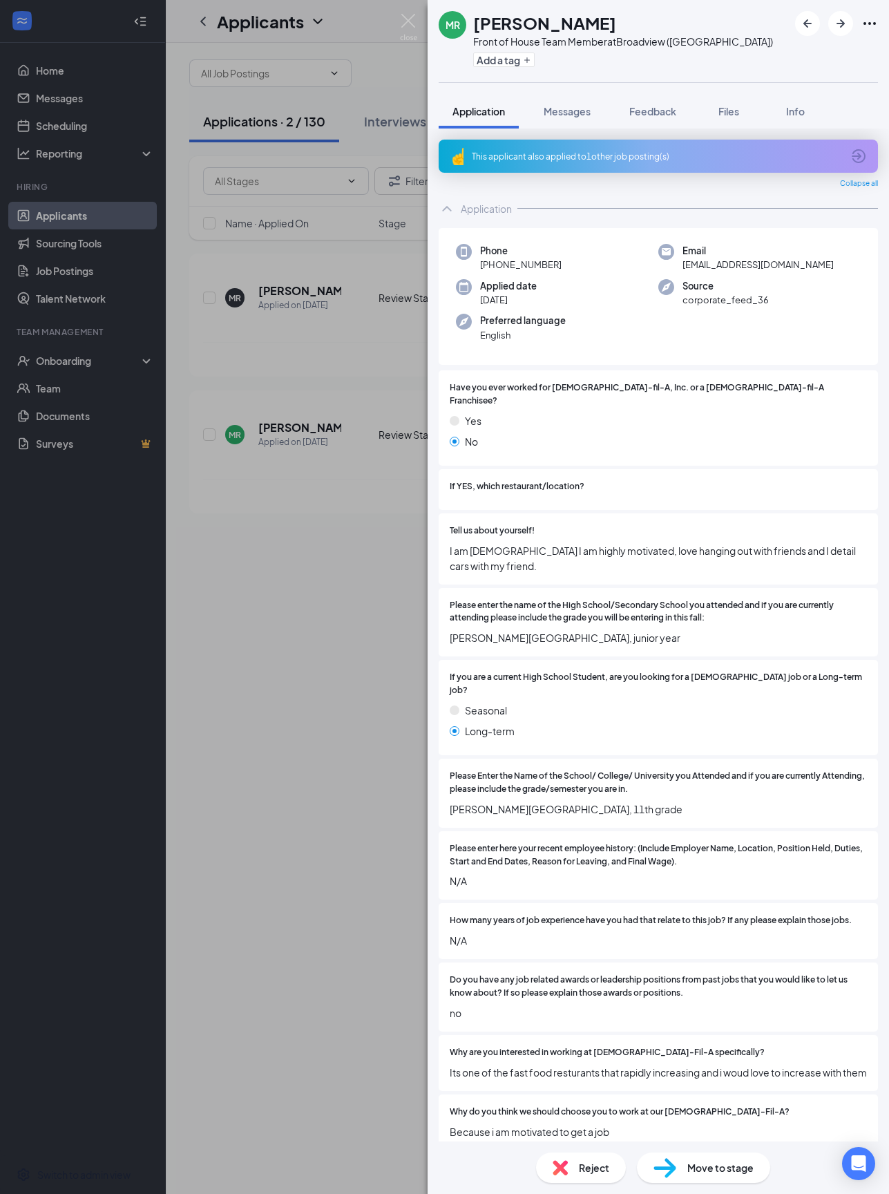
scroll to position [42, 0]
click at [666, 895] on span "Move to stage" at bounding box center [721, 1167] width 66 height 15
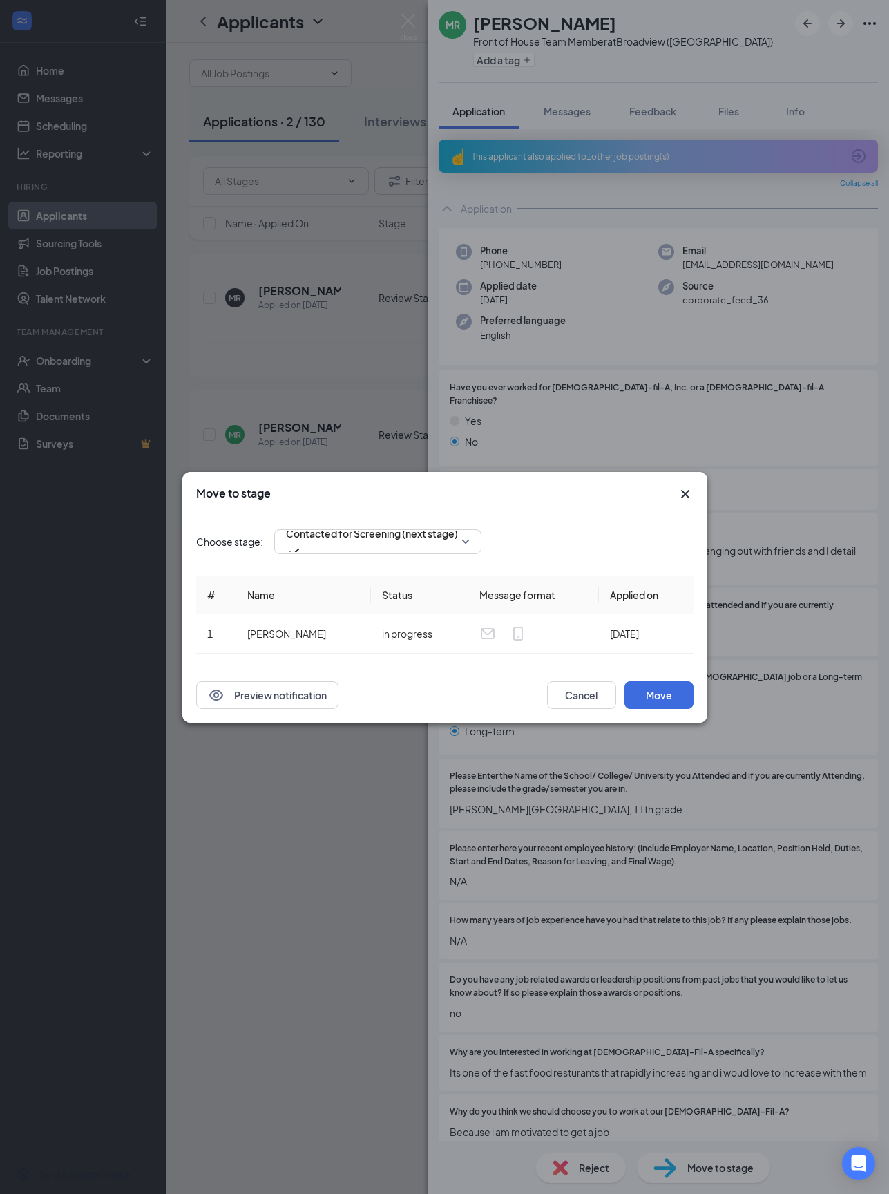
click at [335, 529] on span "Contacted for Screening (next stage)" at bounding box center [372, 533] width 172 height 21
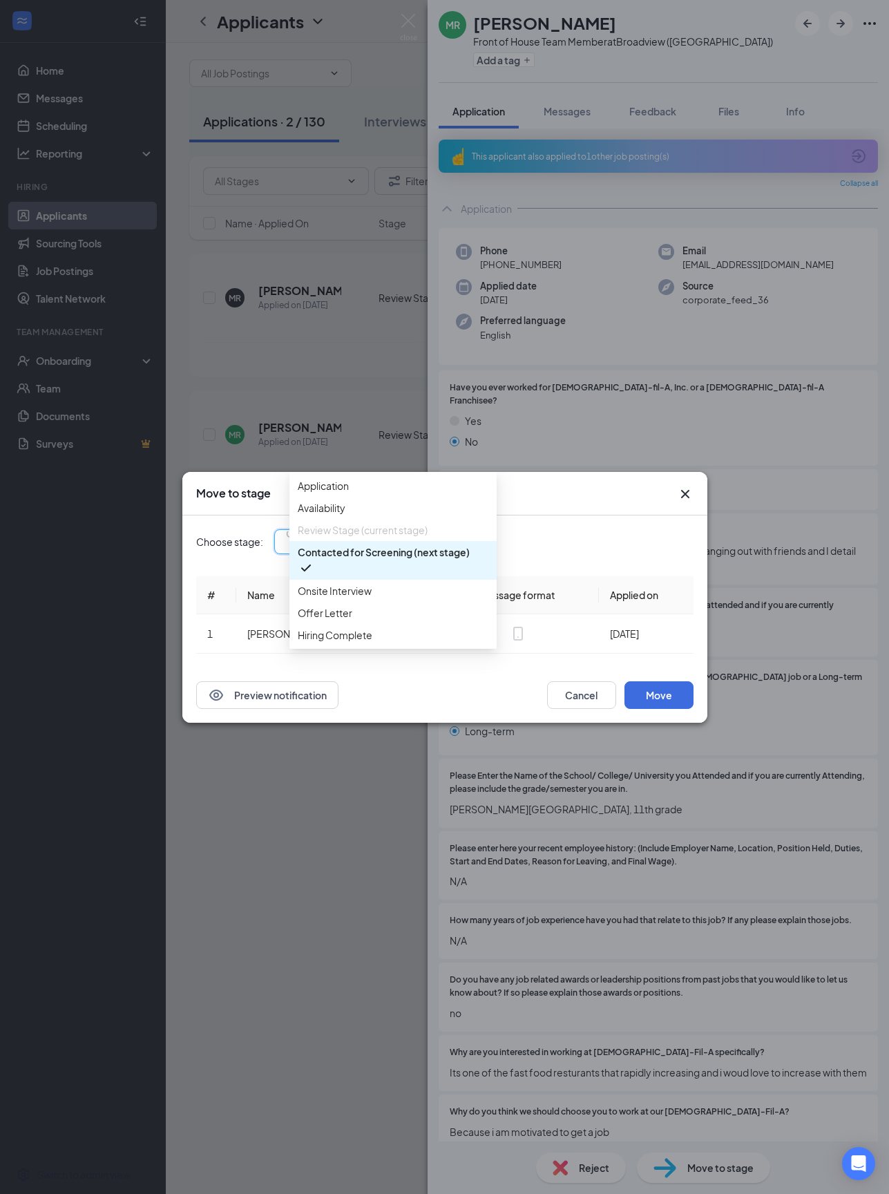
scroll to position [71, 0]
click at [317, 605] on span "Offer Letter" at bounding box center [325, 612] width 55 height 15
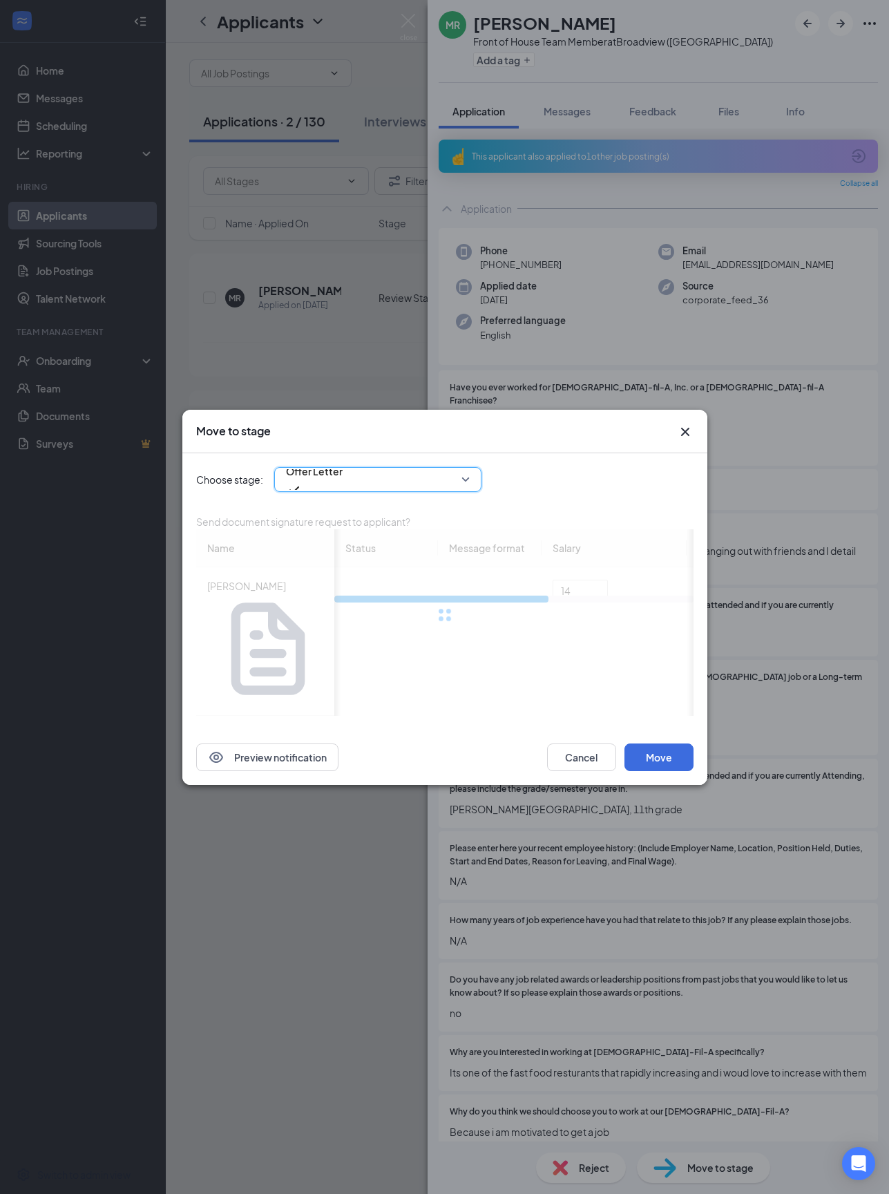
scroll to position [0, 0]
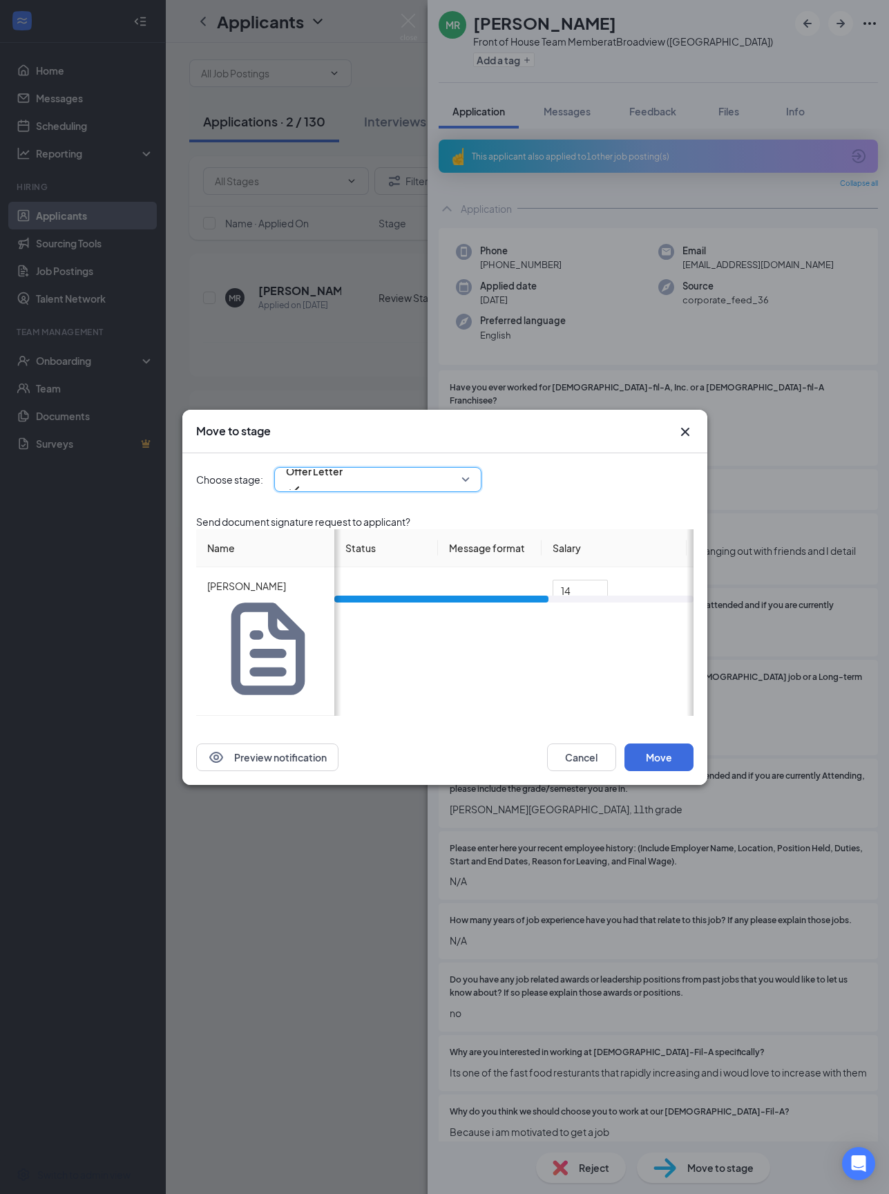
click at [329, 482] on span "Offer Letter" at bounding box center [314, 471] width 57 height 21
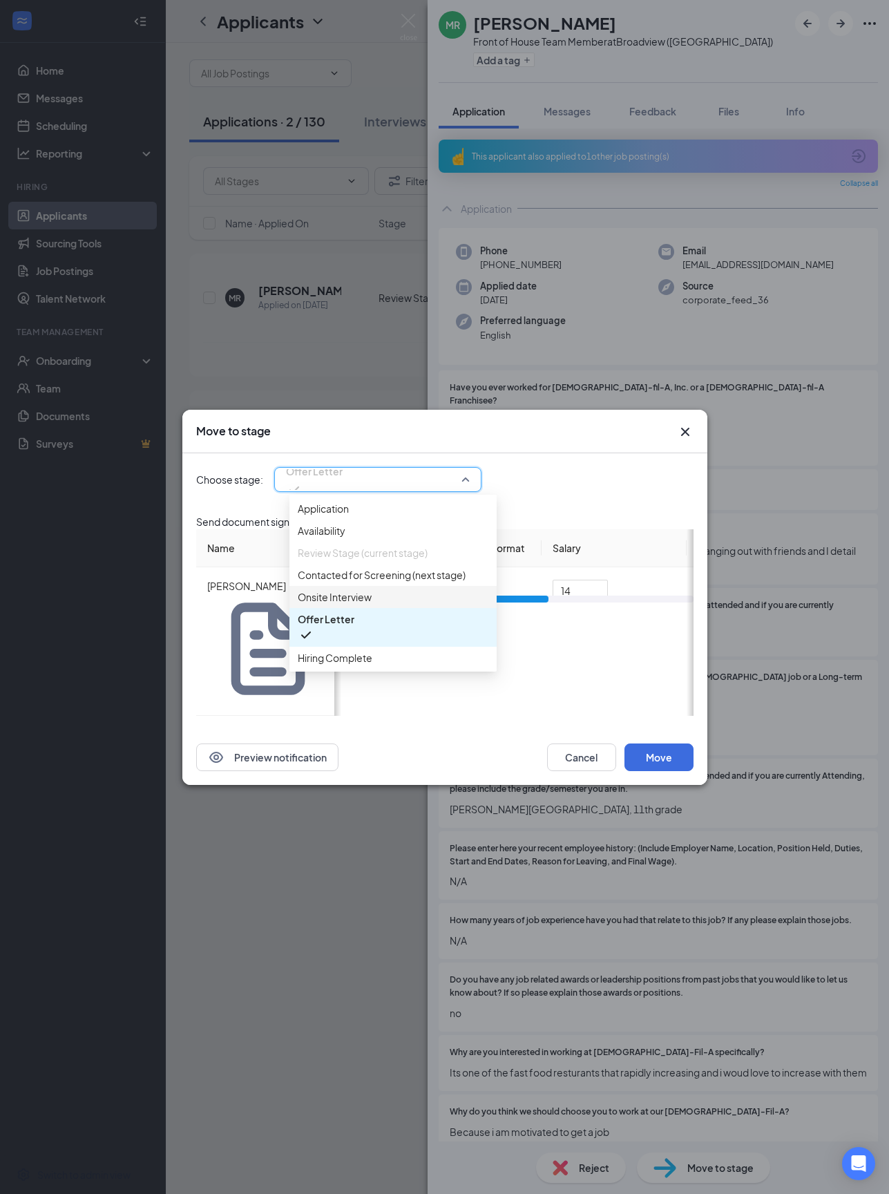
click at [329, 605] on span "Onsite Interview" at bounding box center [335, 597] width 74 height 15
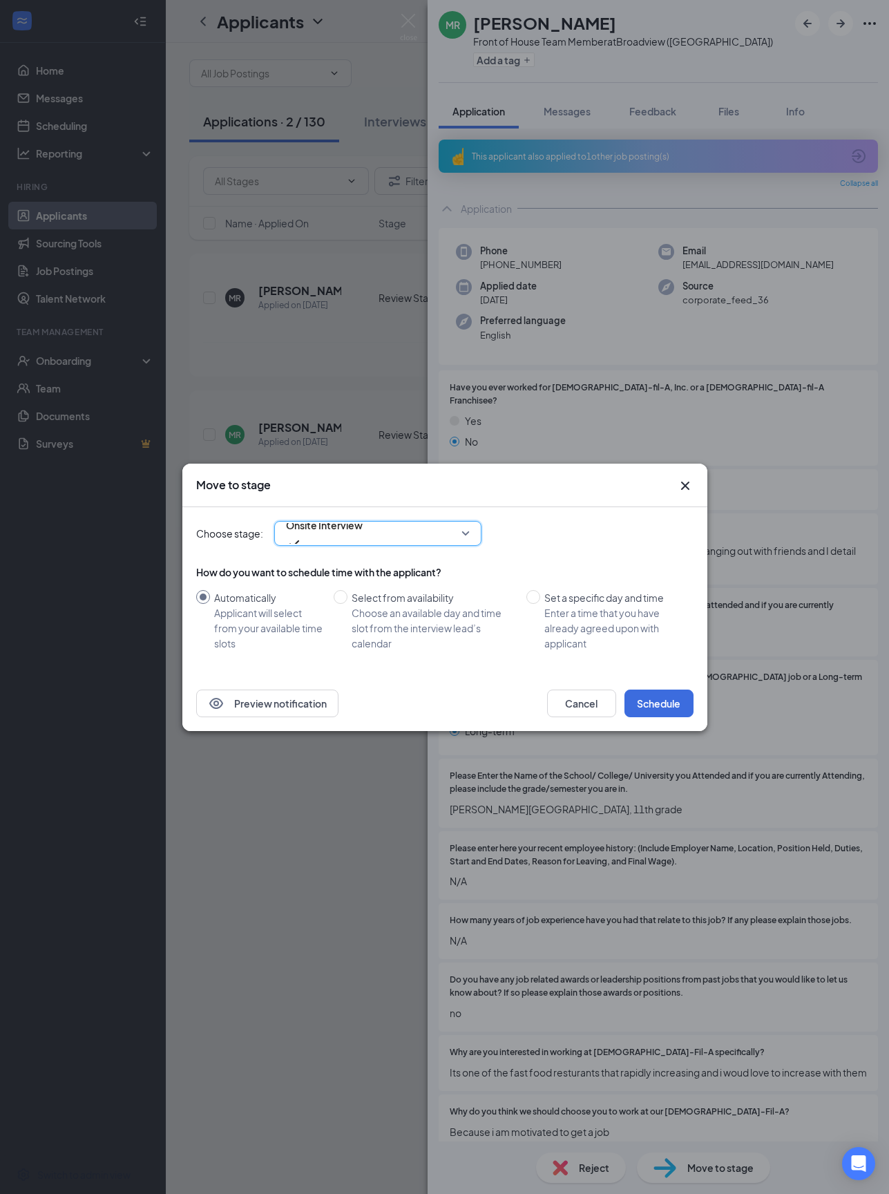
click at [341, 590] on input "Select from availability Choose an available day and time slot from the intervi…" at bounding box center [341, 597] width 14 height 14
radio input "true"
radio input "false"
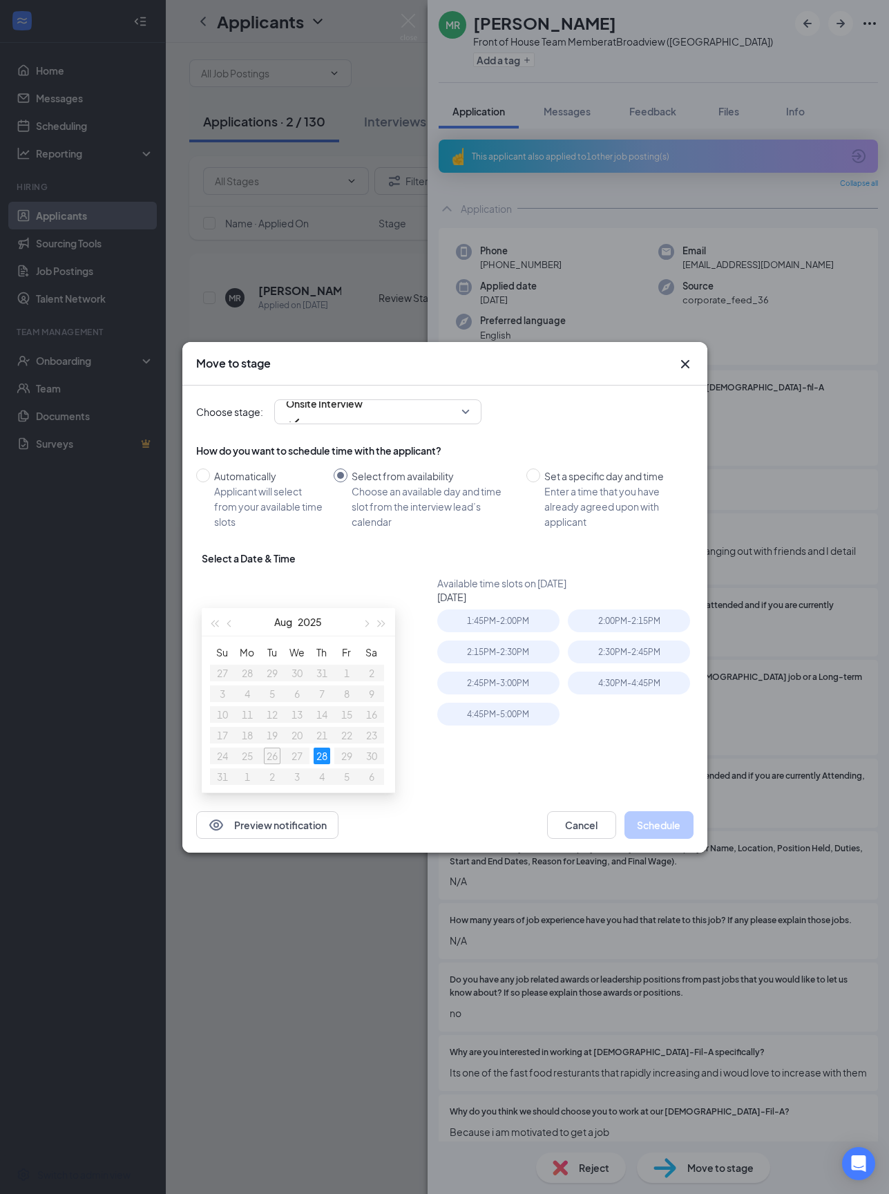
click at [603, 688] on div "4:30PM - 4:45PM" at bounding box center [629, 683] width 122 height 23
click at [651, 829] on button "Schedule" at bounding box center [659, 825] width 69 height 28
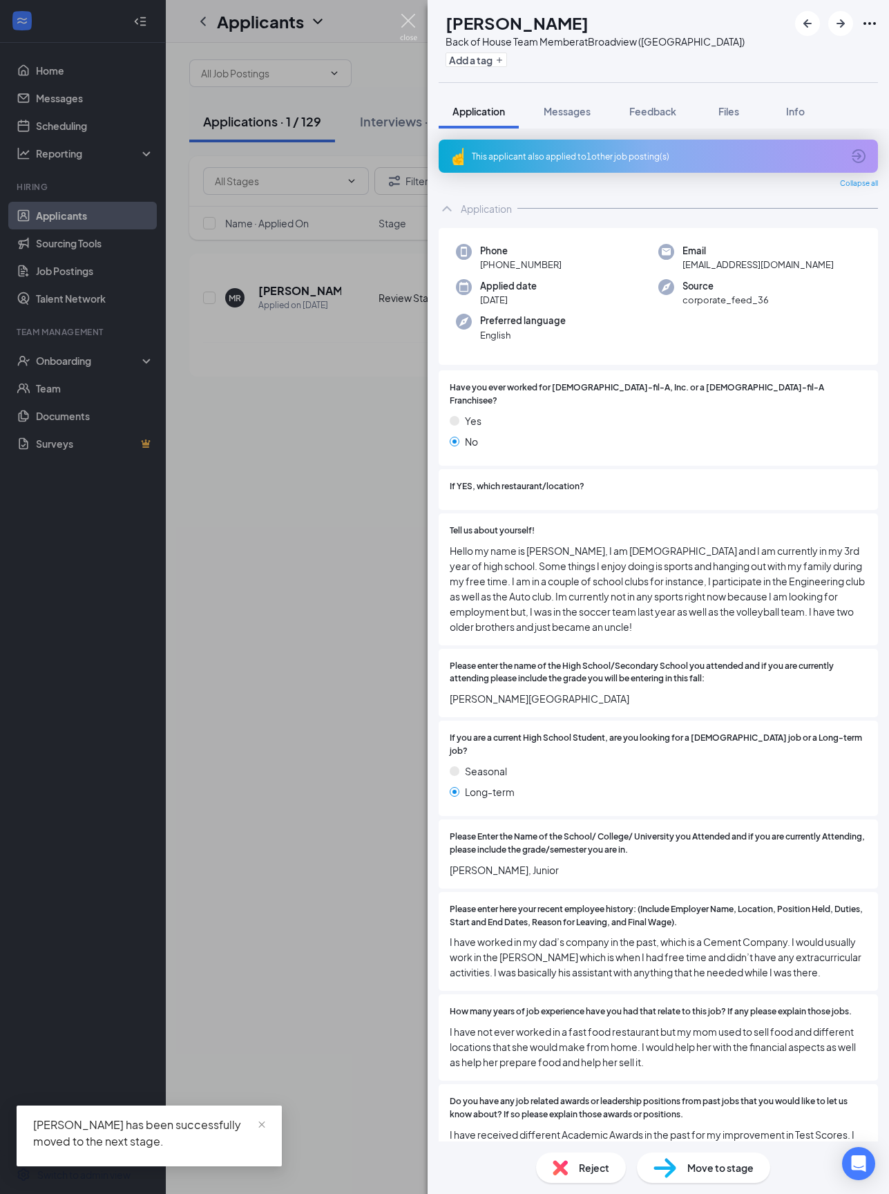
click at [412, 21] on img at bounding box center [408, 27] width 17 height 27
